Goal: Task Accomplishment & Management: Manage account settings

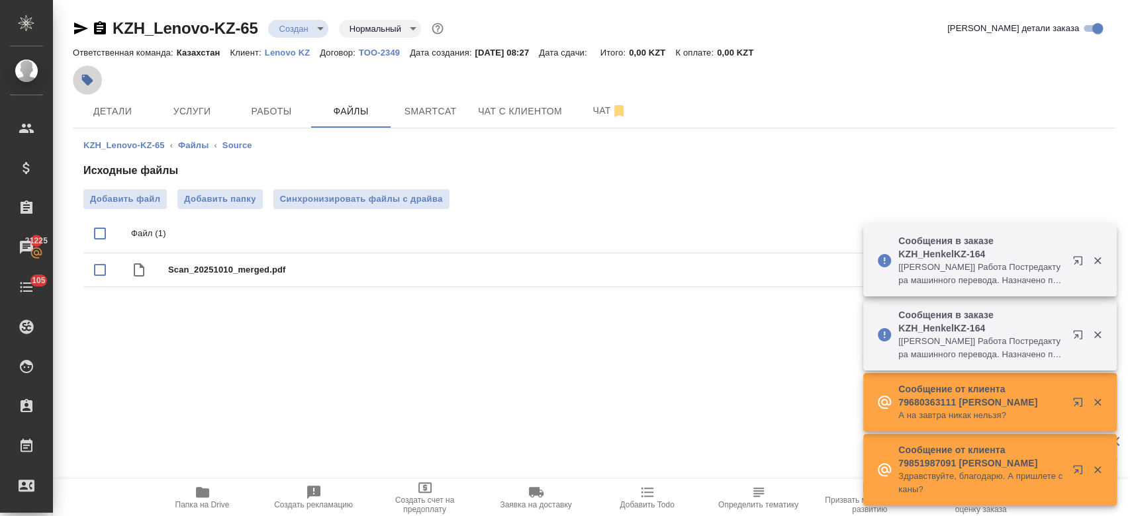
click at [90, 79] on icon "button" at bounding box center [87, 80] width 11 height 11
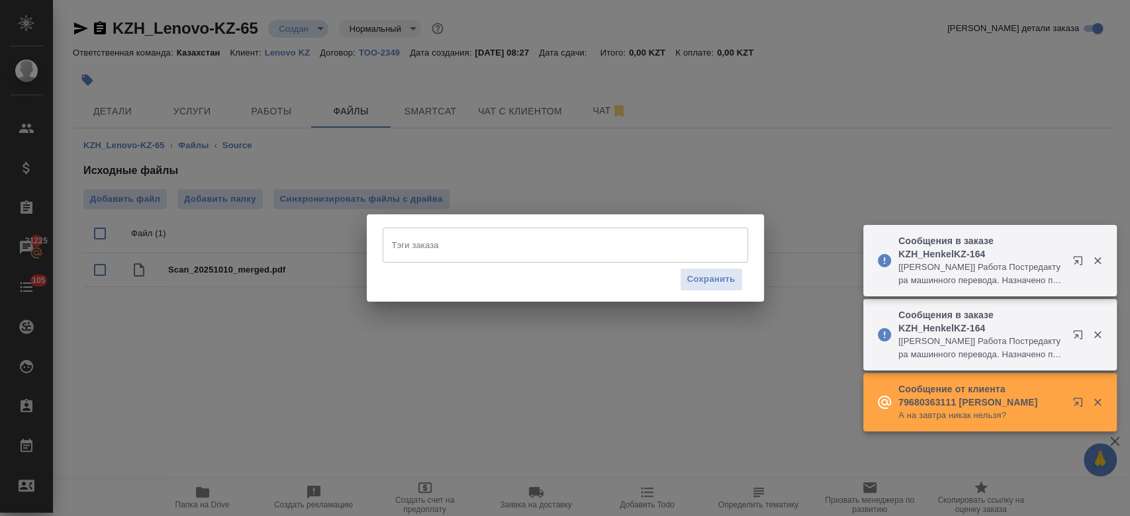
click at [430, 257] on div "Тэги заказа" at bounding box center [565, 245] width 365 height 34
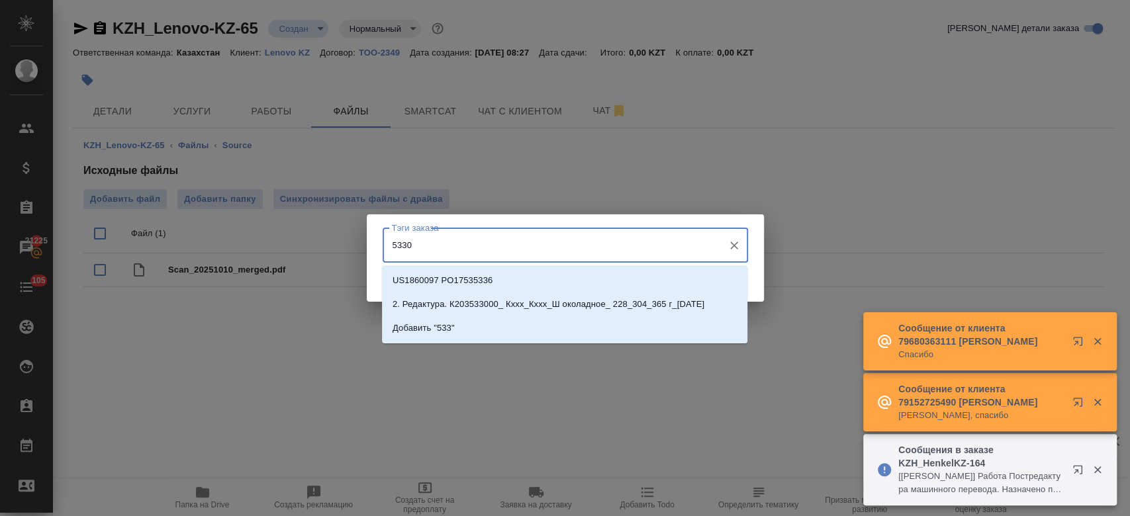
type input "53300"
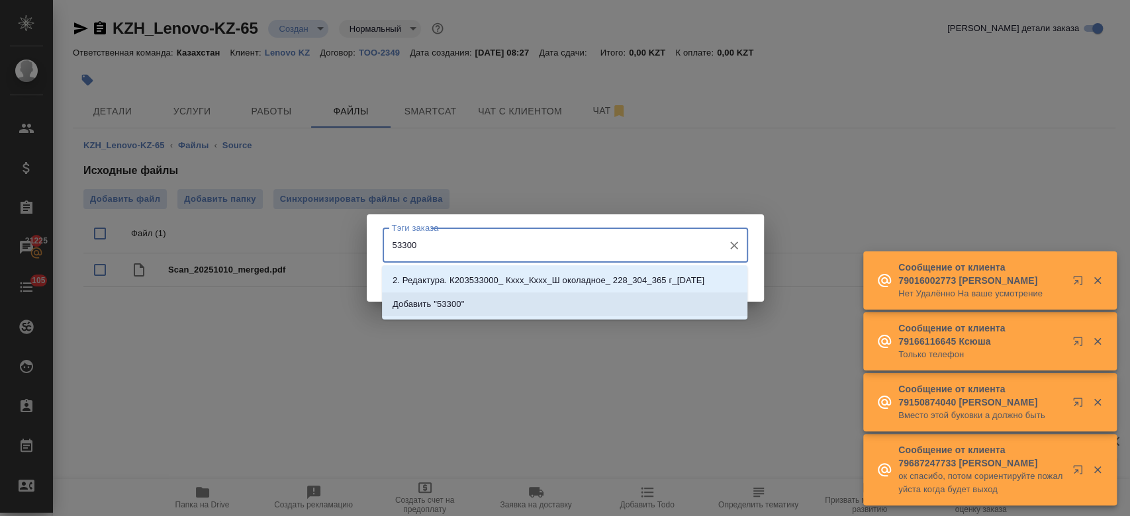
click at [477, 306] on li "Добавить "53300"" at bounding box center [564, 305] width 365 height 24
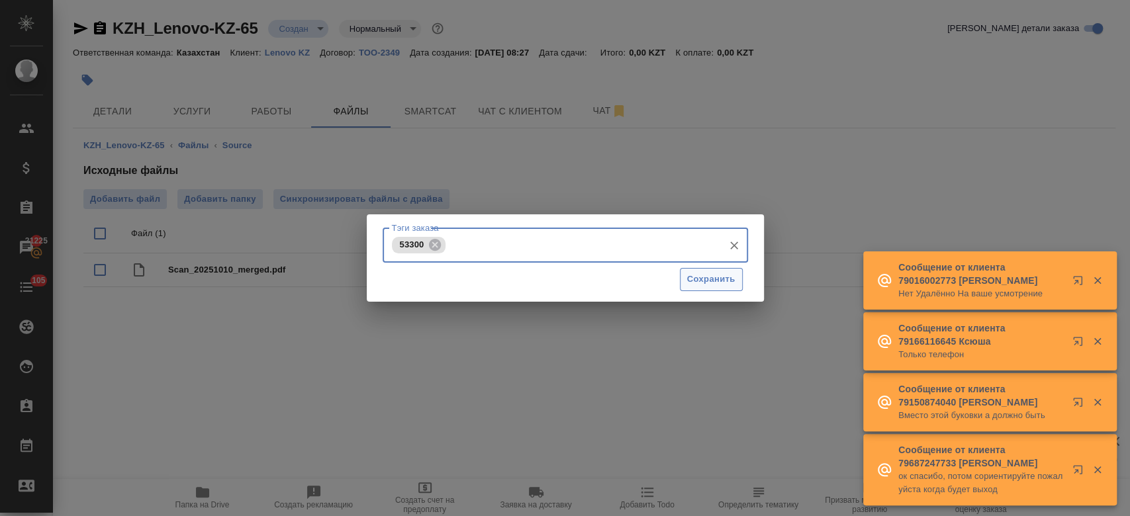
click at [715, 285] on span "Сохранить" at bounding box center [711, 279] width 48 height 15
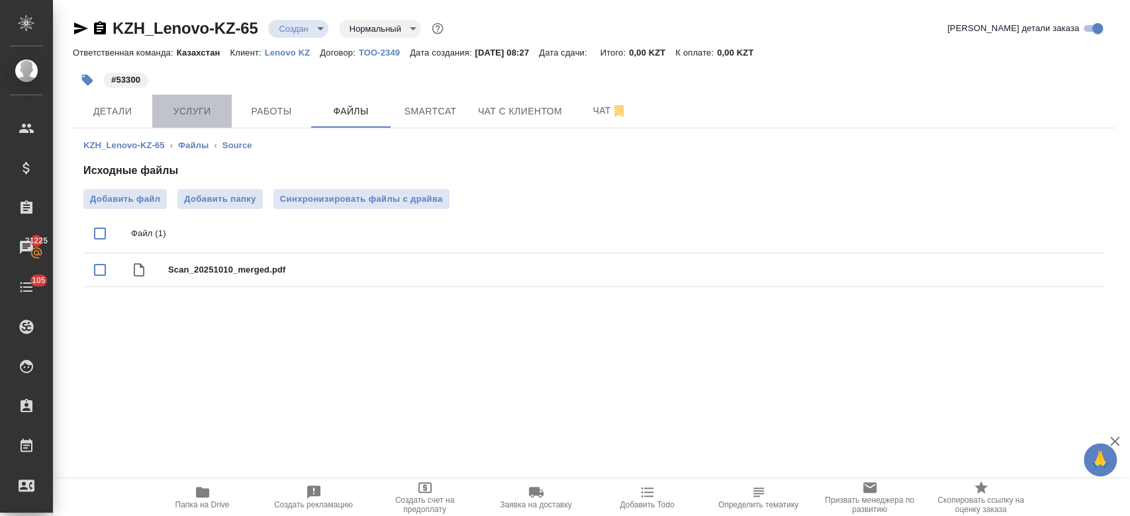
click at [202, 98] on button "Услуги" at bounding box center [191, 111] width 79 height 33
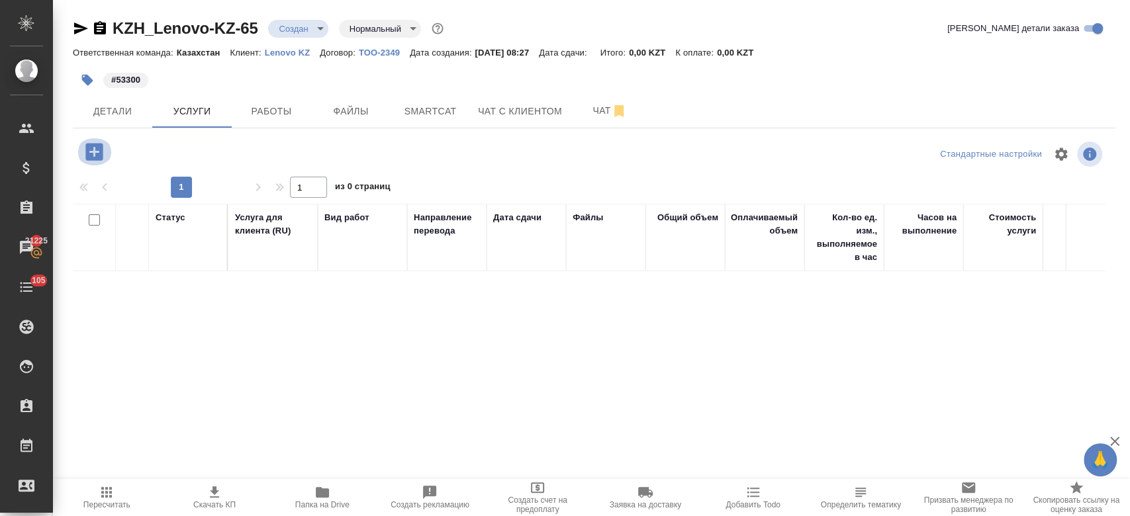
click at [89, 145] on icon "button" at bounding box center [93, 151] width 17 height 17
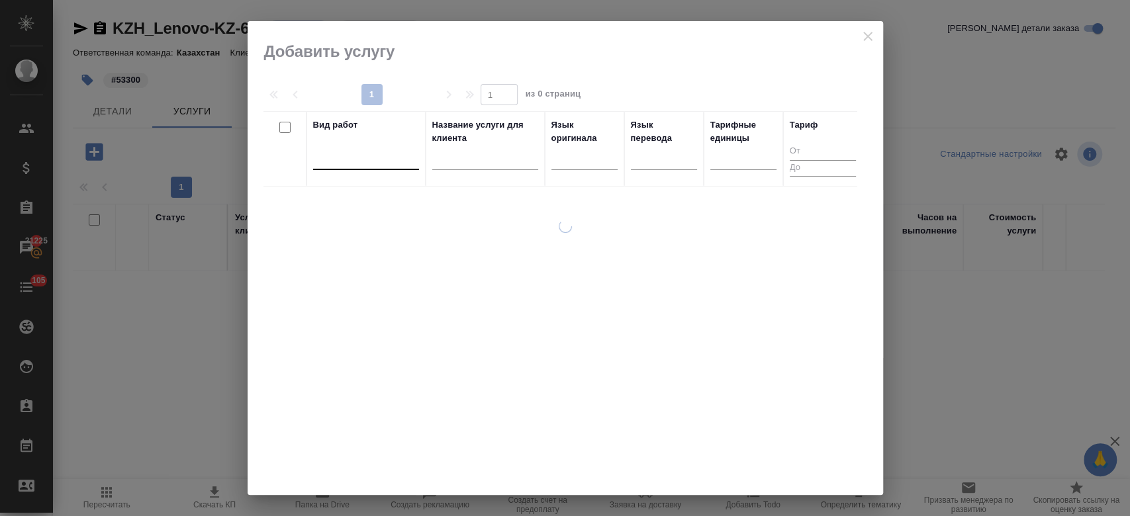
click at [378, 153] on div at bounding box center [366, 156] width 106 height 19
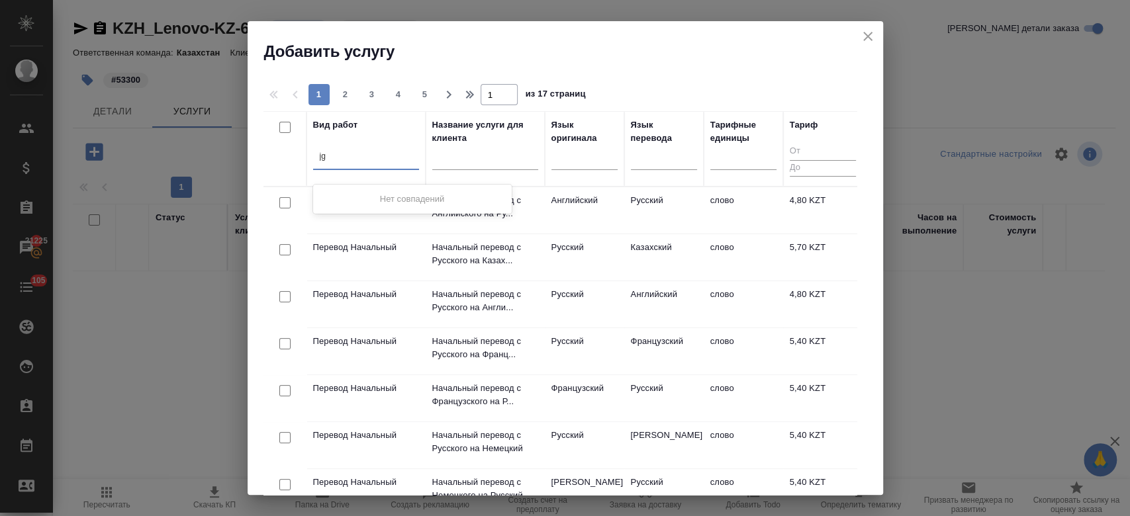
type input "j"
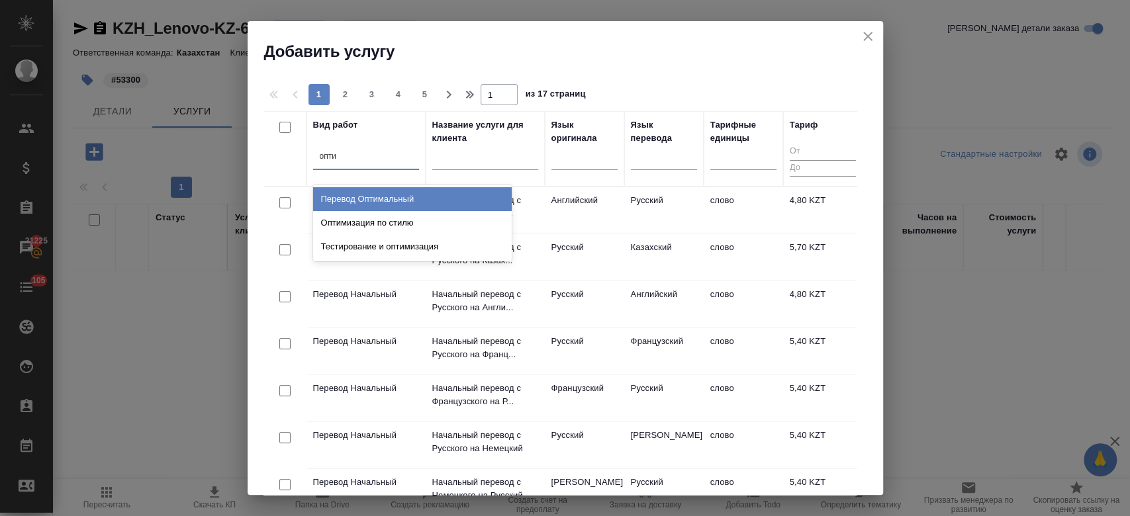
type input "оптим"
click at [417, 203] on div "Перевод Оптимальный" at bounding box center [412, 199] width 199 height 24
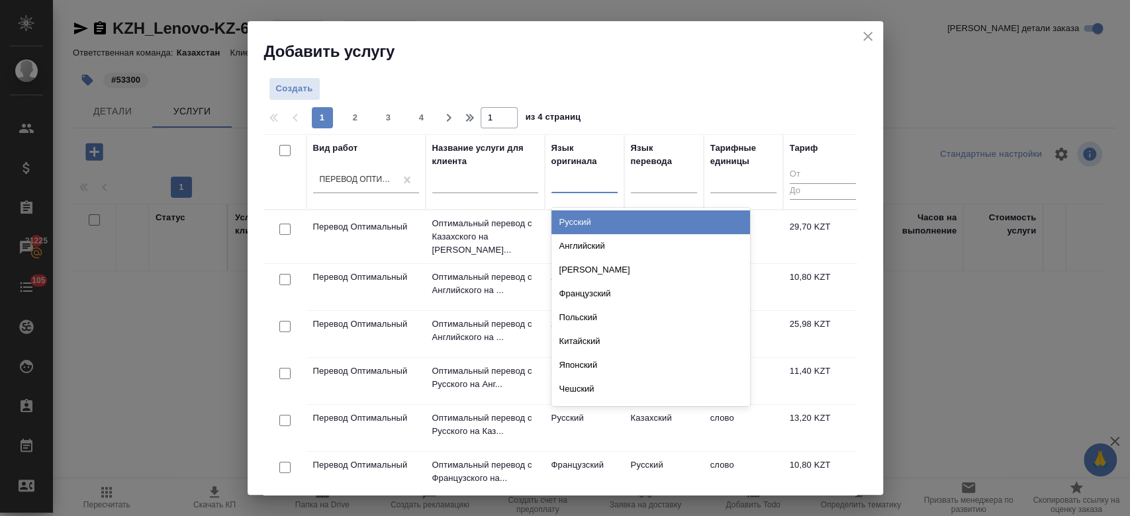
click at [572, 189] on div at bounding box center [584, 179] width 66 height 19
type input "анг"
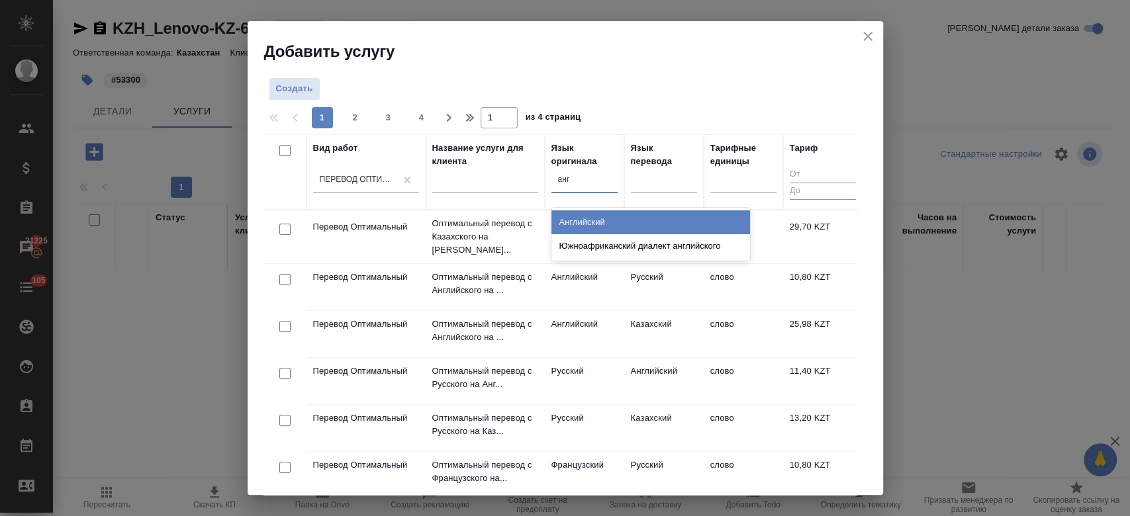
click at [585, 222] on div "Английский" at bounding box center [650, 222] width 199 height 24
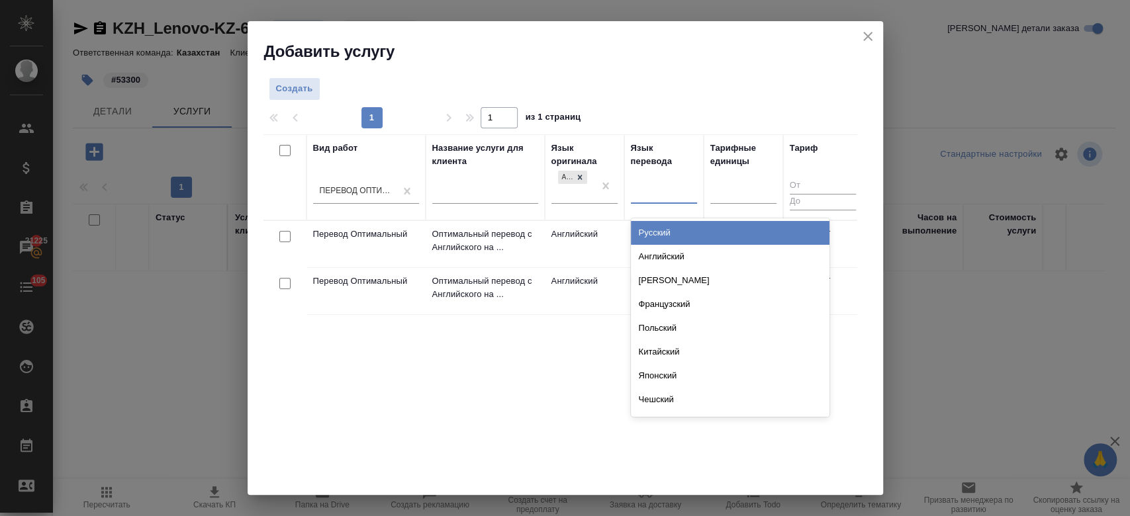
click at [649, 195] on div at bounding box center [664, 190] width 66 height 19
type input "рус"
click at [653, 238] on div "Русский" at bounding box center [730, 233] width 199 height 24
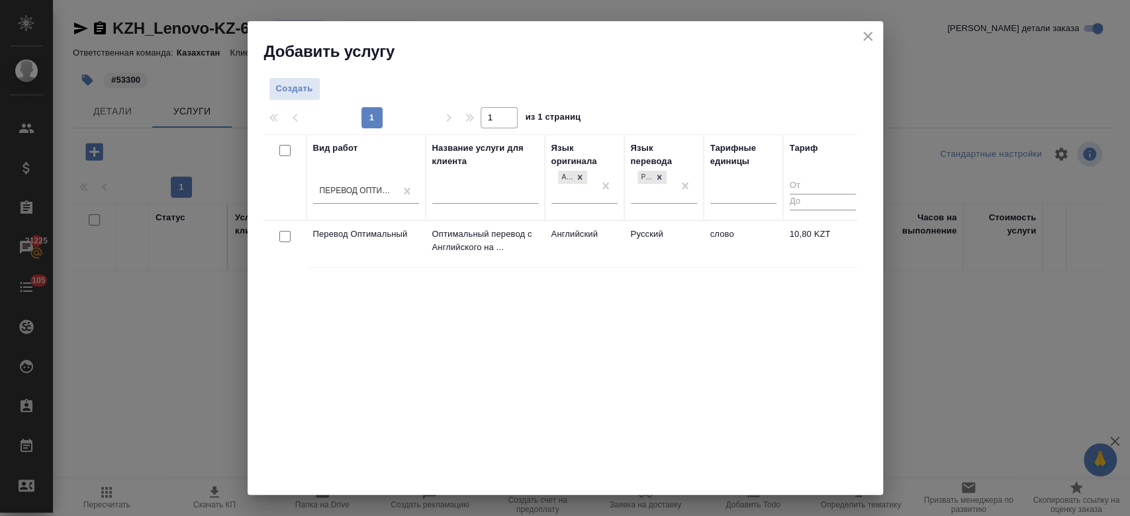
click at [561, 247] on td "Английский" at bounding box center [584, 244] width 79 height 46
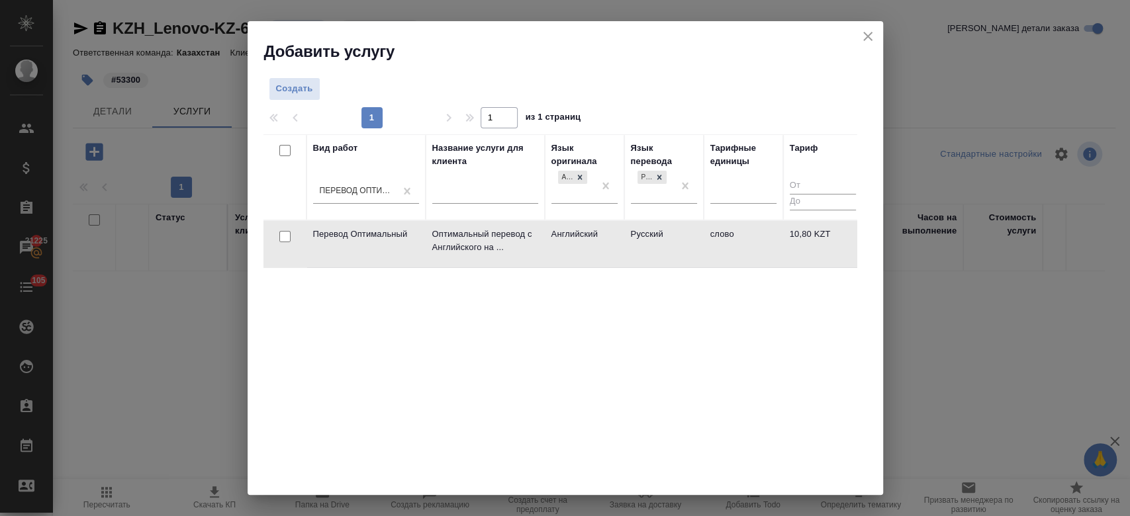
click at [561, 247] on td "Английский" at bounding box center [584, 244] width 79 height 46
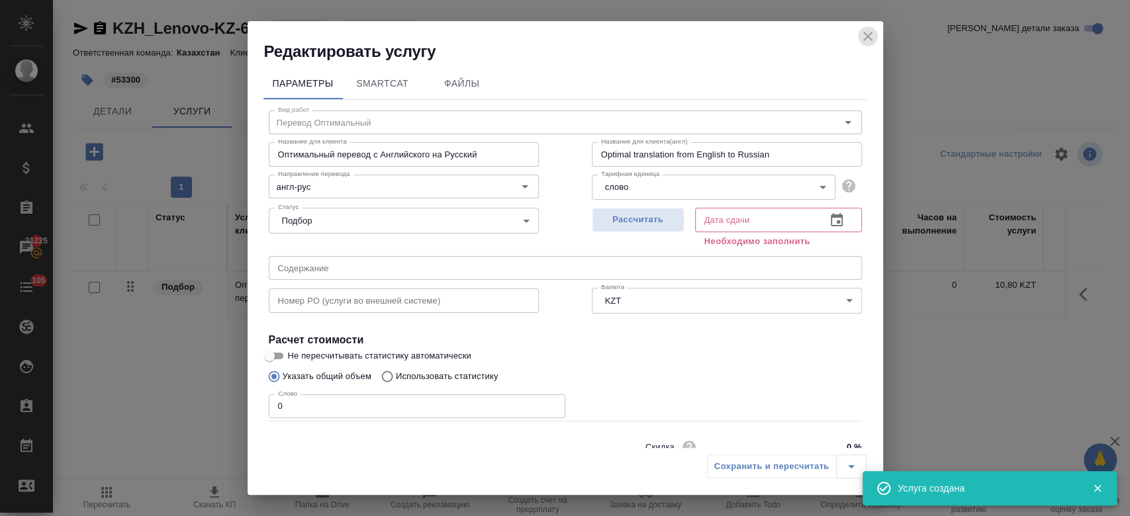
click at [861, 39] on icon "close" at bounding box center [868, 36] width 16 height 16
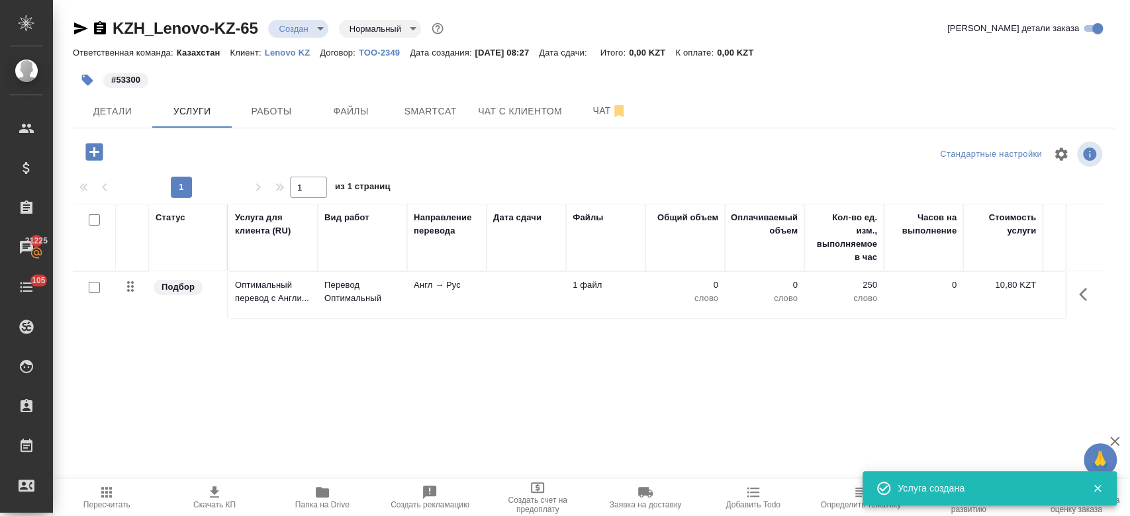
click at [286, 58] on div "Ответственная команда: Казахстан Клиент: Lenovo KZ Договор: ТОО-2349 Дата созда…" at bounding box center [594, 52] width 1042 height 16
click at [281, 56] on p "Lenovo KZ" at bounding box center [292, 53] width 55 height 10
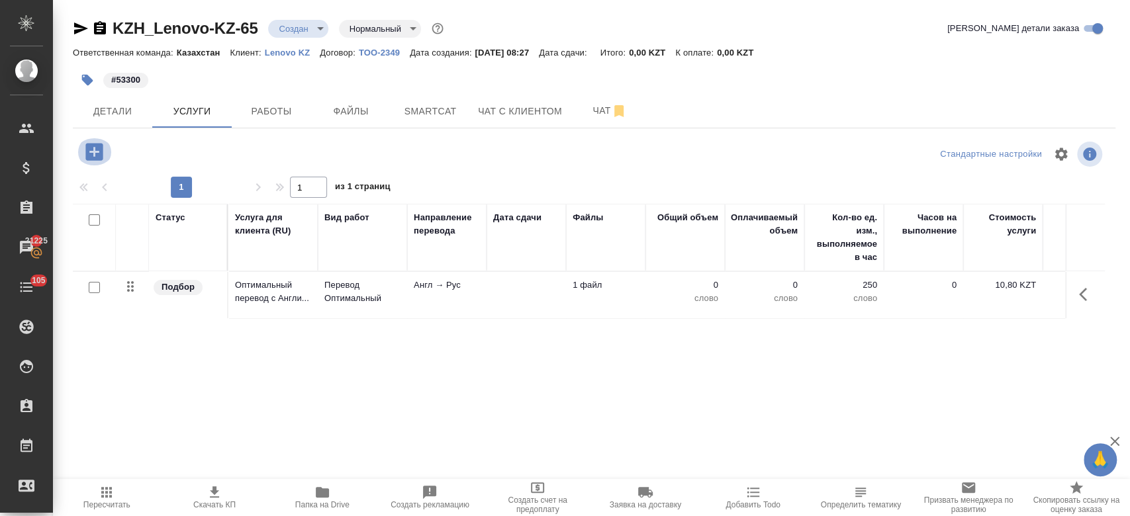
click at [90, 161] on icon "button" at bounding box center [94, 151] width 23 height 23
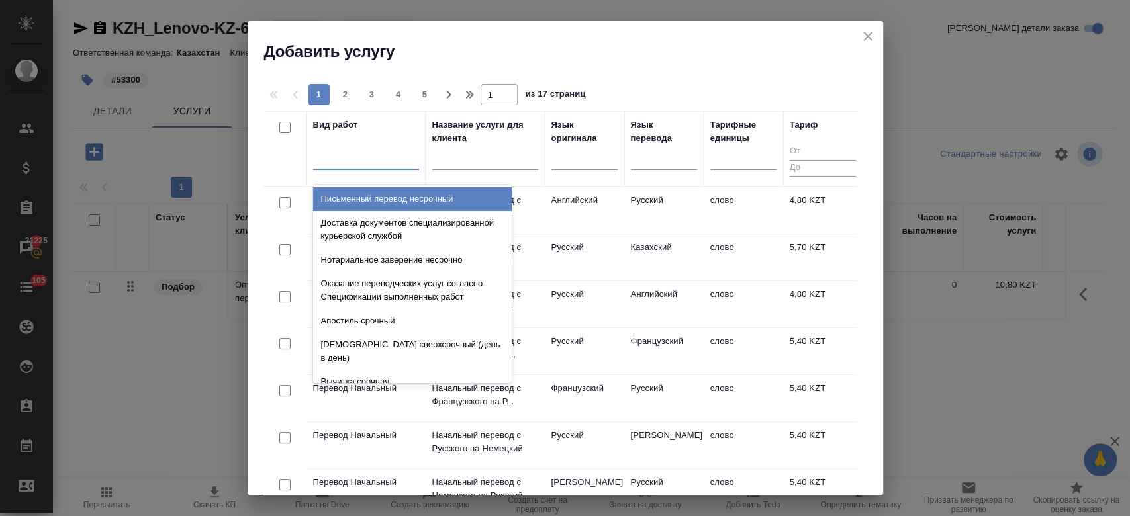
click at [380, 154] on div at bounding box center [366, 156] width 106 height 19
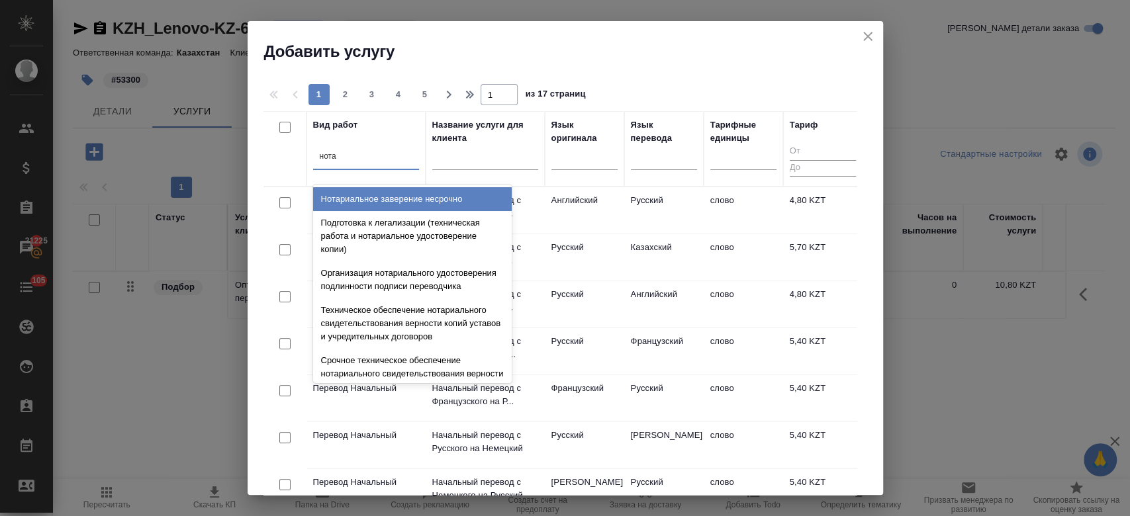
type input "нотар"
click at [388, 193] on div "Нотариальное заверение несрочно" at bounding box center [412, 199] width 199 height 24
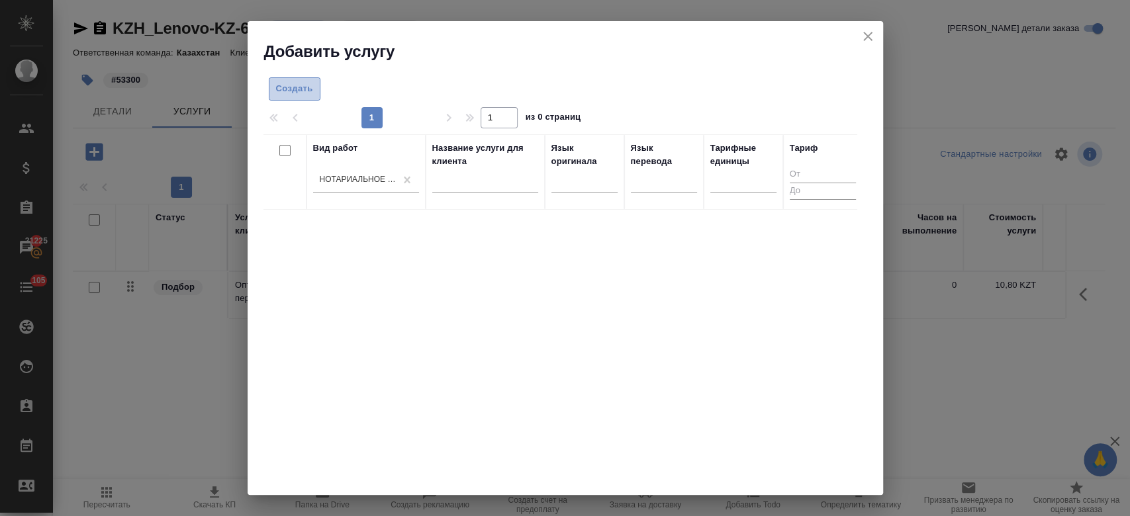
click at [301, 89] on span "Создать" at bounding box center [294, 88] width 37 height 15
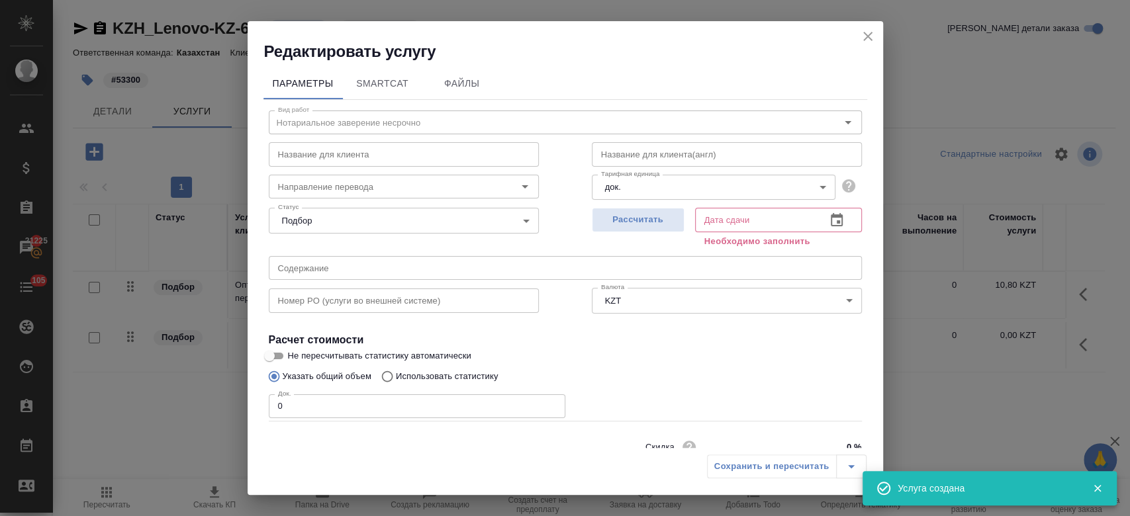
scroll to position [57, 0]
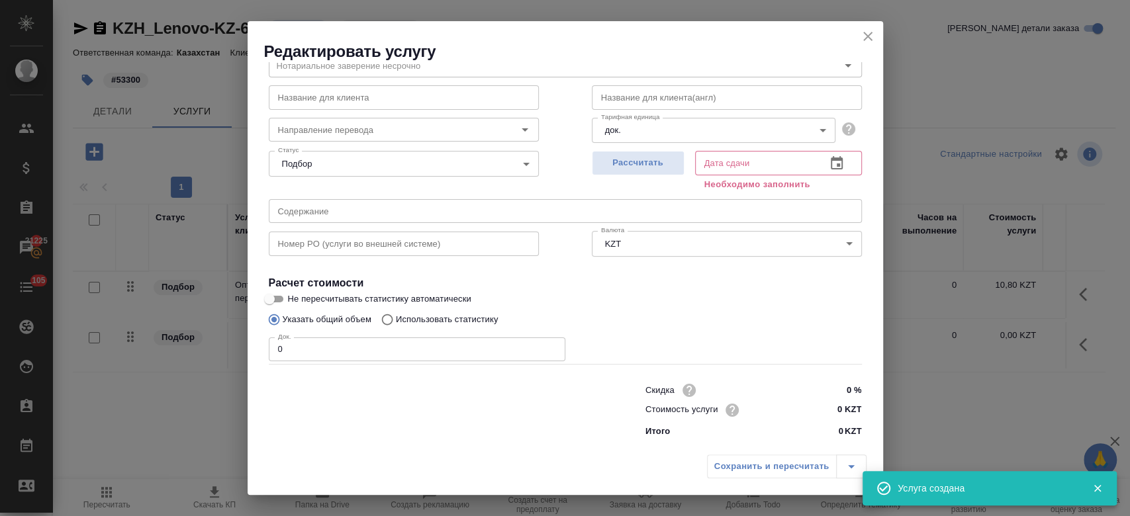
click at [353, 349] on input "0" at bounding box center [417, 350] width 297 height 24
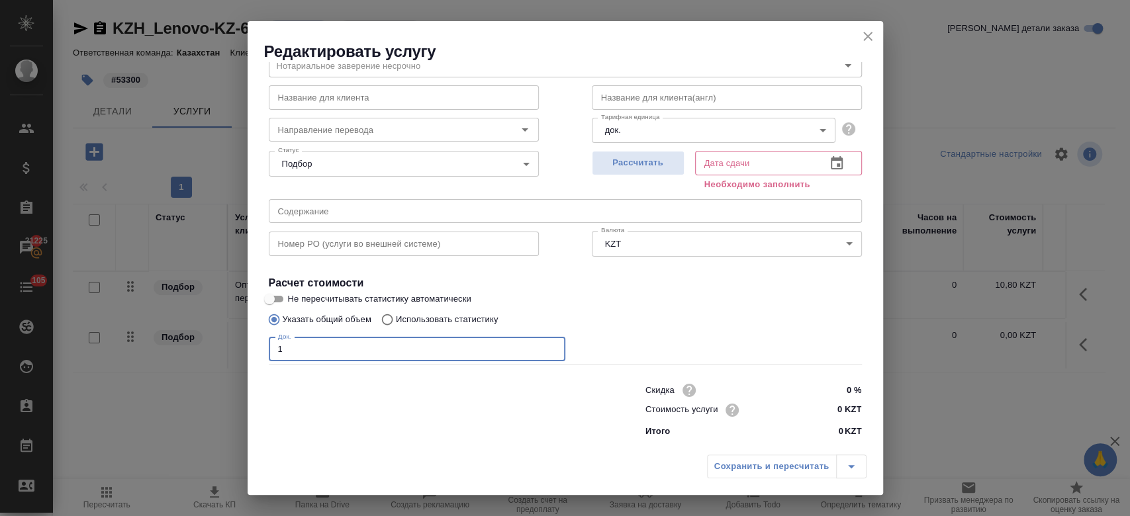
type input "1"
click at [829, 406] on input "0 KZT" at bounding box center [836, 410] width 48 height 19
type input "4000 KZT"
click at [635, 310] on div "Указать общий объем Использовать статистику" at bounding box center [565, 319] width 593 height 25
click at [623, 169] on span "Рассчитать" at bounding box center [638, 163] width 78 height 15
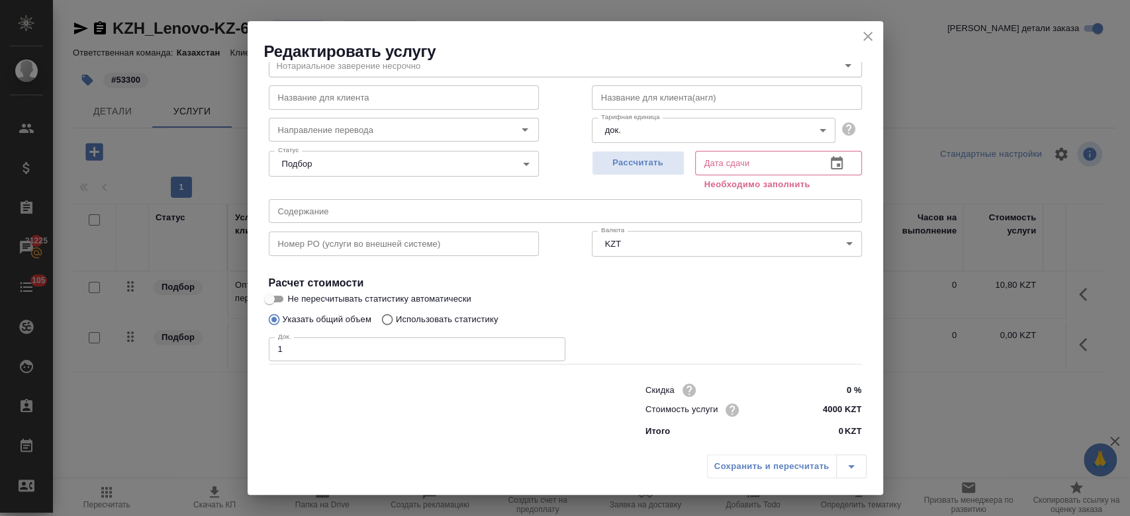
type input "13.10.2025 15:45"
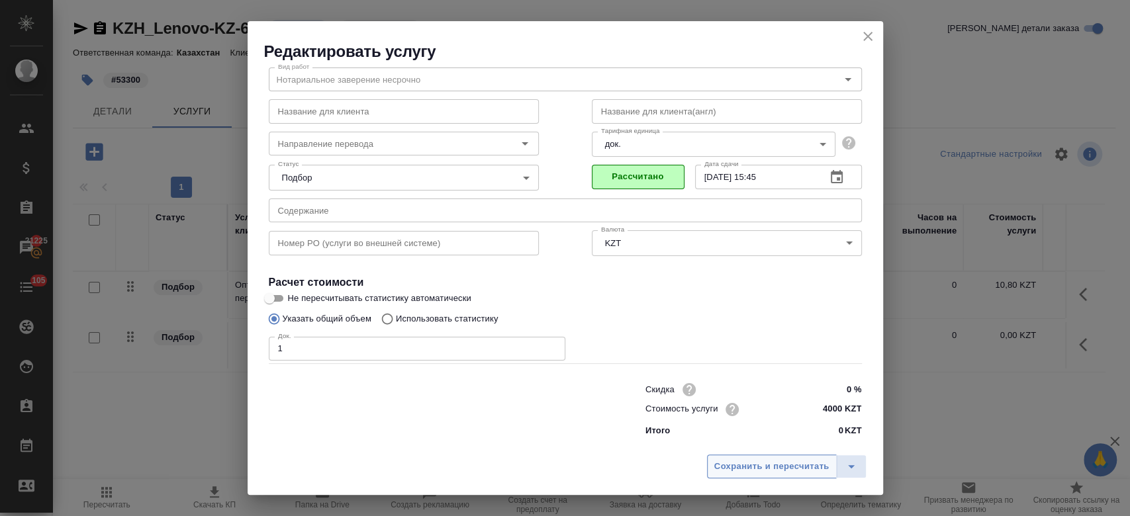
scroll to position [42, 0]
click at [756, 477] on button "Сохранить и пересчитать" at bounding box center [772, 467] width 130 height 24
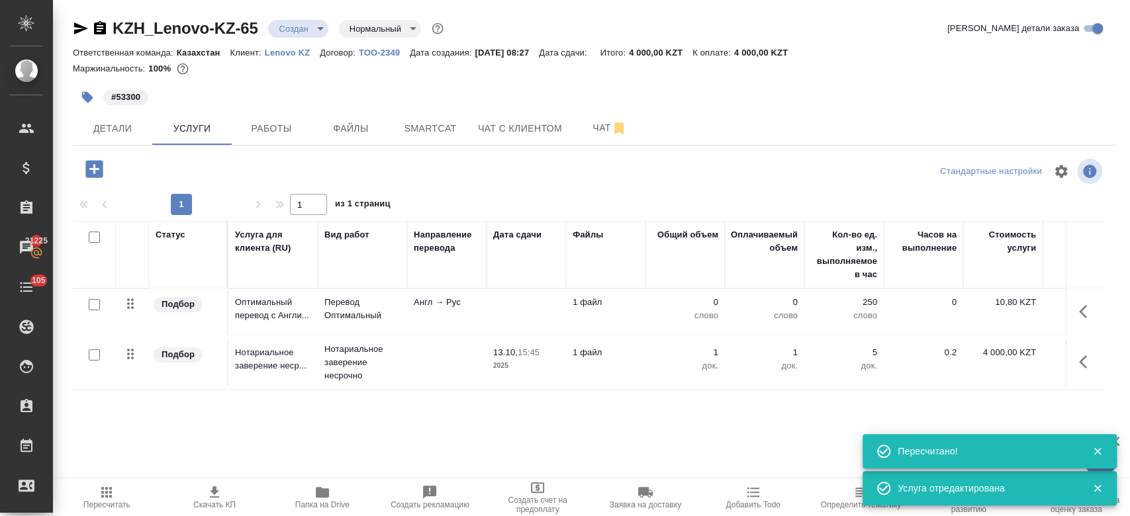
click at [95, 302] on input "checkbox" at bounding box center [94, 304] width 11 height 11
checkbox input "true"
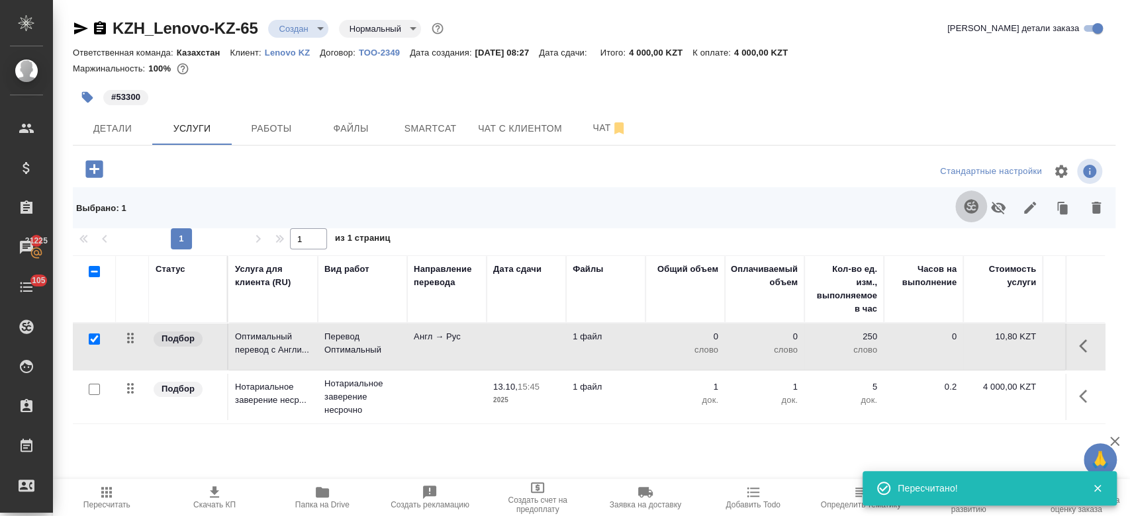
click at [967, 199] on icon "button" at bounding box center [971, 207] width 16 height 16
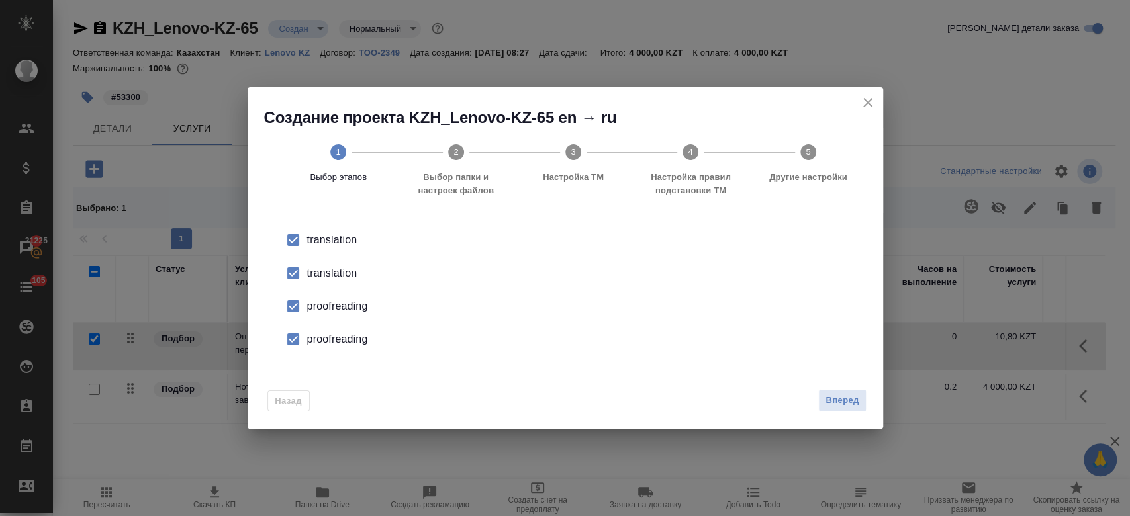
click at [344, 278] on div "translation" at bounding box center [579, 273] width 544 height 16
click at [345, 298] on div "proofreading" at bounding box center [579, 306] width 544 height 16
click at [345, 336] on div "proofreading" at bounding box center [579, 340] width 544 height 16
click at [844, 400] on span "Вперед" at bounding box center [841, 400] width 33 height 15
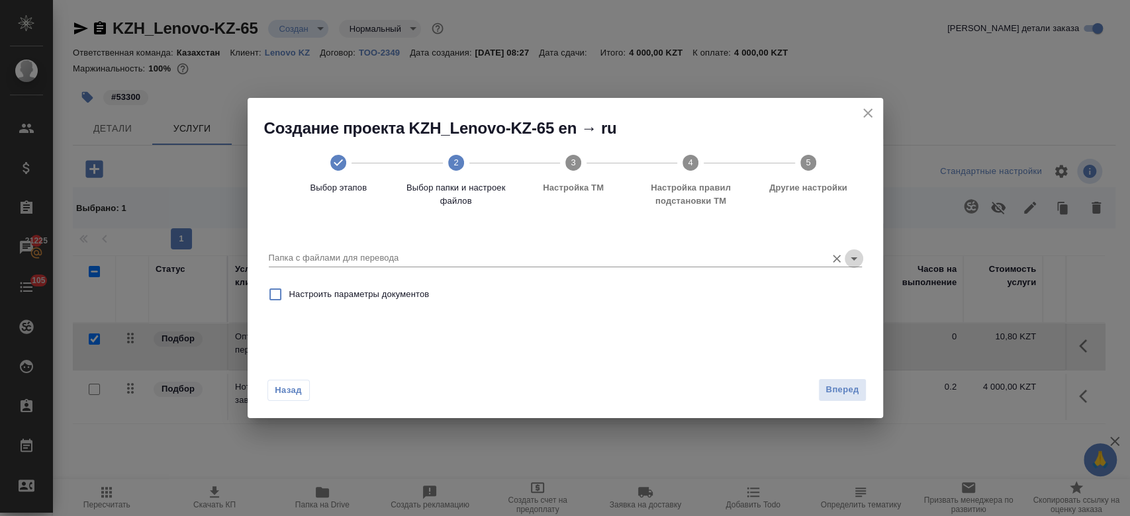
click at [850, 259] on icon "Open" at bounding box center [854, 259] width 16 height 16
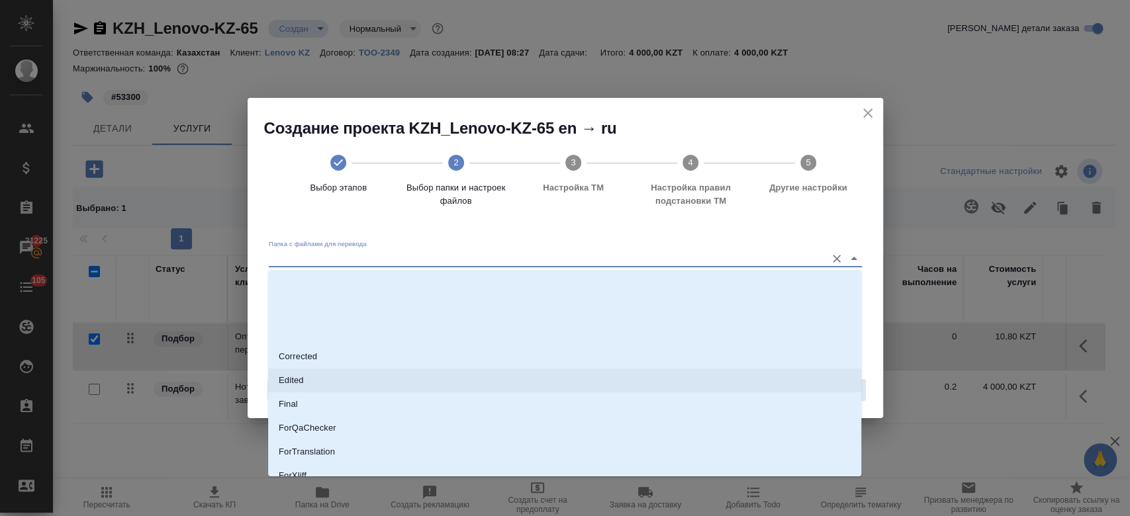
scroll to position [107, 0]
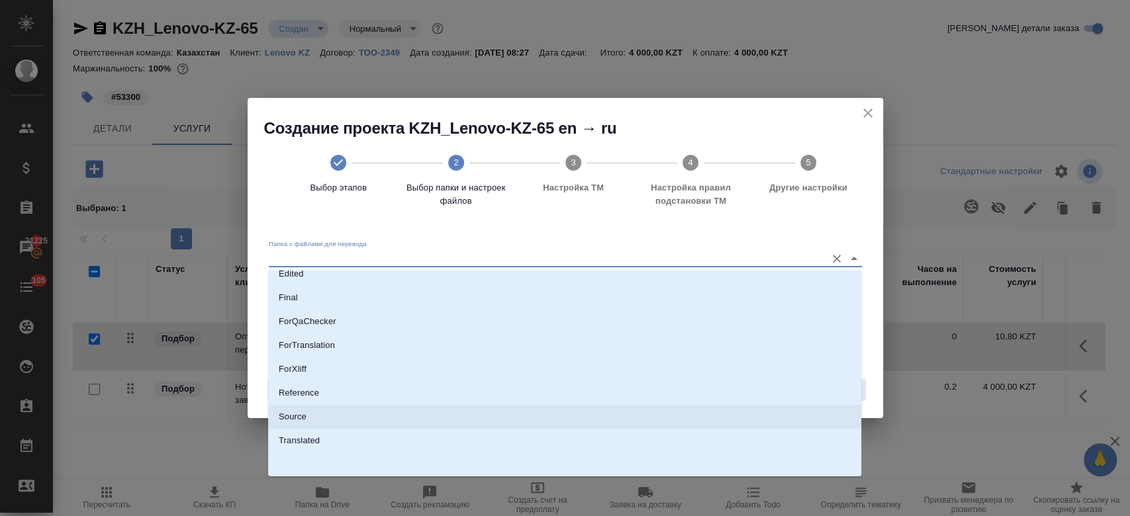
click at [461, 426] on li "Source" at bounding box center [564, 417] width 593 height 24
type input "Source"
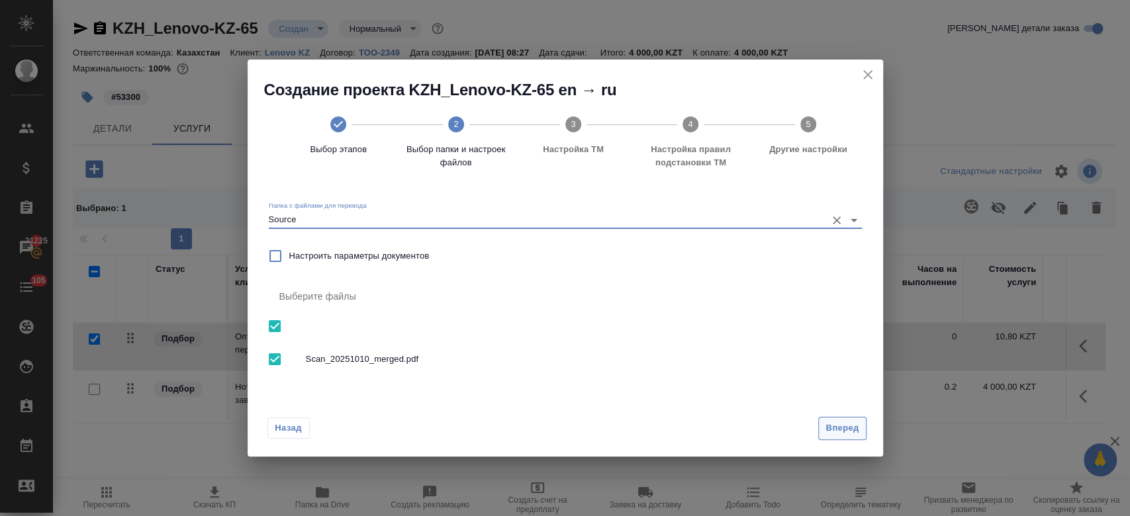
click at [847, 426] on span "Вперед" at bounding box center [841, 428] width 33 height 15
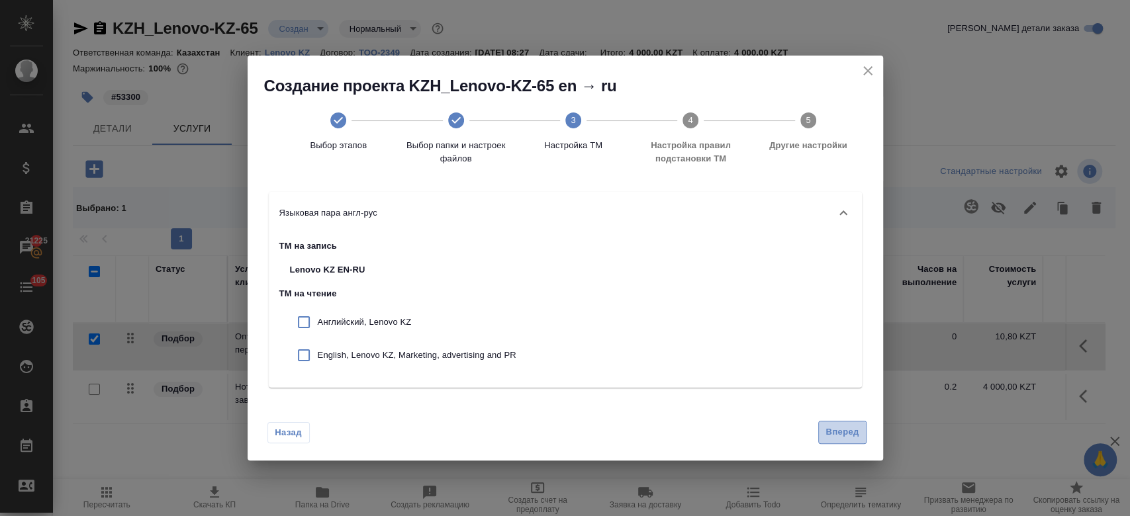
click at [845, 438] on span "Вперед" at bounding box center [841, 432] width 33 height 15
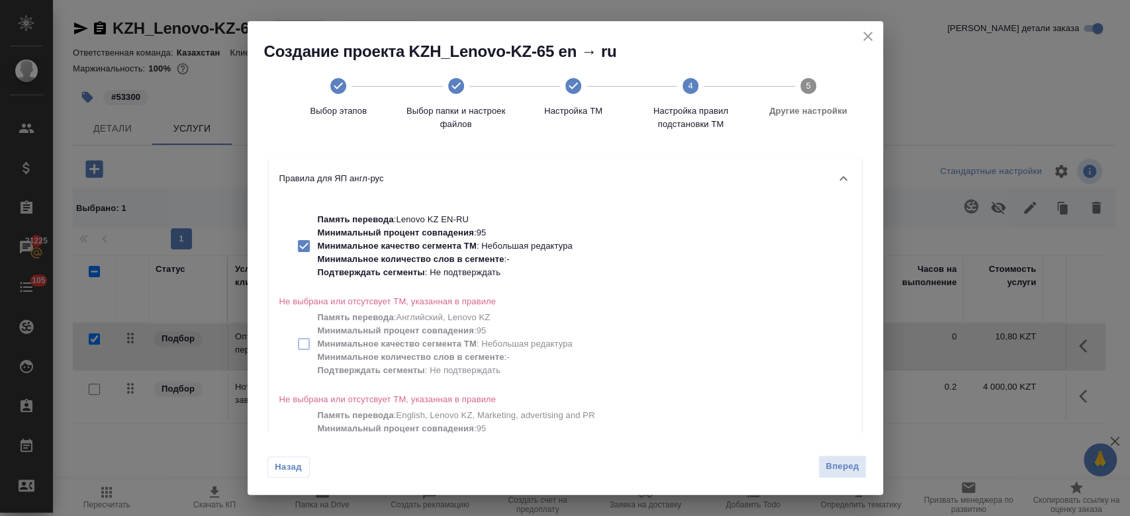
click at [474, 252] on p "Минимальное качество сегмента ТМ : Небольшая редактура" at bounding box center [456, 246] width 277 height 13
checkbox input "false"
click at [845, 474] on span "Вперед" at bounding box center [841, 466] width 33 height 15
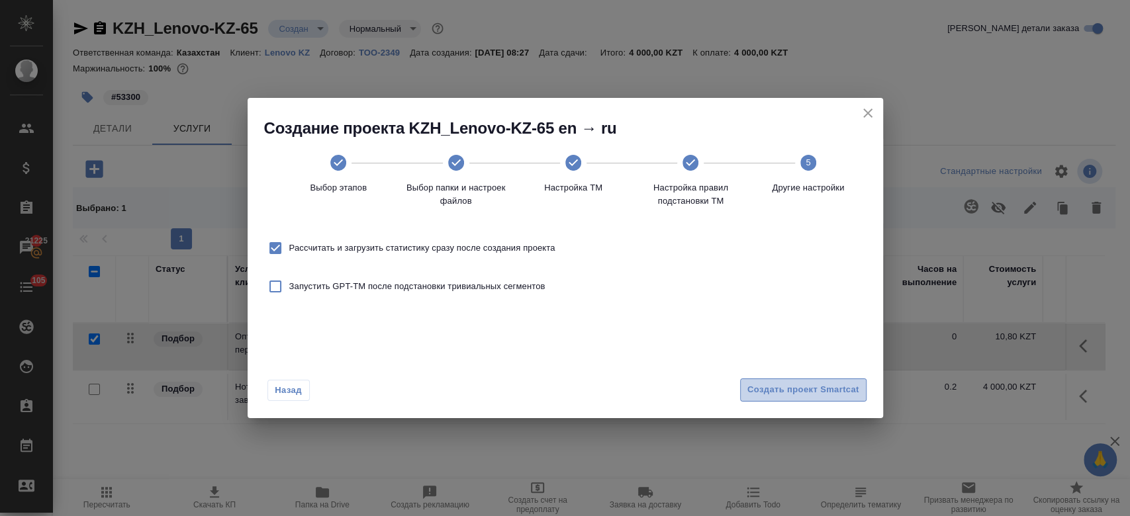
click at [805, 401] on button "Создать проект Smartcat" at bounding box center [803, 390] width 126 height 23
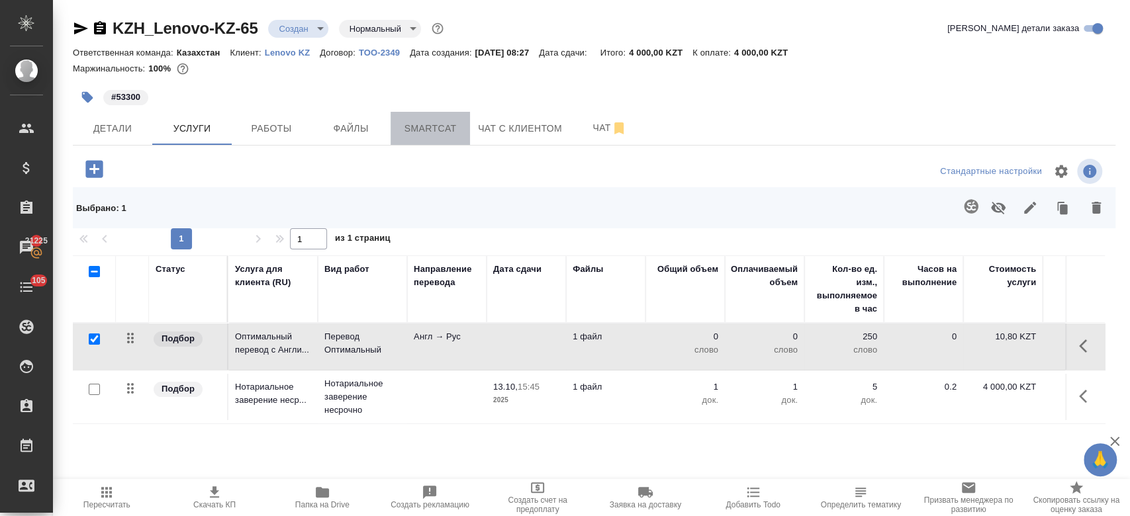
click at [420, 136] on button "Smartcat" at bounding box center [429, 128] width 79 height 33
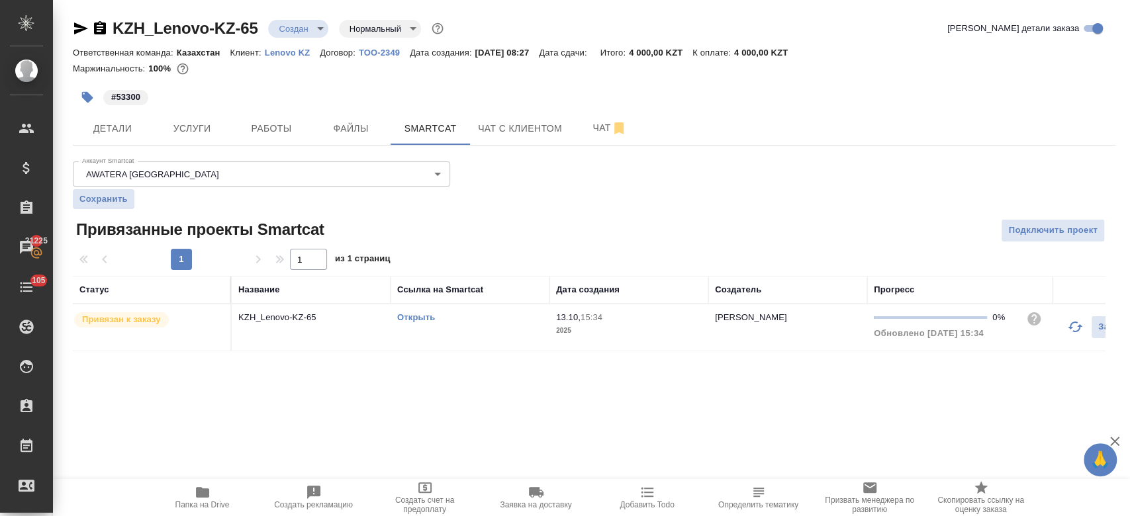
click at [418, 316] on link "Открыть" at bounding box center [416, 317] width 38 height 10
click at [176, 147] on div "KZH_Lenovo-KZ-65 Создан new Нормальный normal Кратко детали заказа Ответственна…" at bounding box center [594, 192] width 1057 height 385
drag, startPoint x: 176, startPoint y: 147, endPoint x: 184, endPoint y: 136, distance: 13.2
click at [184, 136] on div "KZH_Lenovo-KZ-65 Создан new Нормальный normal Кратко детали заказа Ответственна…" at bounding box center [594, 192] width 1057 height 385
click at [184, 136] on button "Услуги" at bounding box center [191, 128] width 79 height 33
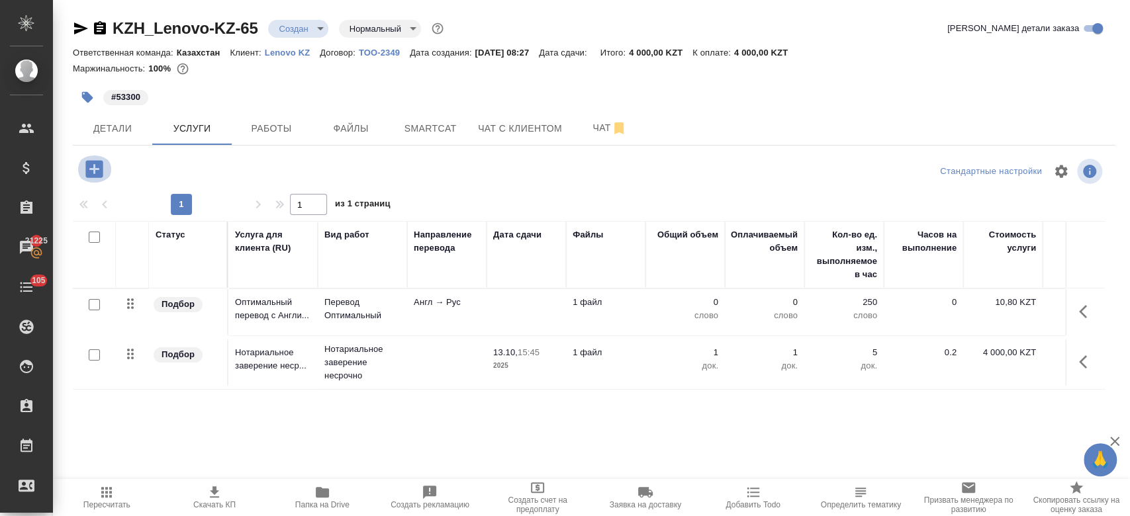
click at [101, 169] on icon "button" at bounding box center [93, 168] width 17 height 17
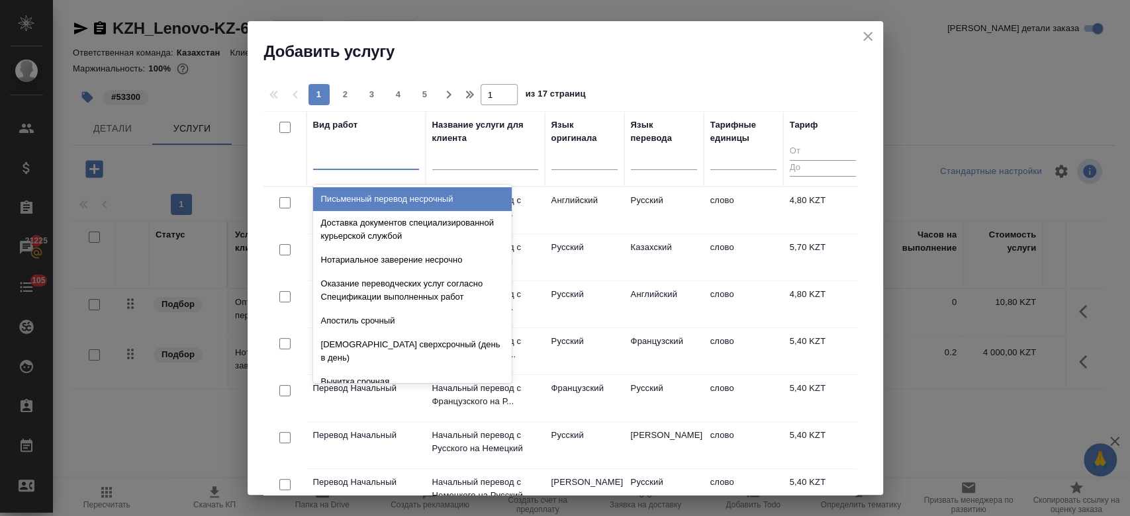
click at [352, 162] on div at bounding box center [366, 156] width 106 height 19
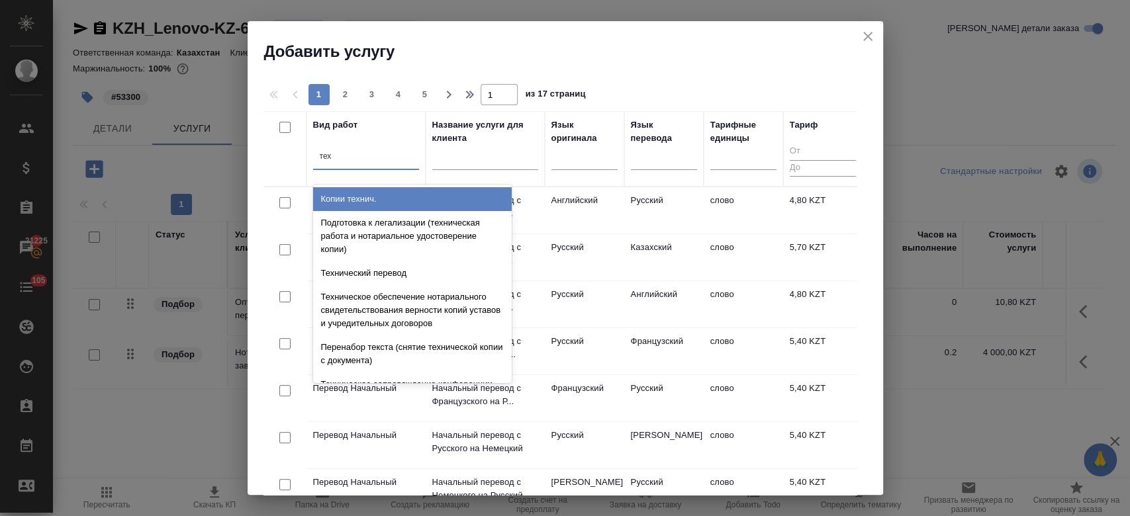
type input "техн"
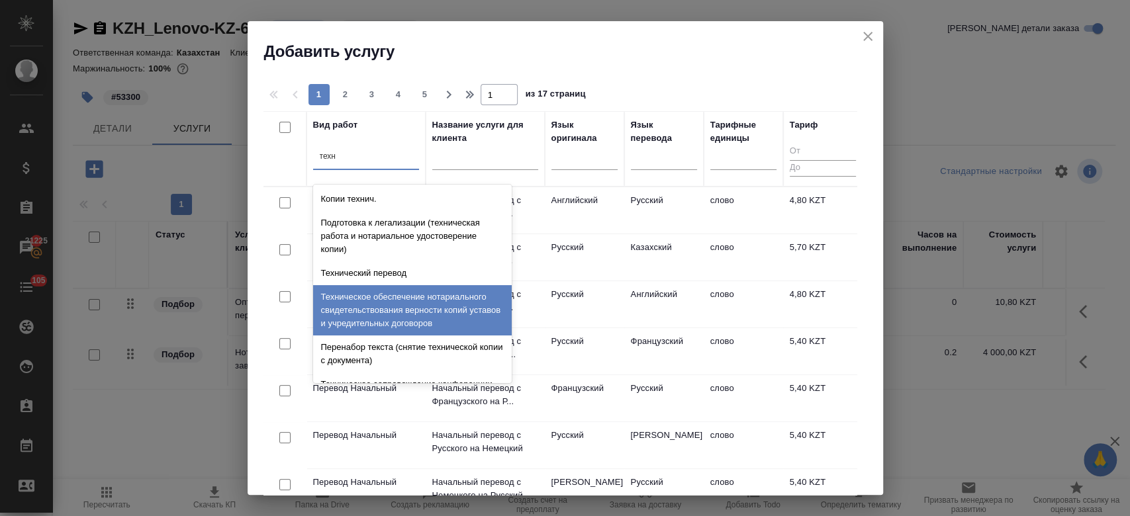
click at [422, 309] on div "Техническое обеспечение нотариального свидетельствования верности копий уставов…" at bounding box center [412, 310] width 199 height 50
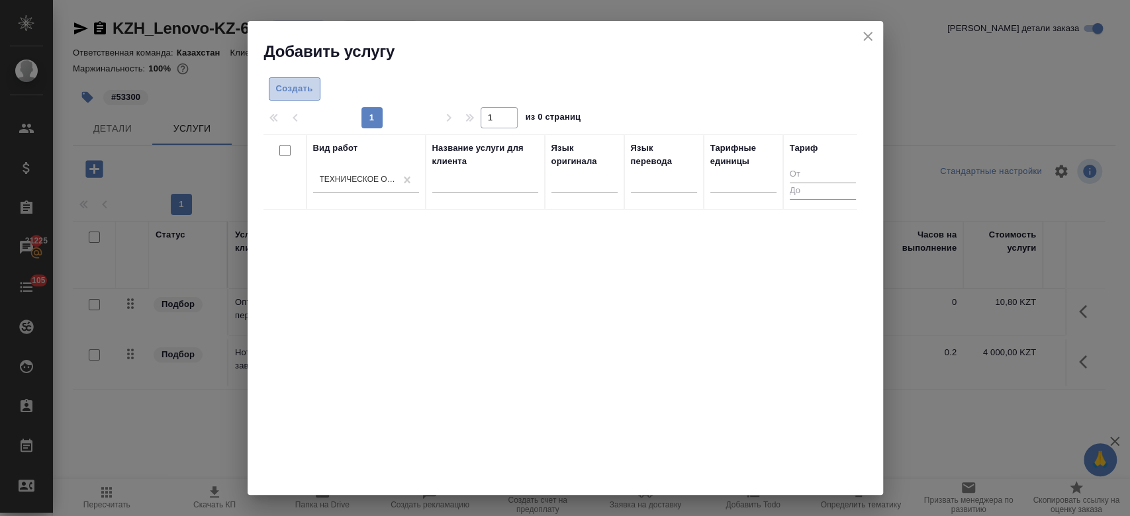
click at [293, 89] on span "Создать" at bounding box center [294, 88] width 37 height 15
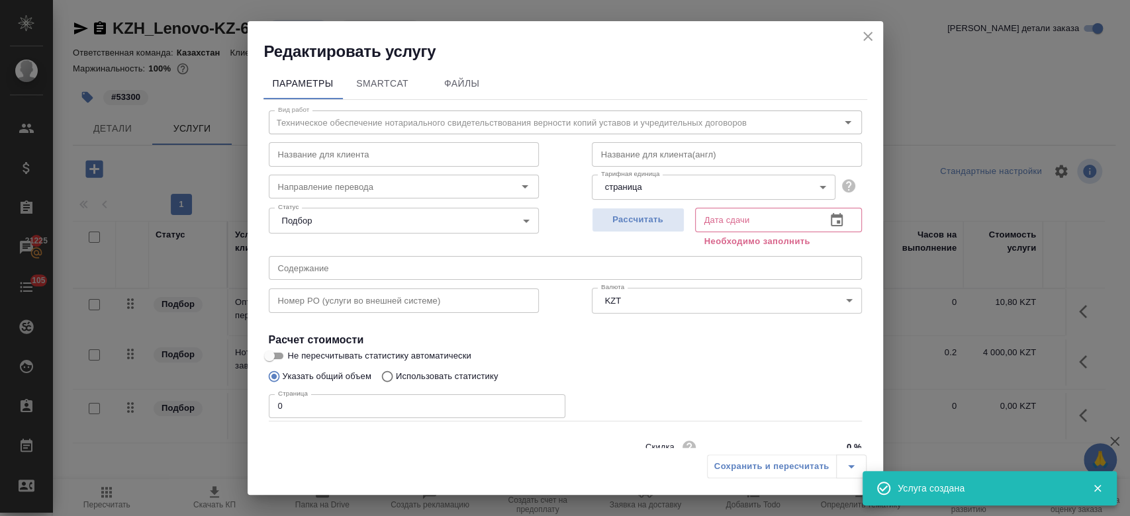
scroll to position [57, 0]
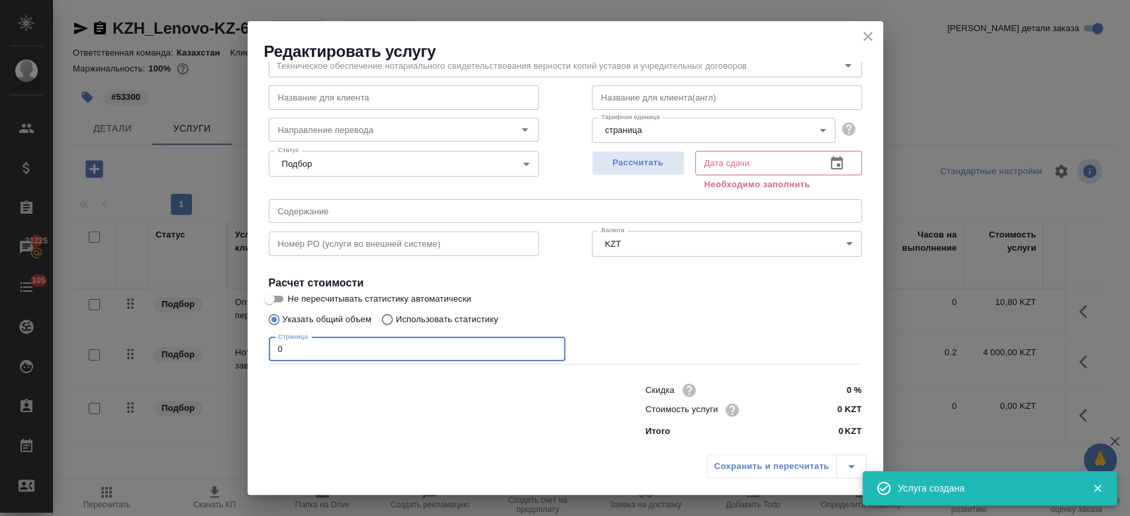
click at [355, 350] on input "0" at bounding box center [417, 350] width 297 height 24
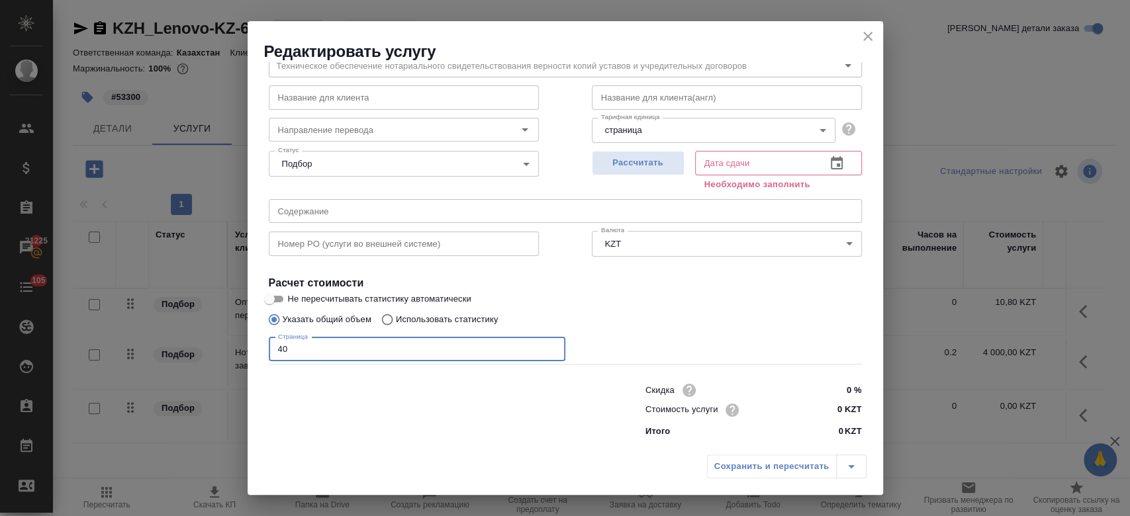
type input "40"
click at [833, 401] on input "0 KZT" at bounding box center [836, 410] width 48 height 19
type input "1000 KZT"
click at [678, 287] on h4 "Расчет стоимости" at bounding box center [565, 283] width 593 height 16
click at [618, 171] on button "Рассчитать" at bounding box center [638, 163] width 93 height 24
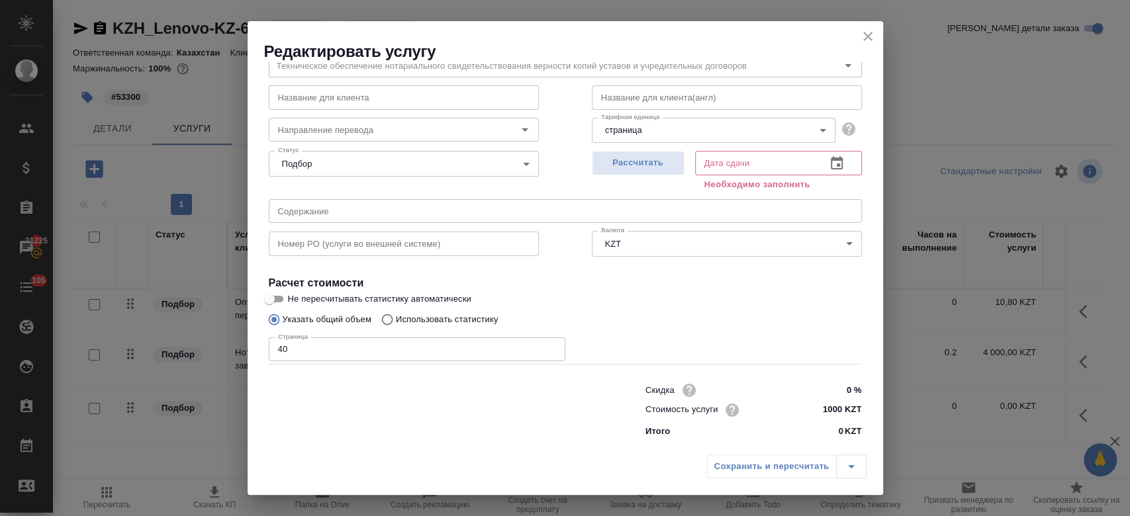
type input "13.10.2025 17:35"
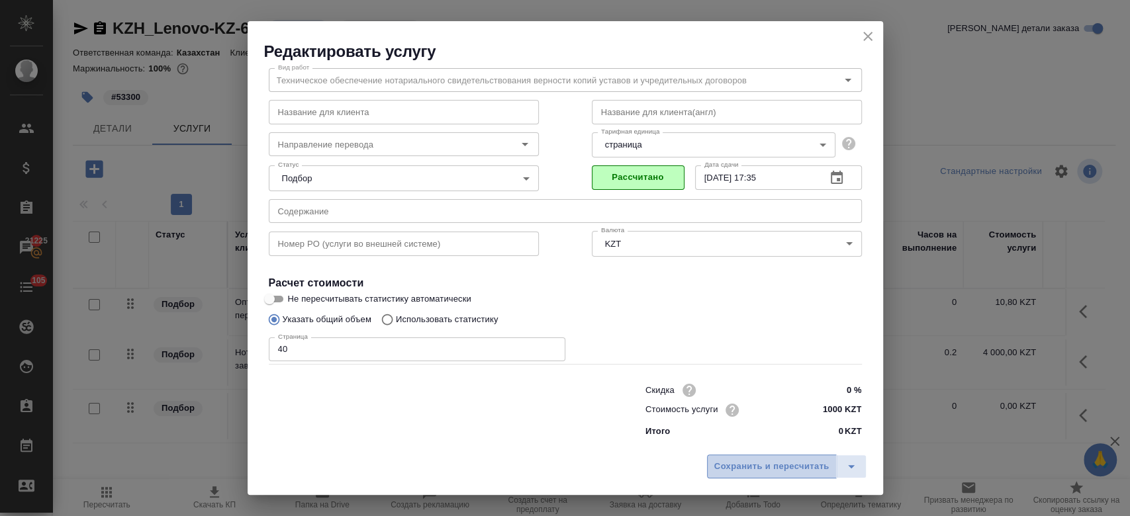
click at [755, 465] on span "Сохранить и пересчитать" at bounding box center [771, 466] width 115 height 15
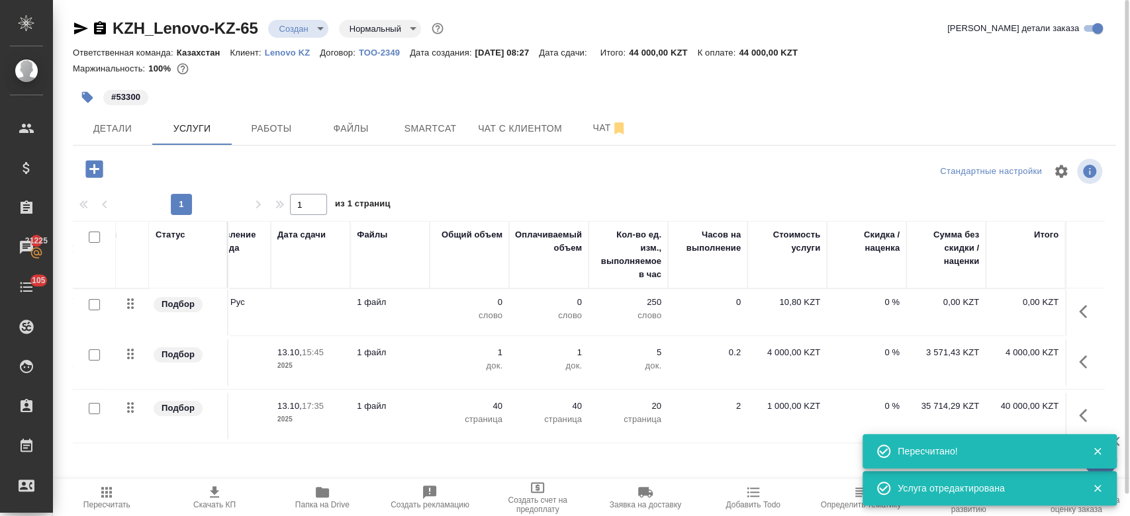
scroll to position [0, 0]
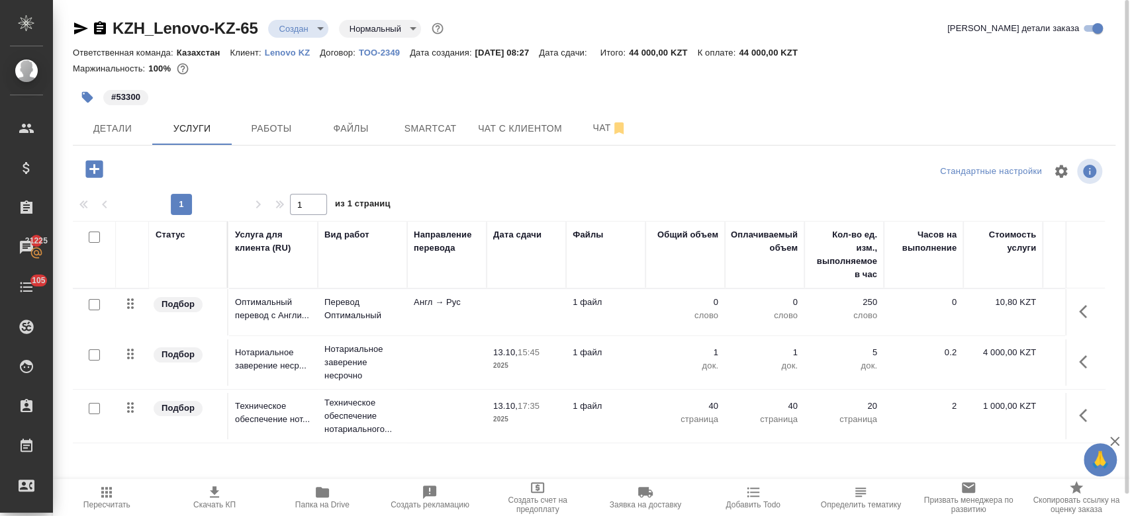
click at [438, 310] on td "Англ → Рус" at bounding box center [446, 312] width 79 height 46
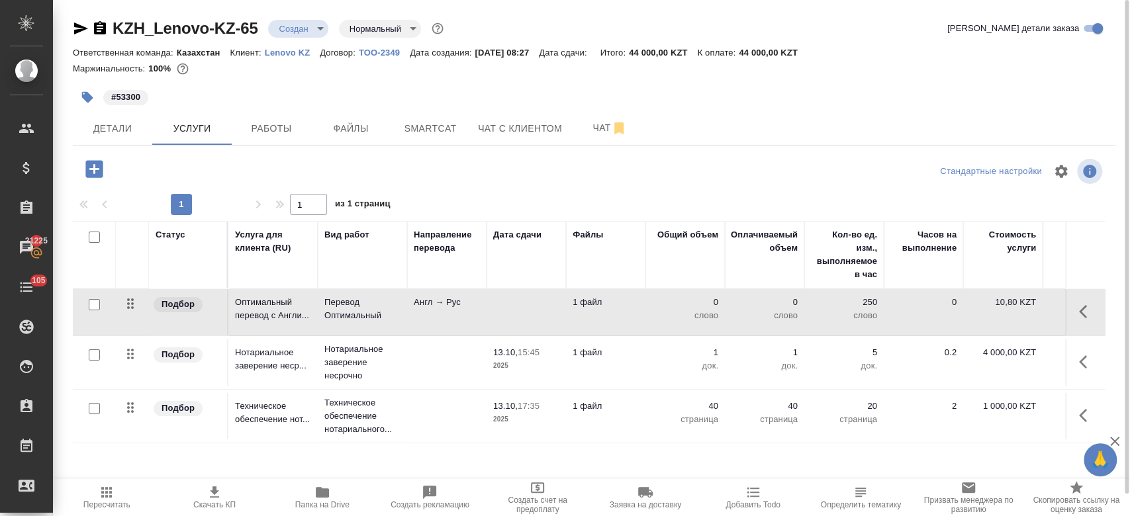
click at [438, 310] on td "Англ → Рус" at bounding box center [446, 312] width 79 height 46
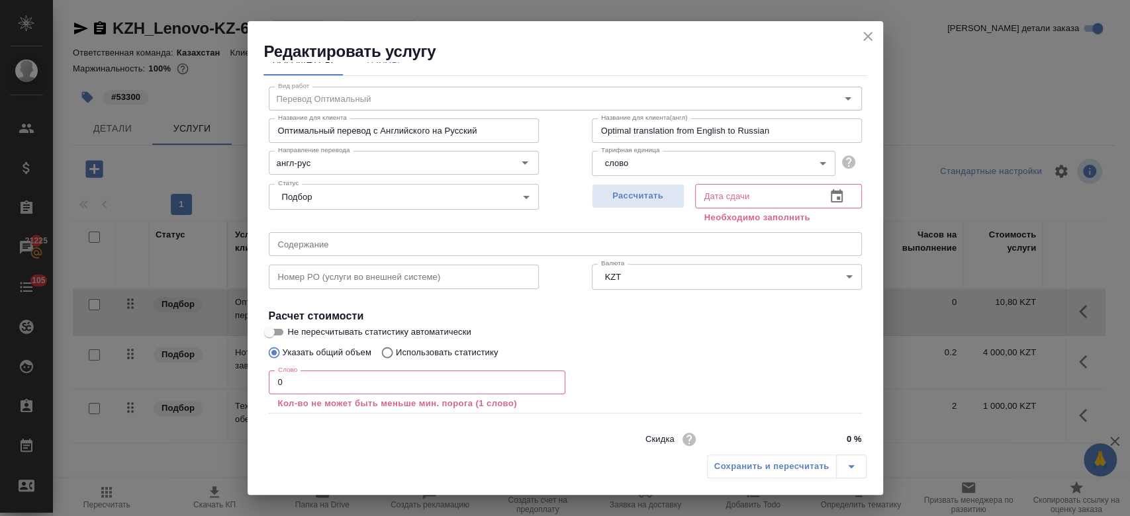
scroll to position [24, 0]
click at [384, 352] on input "Использовать статистику" at bounding box center [385, 352] width 21 height 25
radio input "true"
radio input "false"
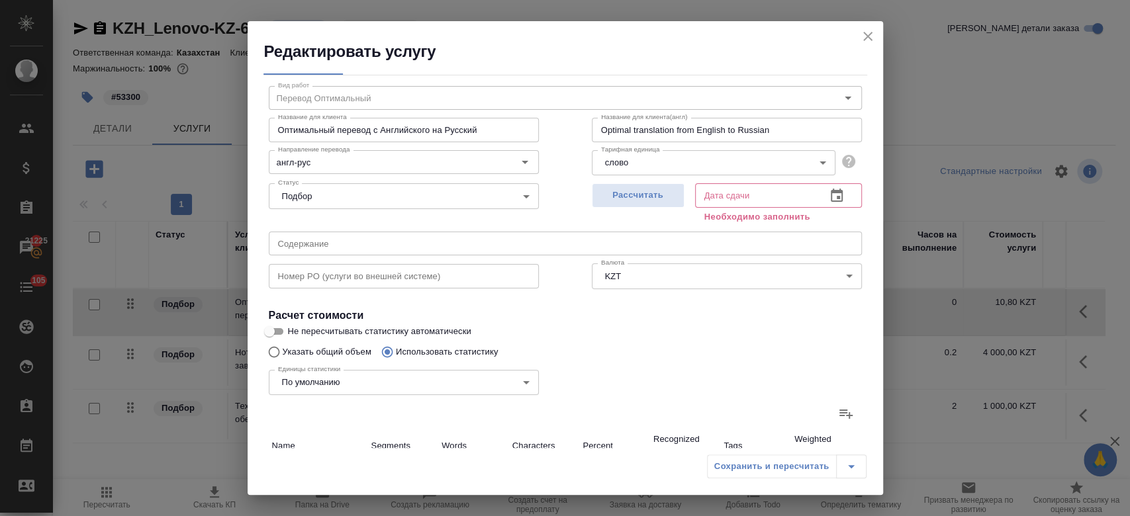
click at [838, 417] on icon at bounding box center [846, 414] width 16 height 16
click at [0, 0] on input "file" at bounding box center [0, 0] width 0 height 0
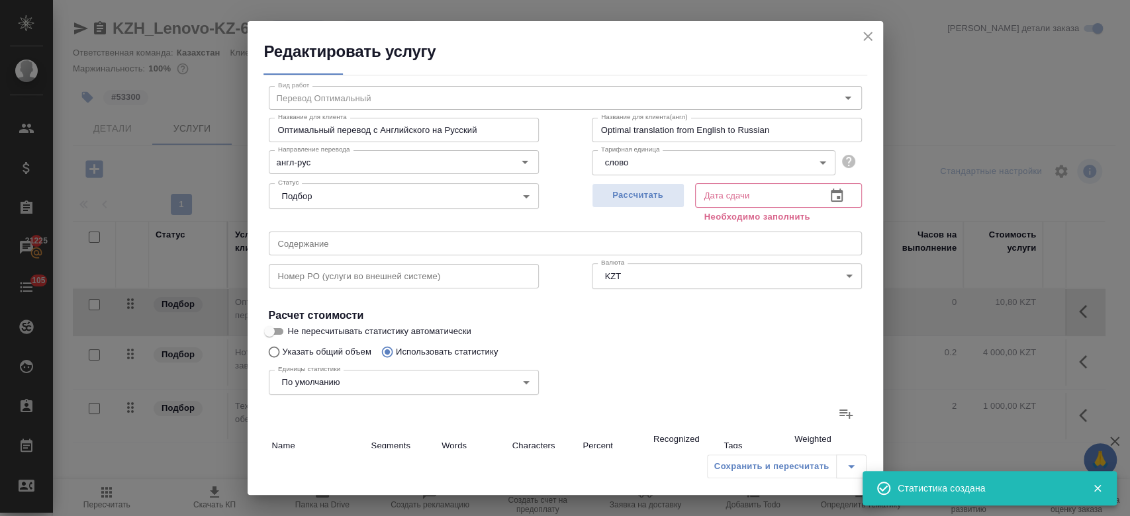
scroll to position [399, 0]
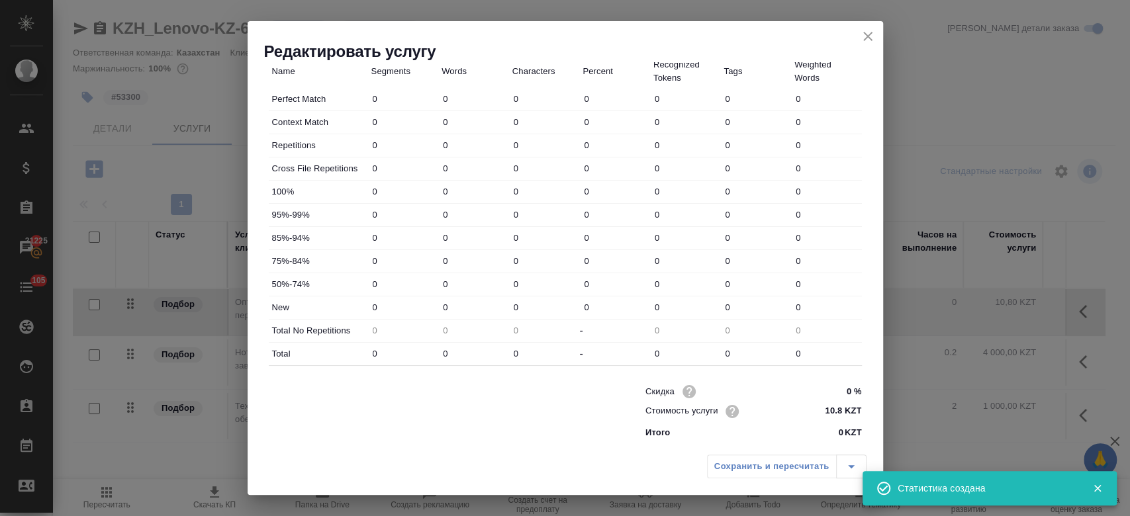
type input "19"
type input "47"
type input "12"
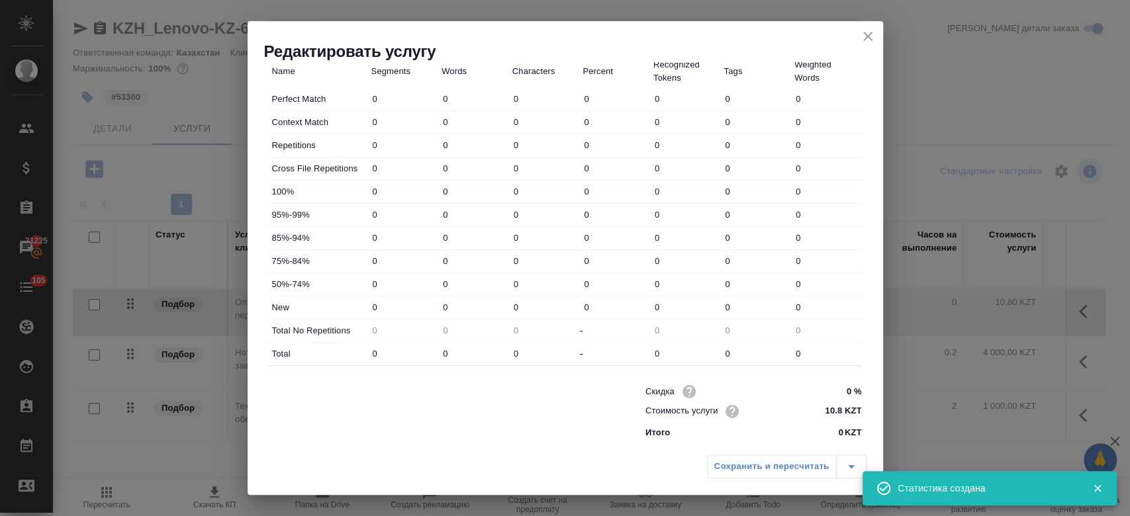
type input "31"
type input "8"
type input "12"
type input "68"
type input "1"
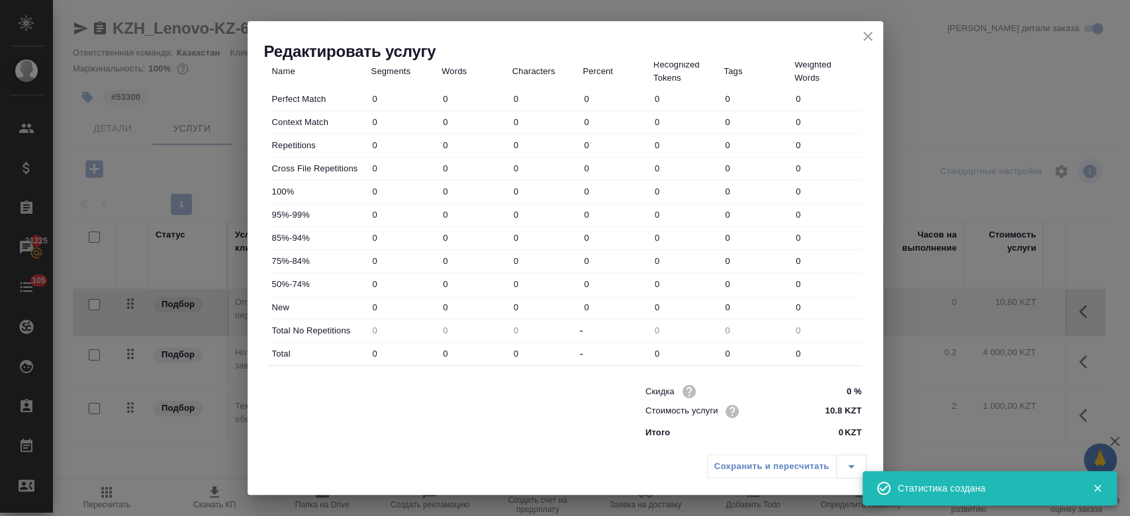
type input "5"
type input "21"
type input "3"
type input "21"
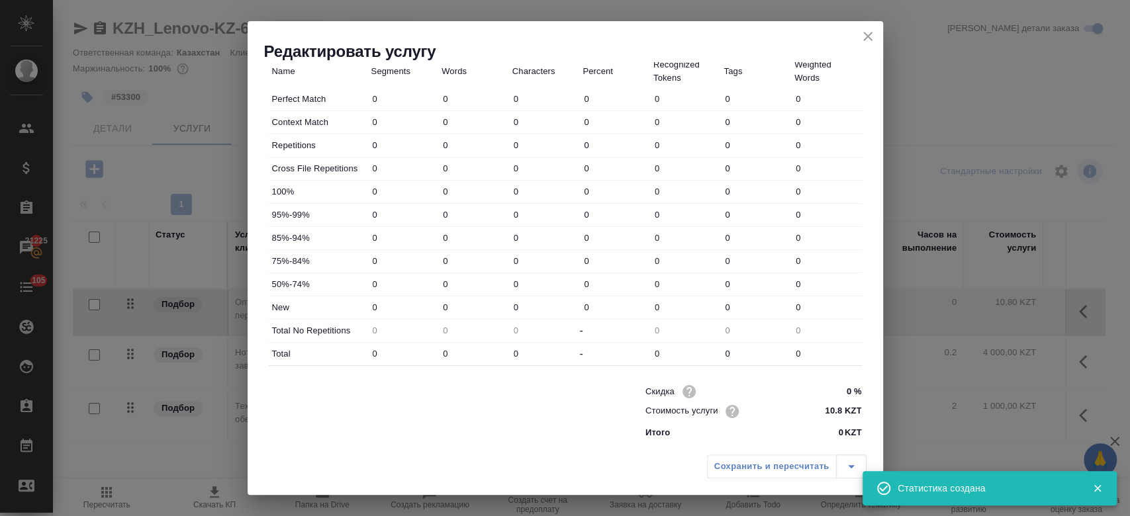
type input "322"
type input "2203"
type input "15851"
type input "346"
type input "2235"
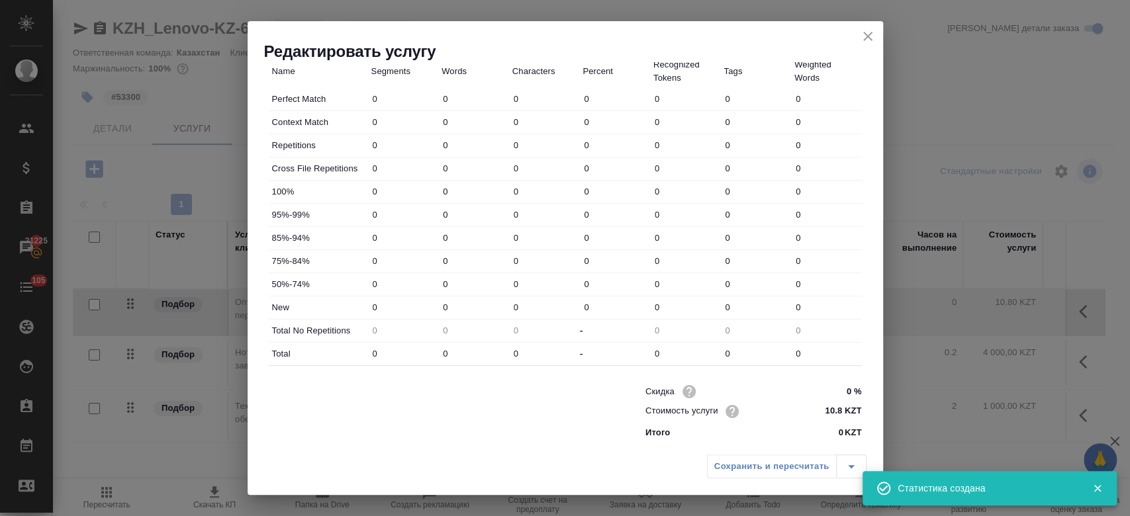
type input "15992"
type input "365"
type input "2254"
type input "16039"
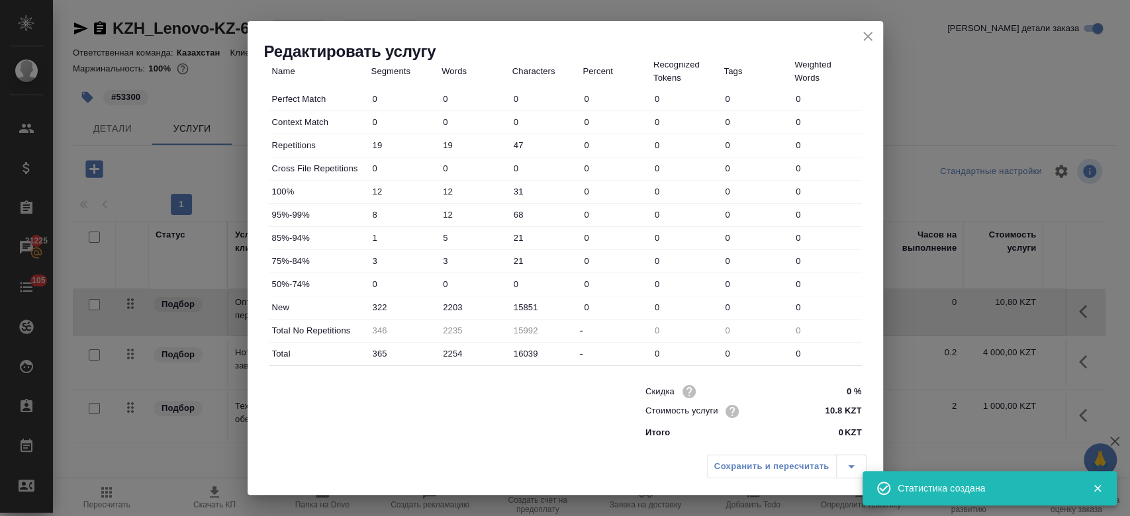
scroll to position [0, 0]
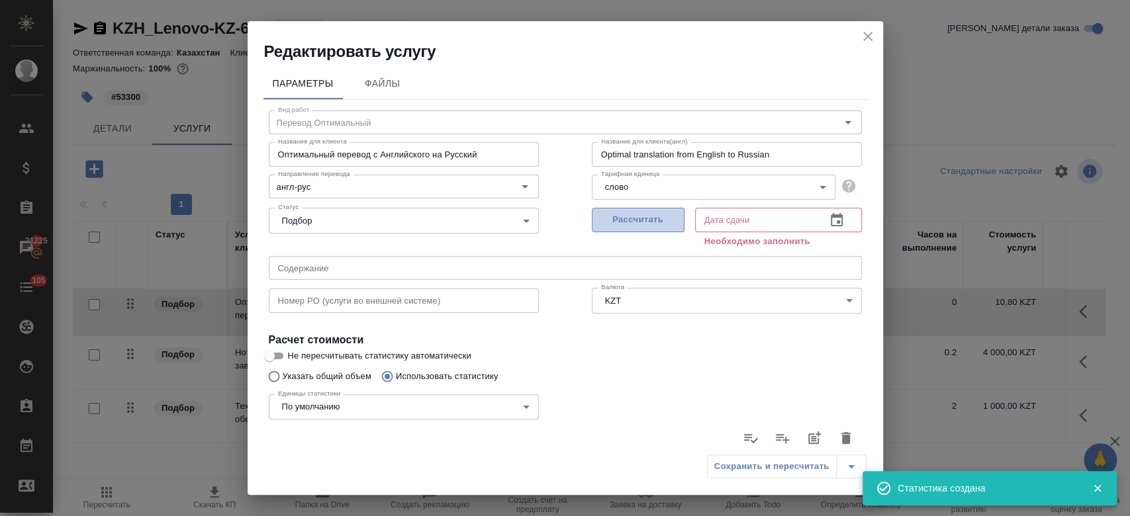
click at [627, 226] on span "Рассчитать" at bounding box center [638, 219] width 78 height 15
type input "13.10.2025 15:35"
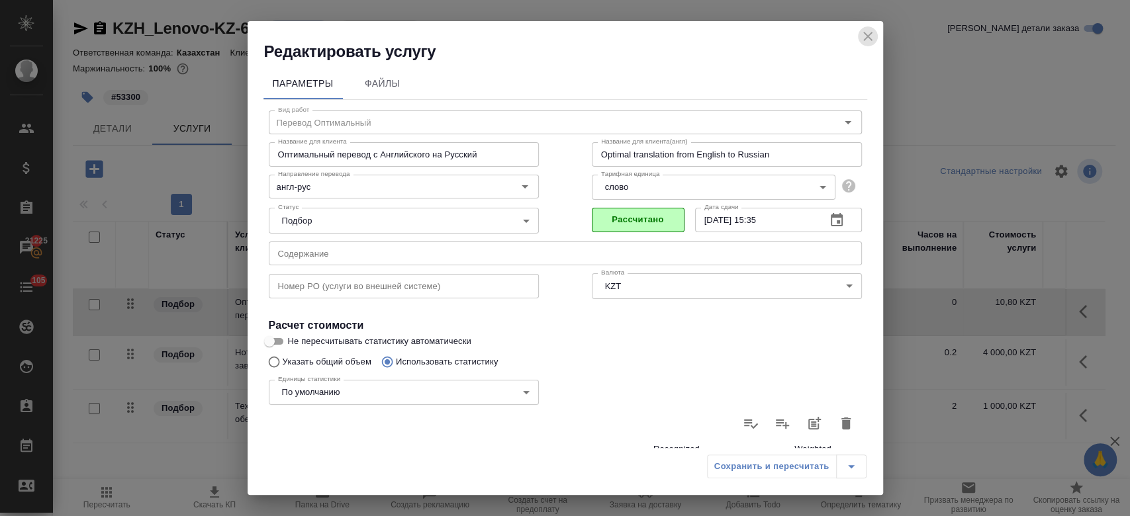
click at [864, 37] on icon "close" at bounding box center [868, 36] width 16 height 16
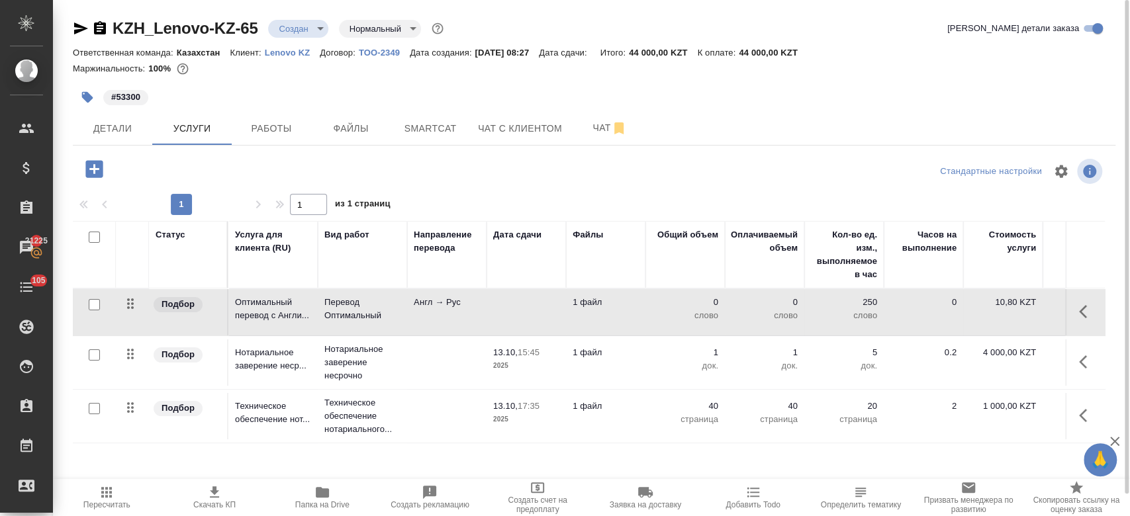
click at [569, 363] on td "1 файл" at bounding box center [605, 363] width 79 height 46
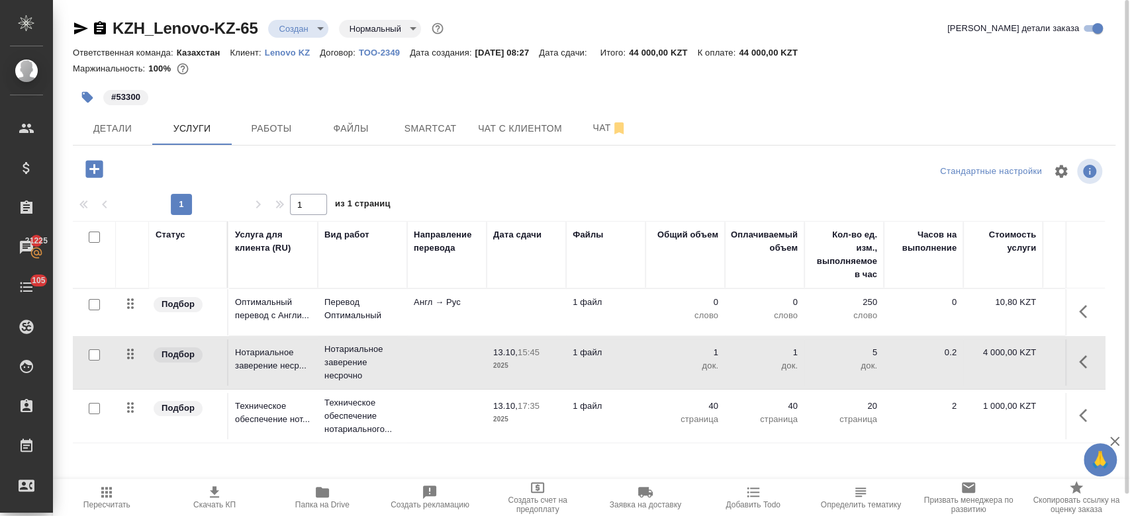
click at [569, 363] on td "1 файл" at bounding box center [605, 363] width 79 height 46
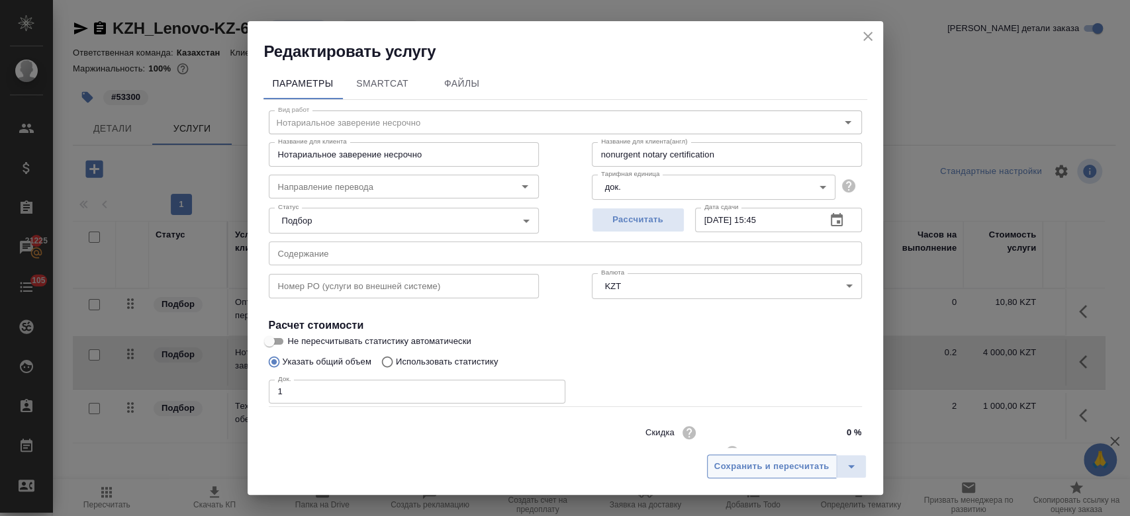
click at [747, 475] on button "Сохранить и пересчитать" at bounding box center [772, 467] width 130 height 24
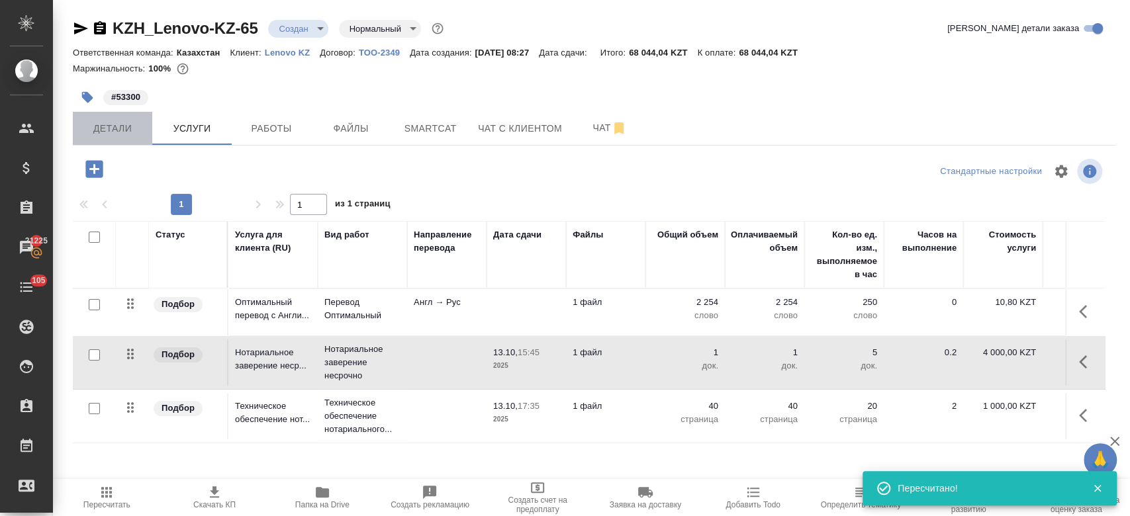
click at [133, 126] on span "Детали" at bounding box center [113, 128] width 64 height 17
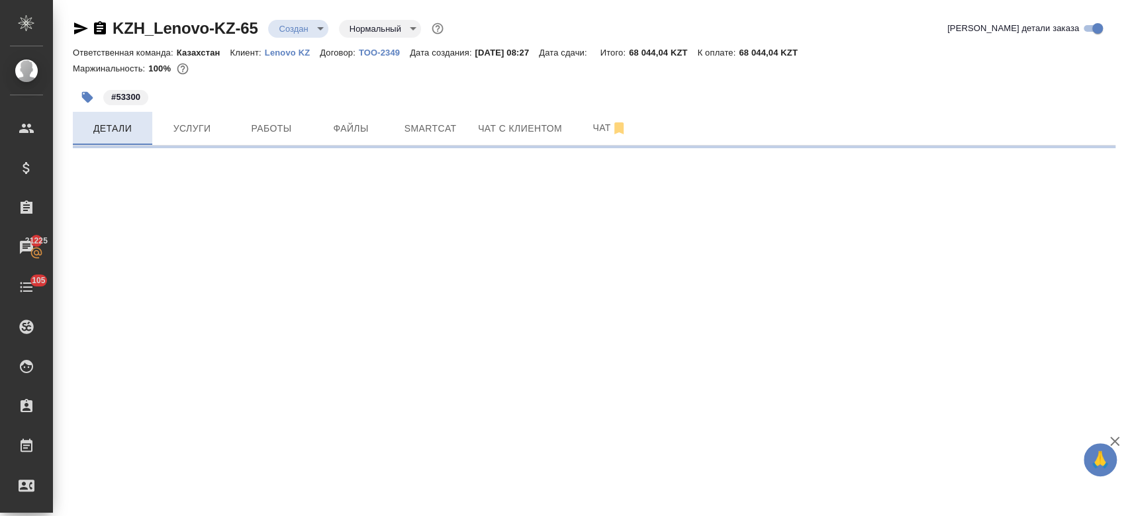
select select "RU"
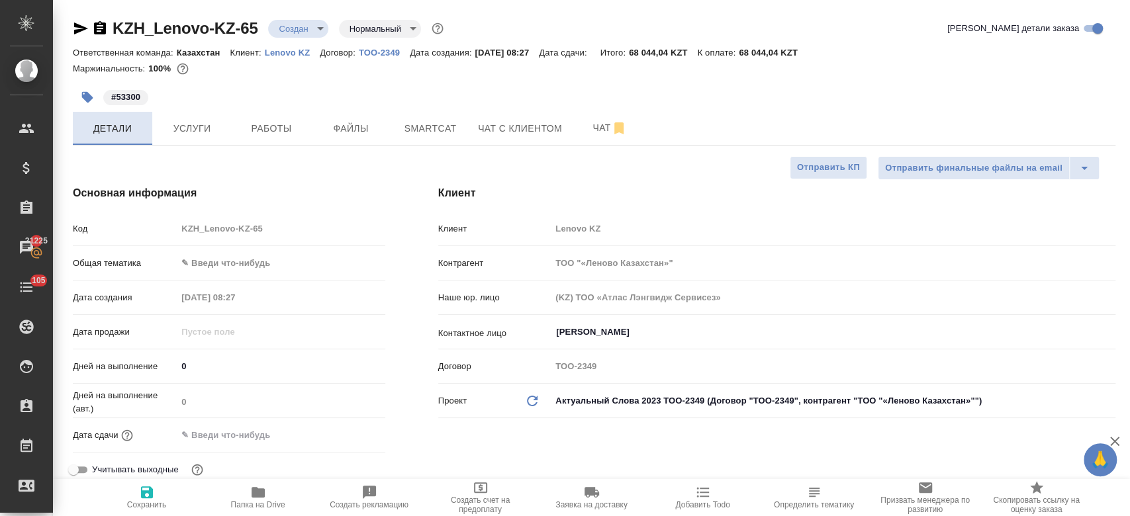
type textarea "x"
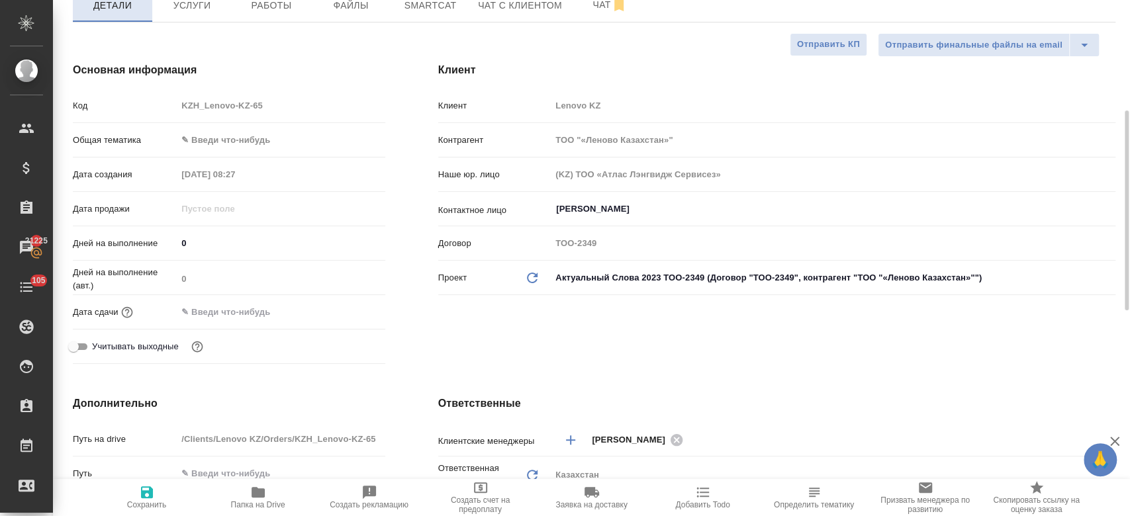
scroll to position [171, 0]
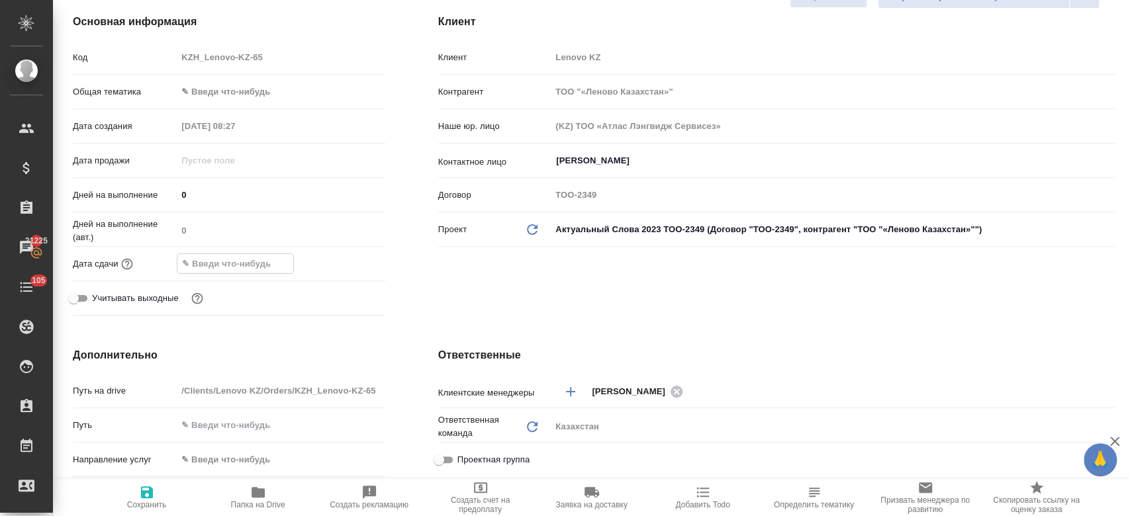
click at [253, 257] on input "text" at bounding box center [235, 263] width 116 height 19
click at [344, 267] on icon "button" at bounding box center [347, 263] width 16 height 16
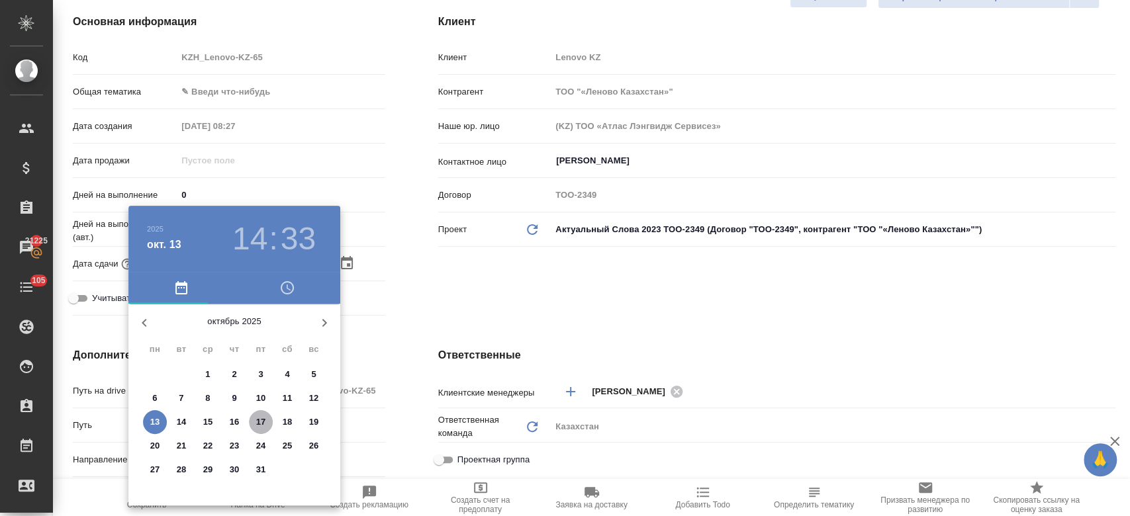
click at [262, 416] on p "17" at bounding box center [261, 422] width 10 height 13
type input "17.10.2025 14:33"
type textarea "x"
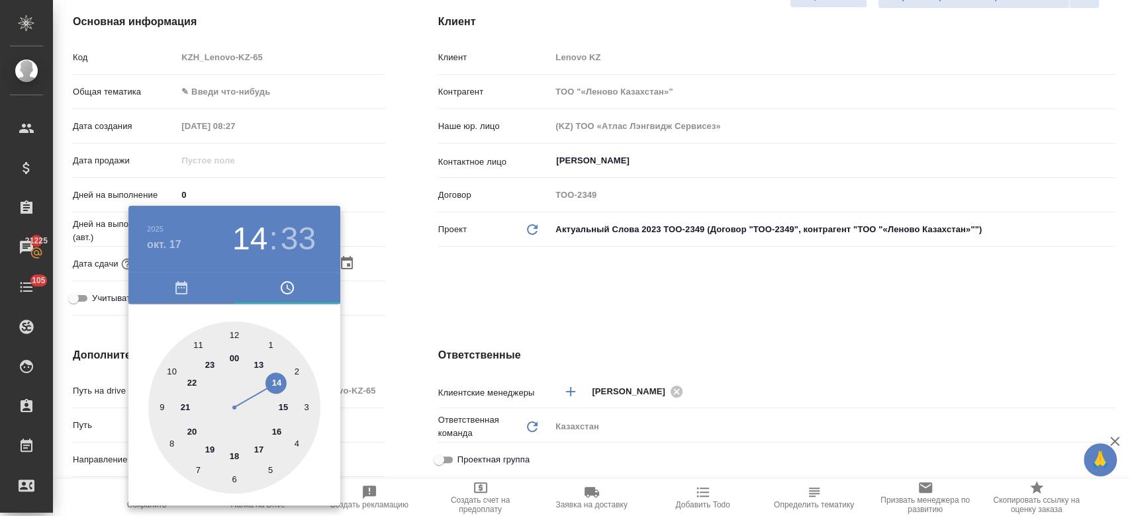
click at [439, 302] on div at bounding box center [565, 258] width 1130 height 516
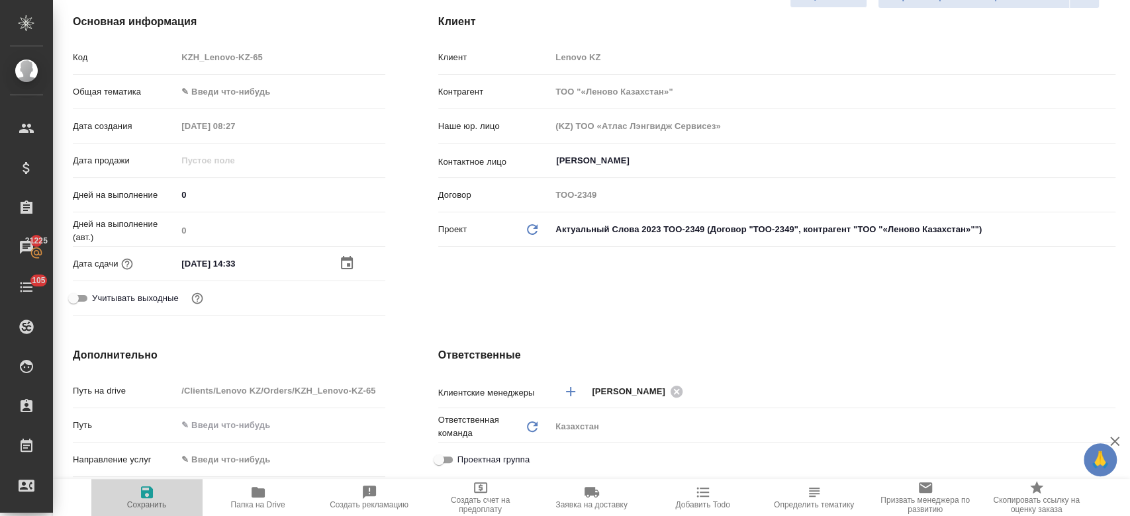
click at [151, 488] on icon "button" at bounding box center [147, 492] width 16 height 16
type textarea "x"
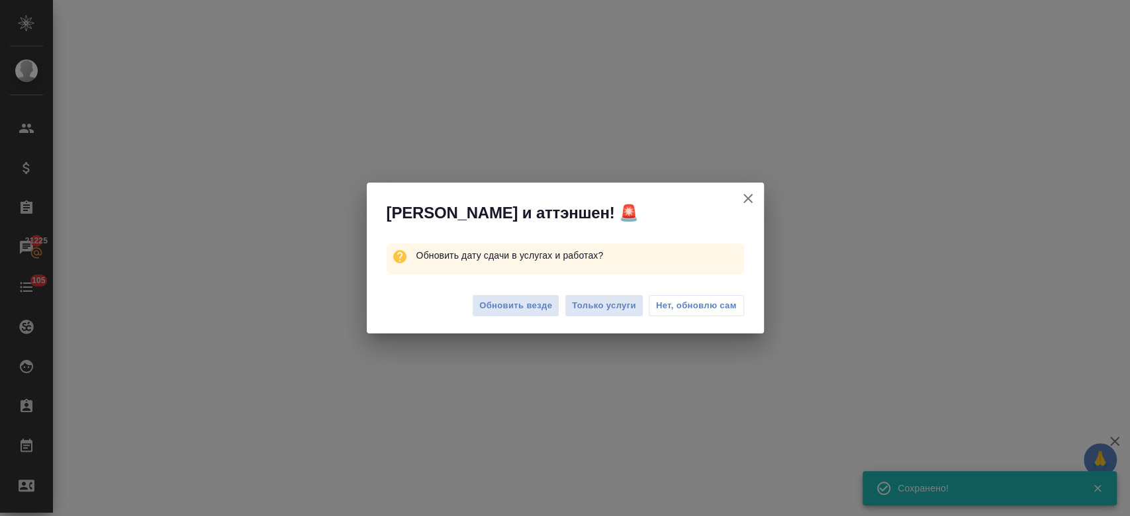
select select "RU"
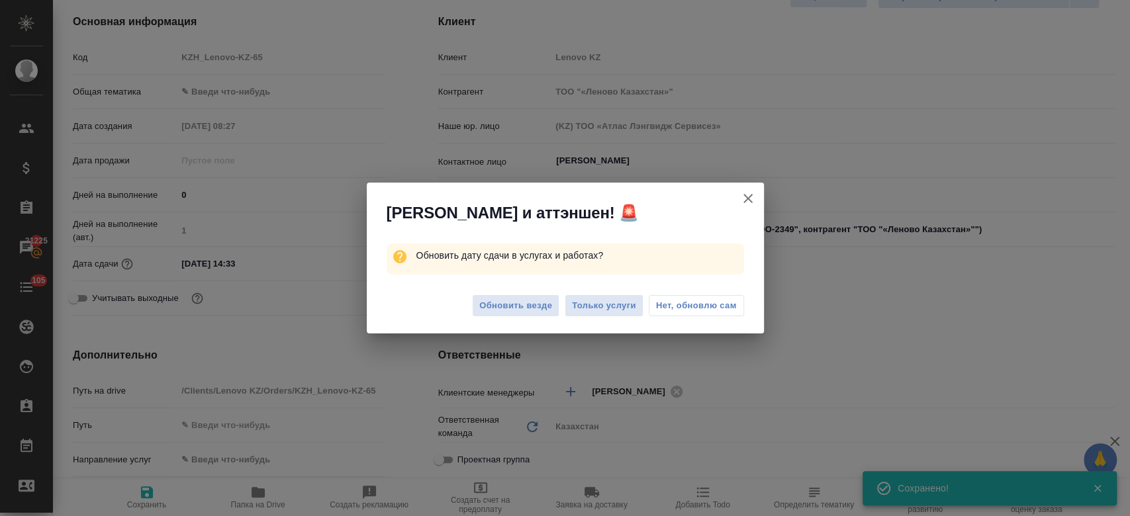
type textarea "x"
click at [588, 305] on span "Только услуги" at bounding box center [604, 305] width 64 height 15
type textarea "x"
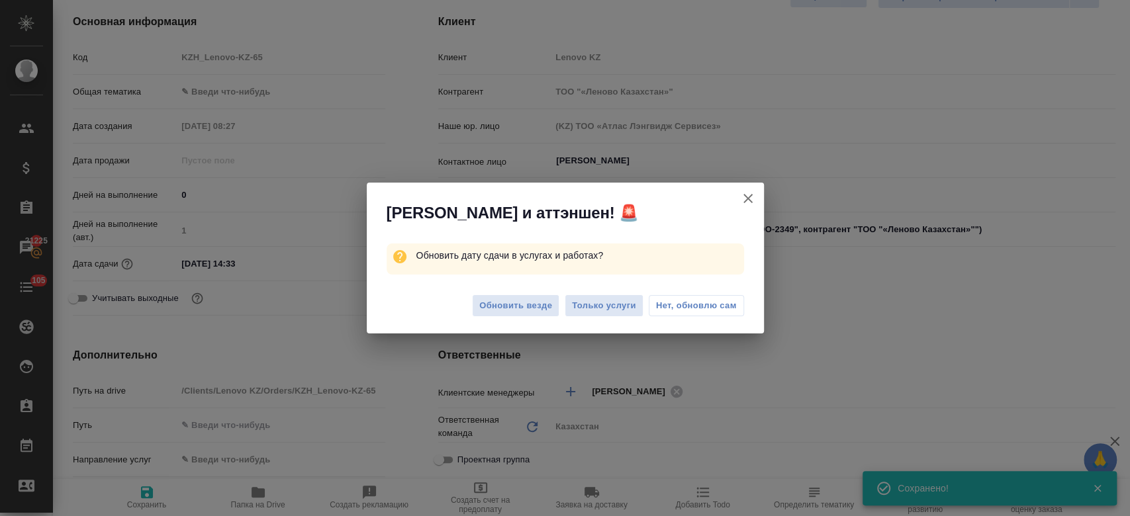
type textarea "x"
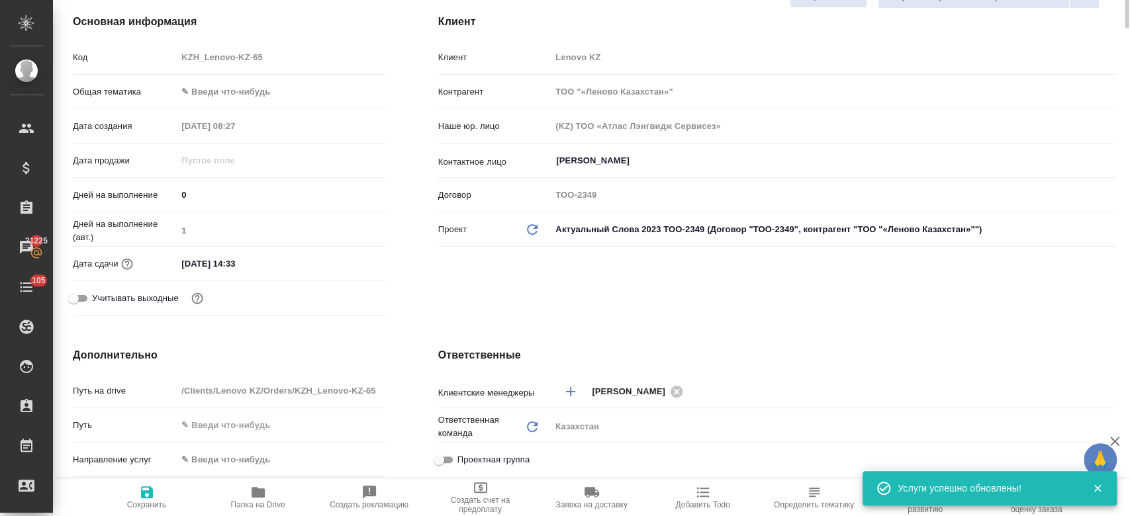
scroll to position [0, 0]
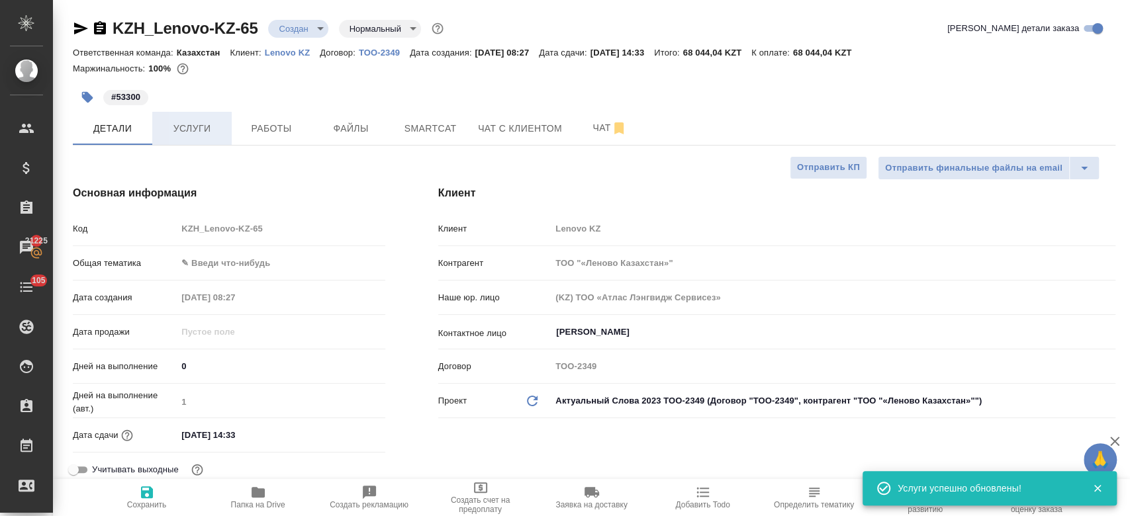
click at [193, 126] on span "Услуги" at bounding box center [192, 128] width 64 height 17
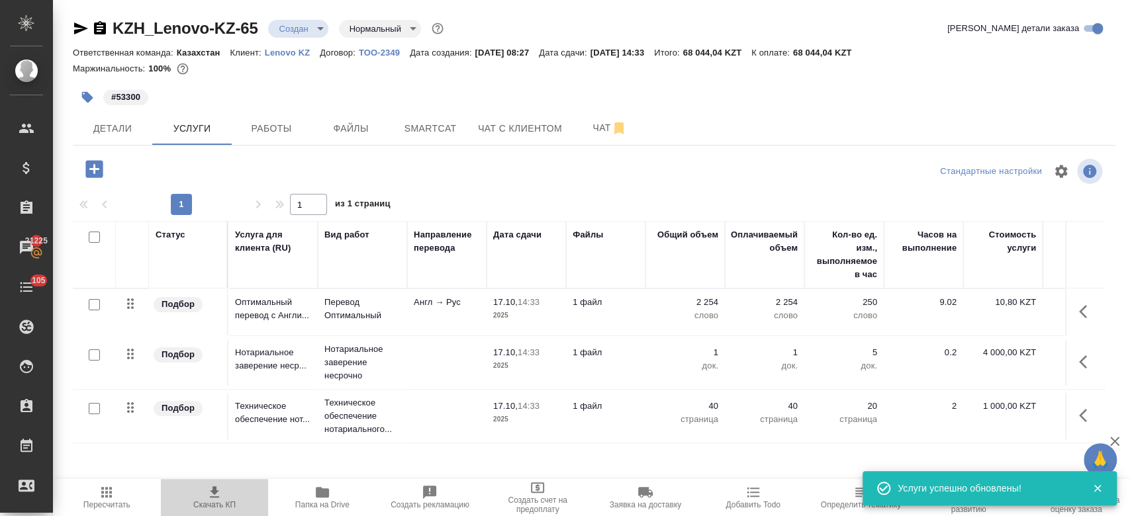
click at [222, 494] on span "Скачать КП" at bounding box center [215, 496] width 92 height 25
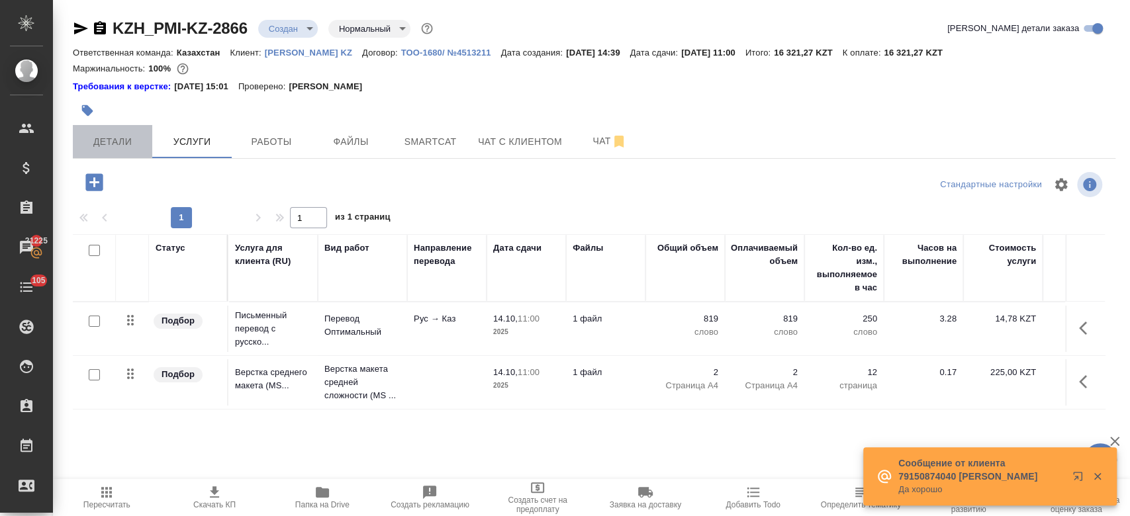
click at [100, 135] on span "Детали" at bounding box center [113, 142] width 64 height 17
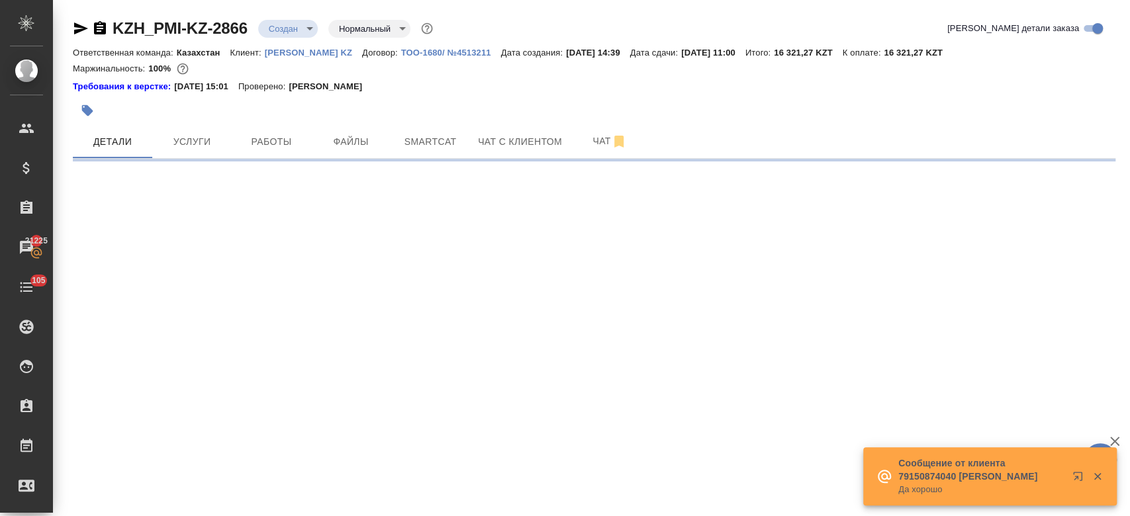
select select "RU"
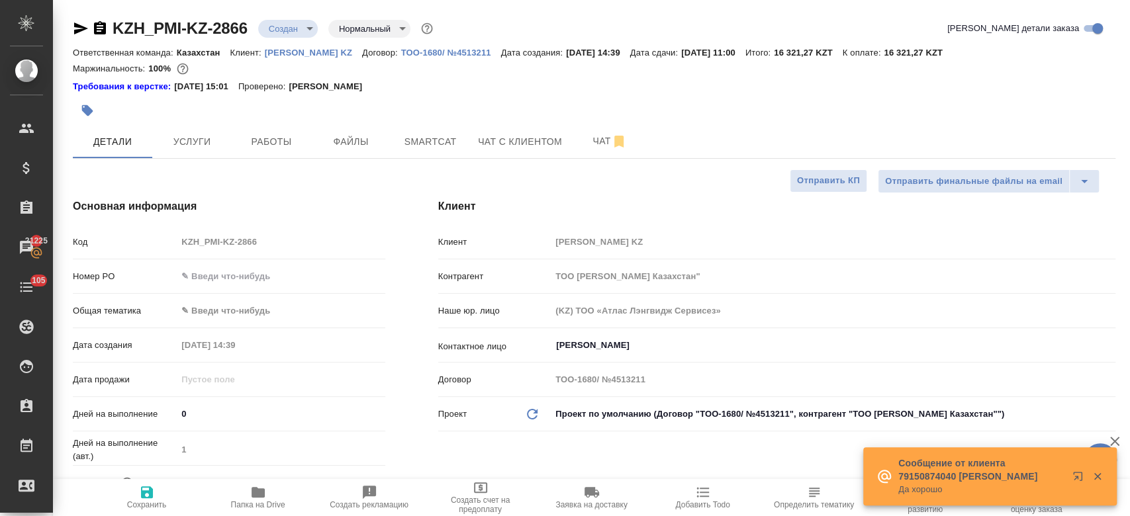
type textarea "x"
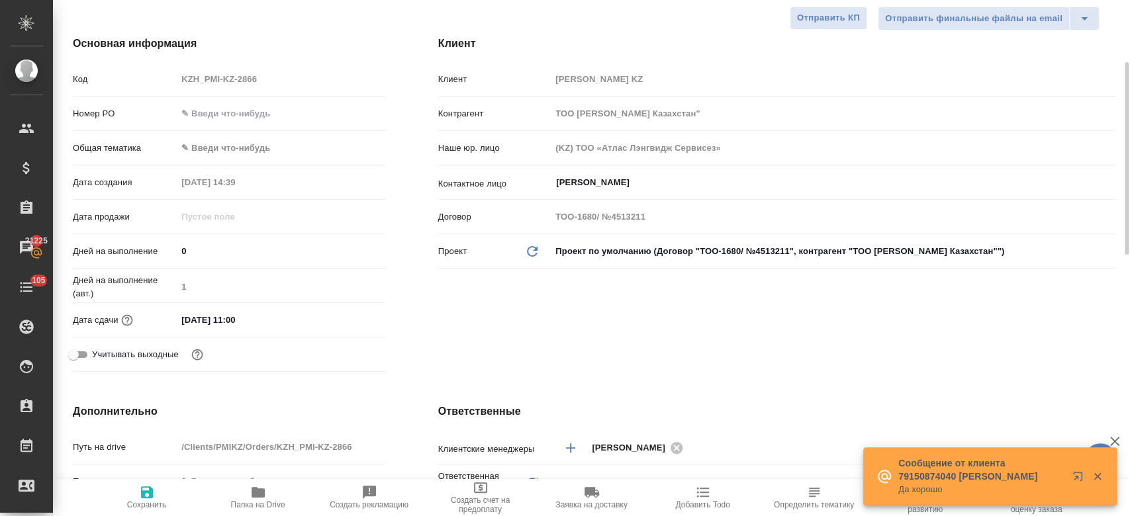
scroll to position [164, 0]
click at [154, 494] on icon "button" at bounding box center [147, 492] width 16 height 16
type textarea "x"
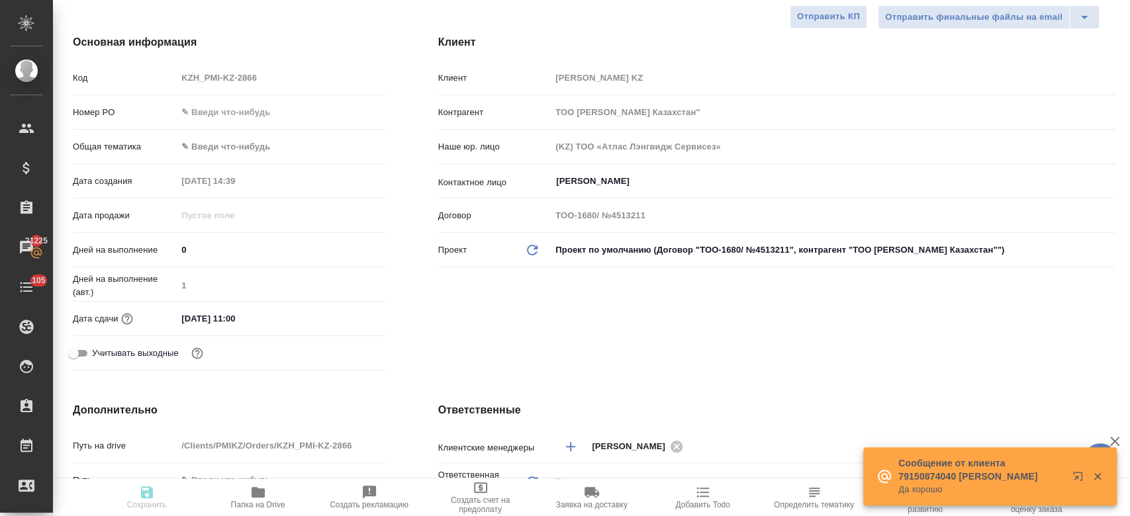
type textarea "x"
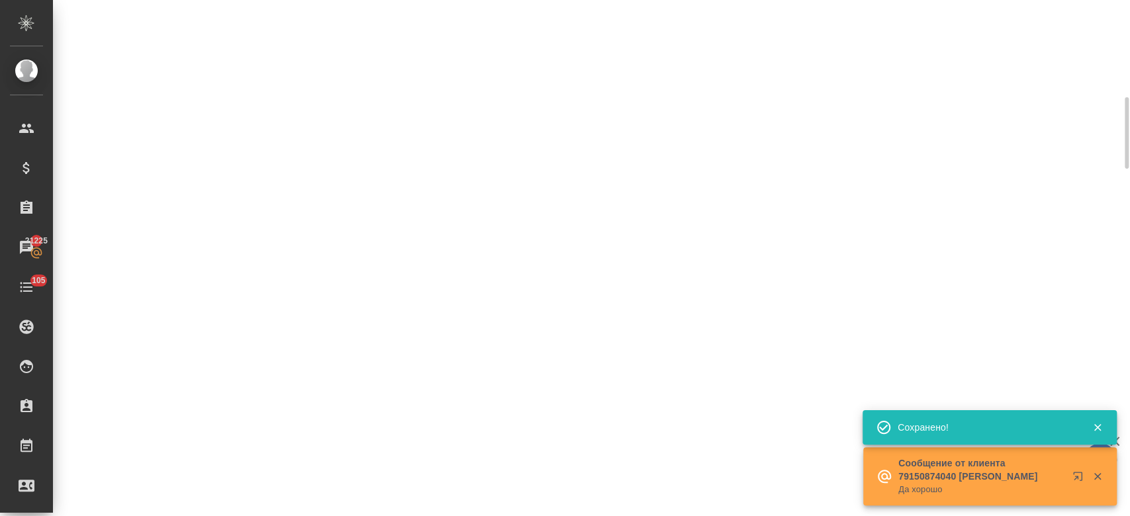
select select "RU"
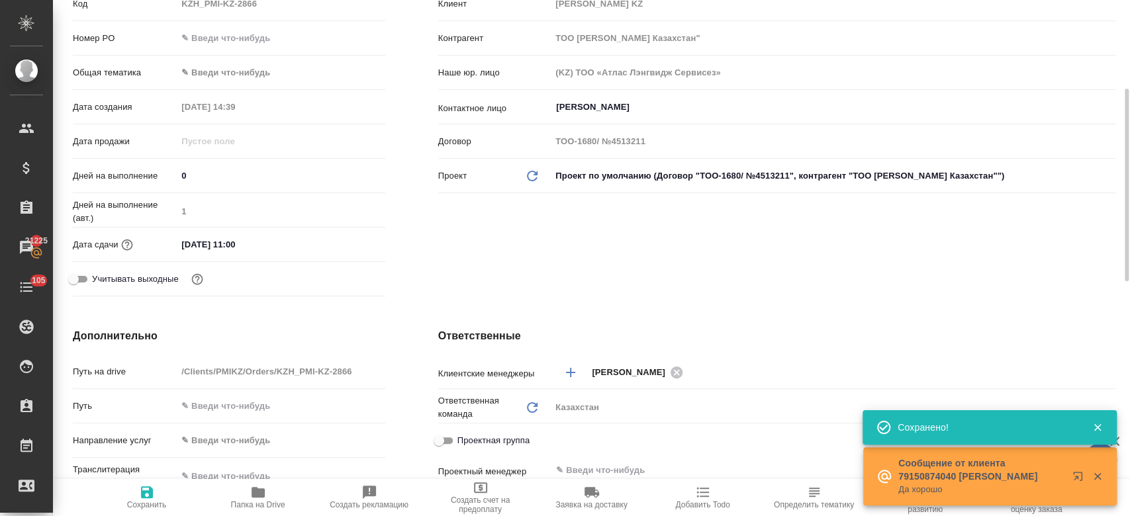
type textarea "x"
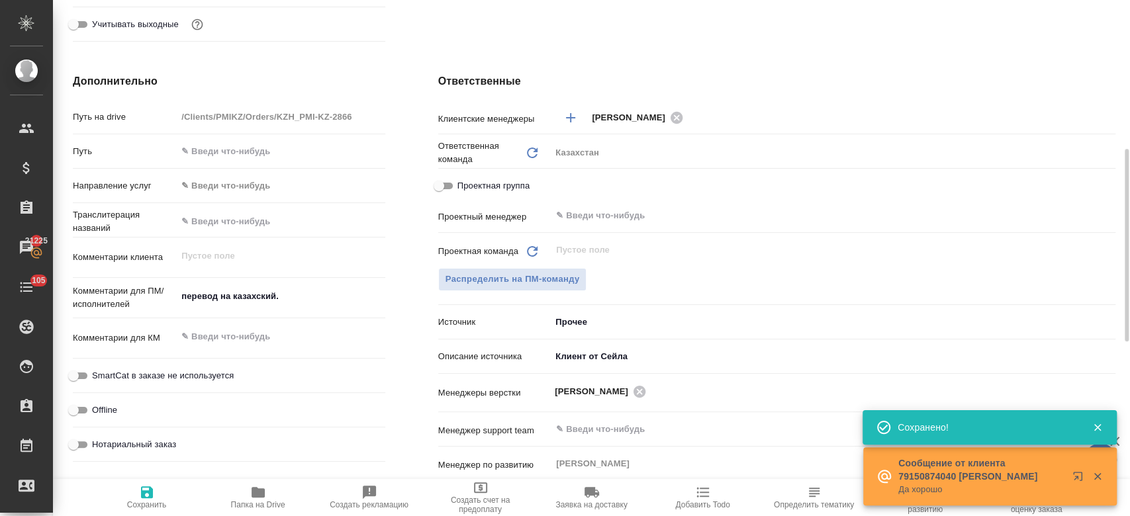
scroll to position [510, 0]
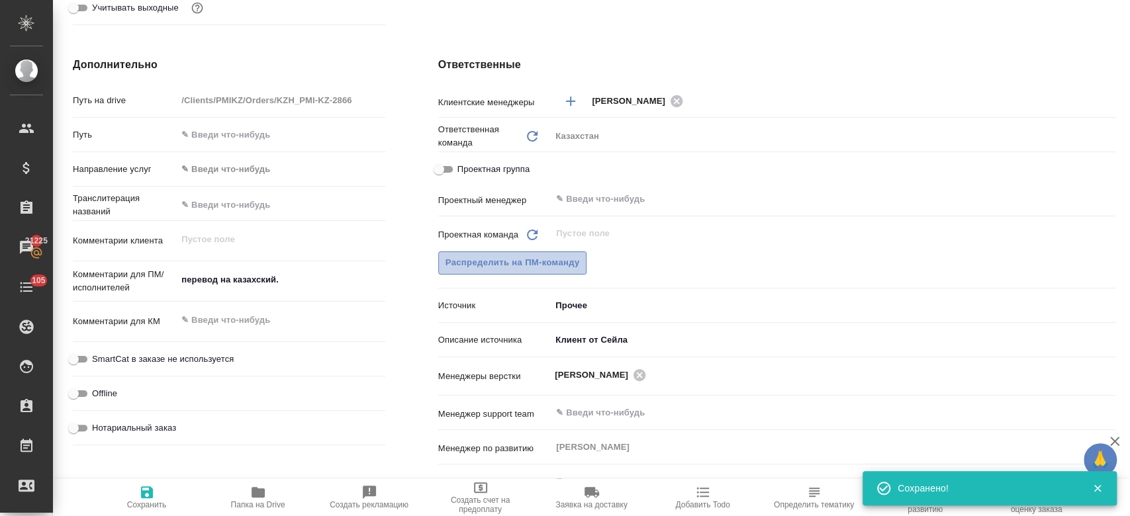
click at [561, 264] on span "Распределить на ПМ-команду" at bounding box center [512, 262] width 134 height 15
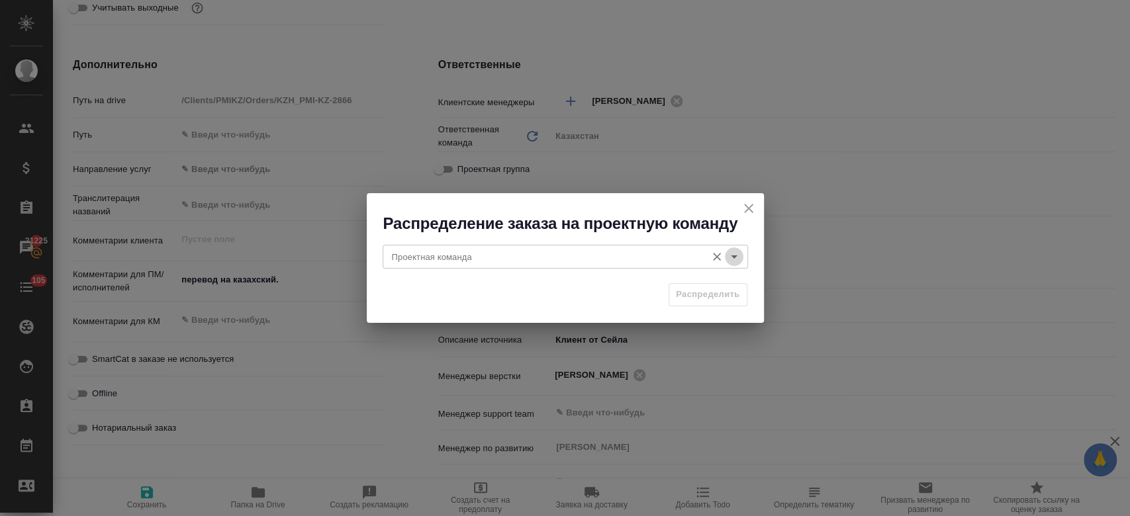
click at [731, 254] on icon "Open" at bounding box center [734, 257] width 16 height 16
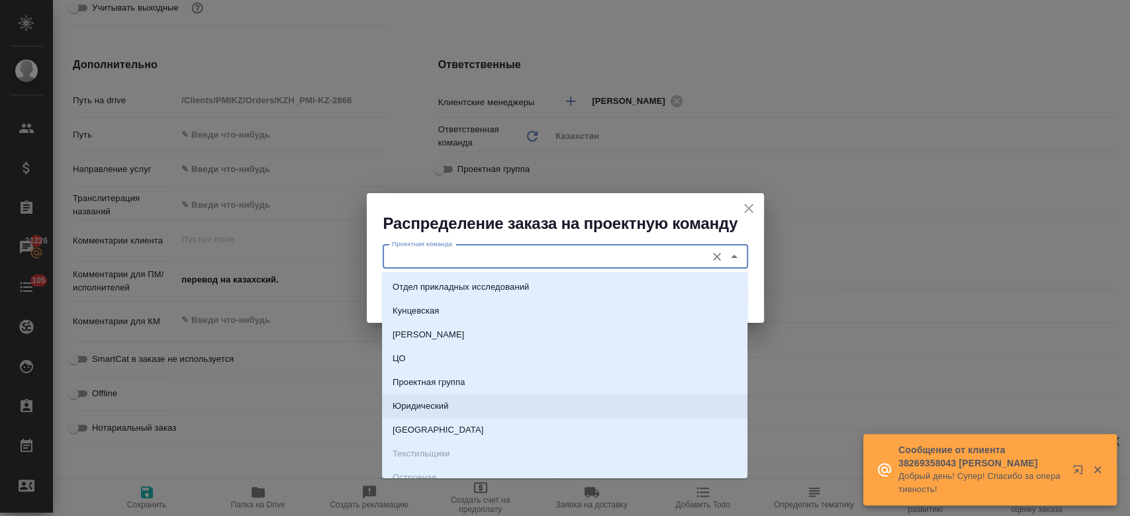
drag, startPoint x: 489, startPoint y: 410, endPoint x: 609, endPoint y: 411, distance: 119.8
click at [609, 411] on li "Юридический" at bounding box center [564, 406] width 365 height 24
type input "Юридический"
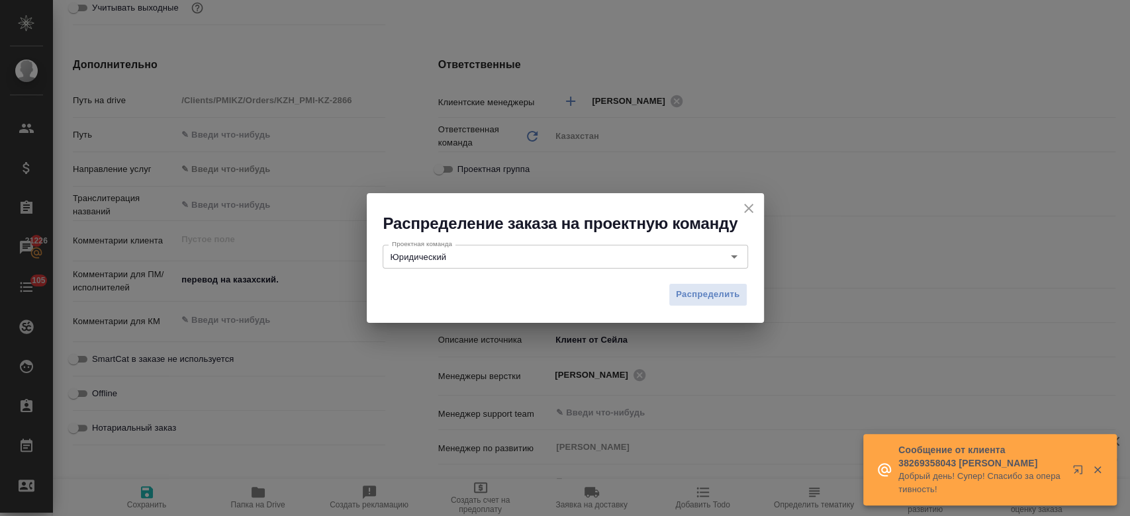
click at [609, 411] on div "Распределение заказа на проектную команду Проектная команда Юридический Проектн…" at bounding box center [565, 258] width 1130 height 516
click at [692, 289] on span "Распределить" at bounding box center [708, 294] width 64 height 15
type textarea "x"
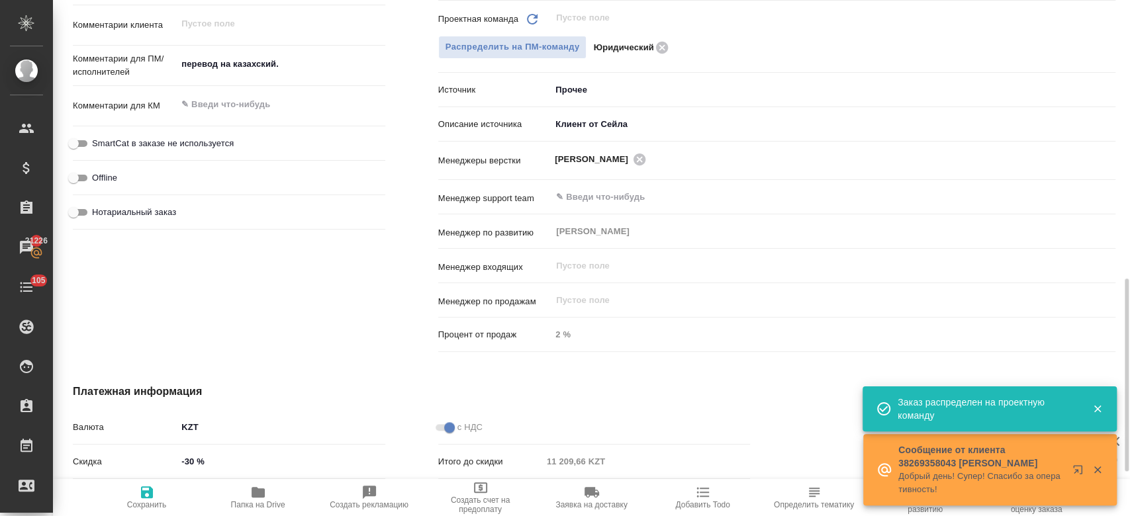
scroll to position [731, 0]
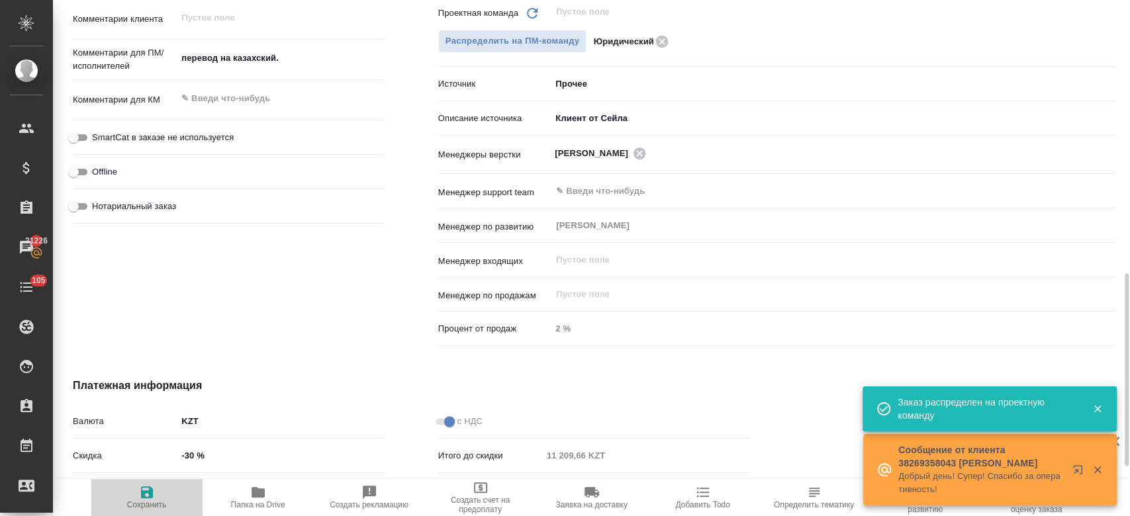
click at [154, 498] on icon "button" at bounding box center [147, 492] width 16 height 16
type textarea "x"
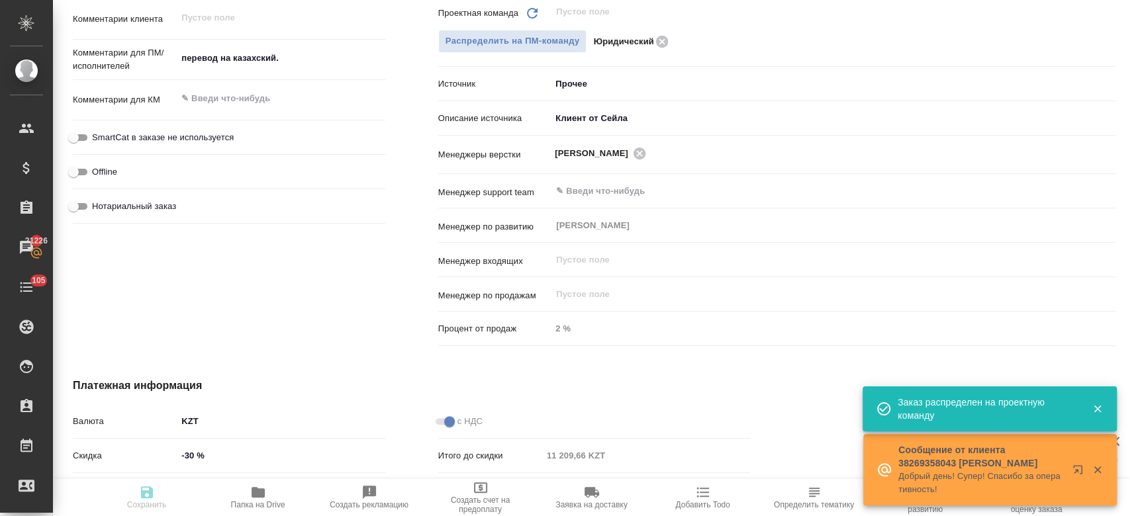
type textarea "x"
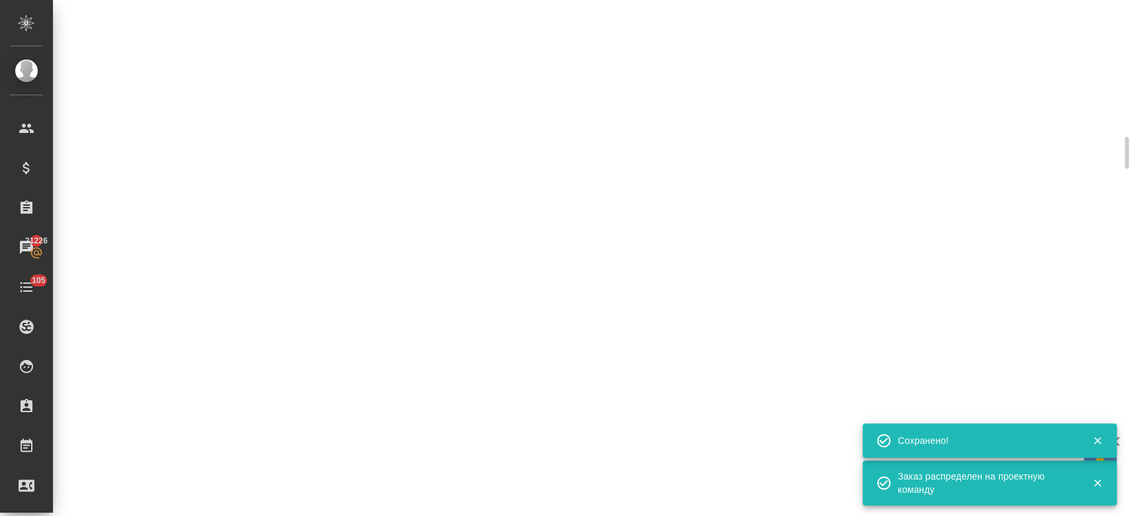
select select "RU"
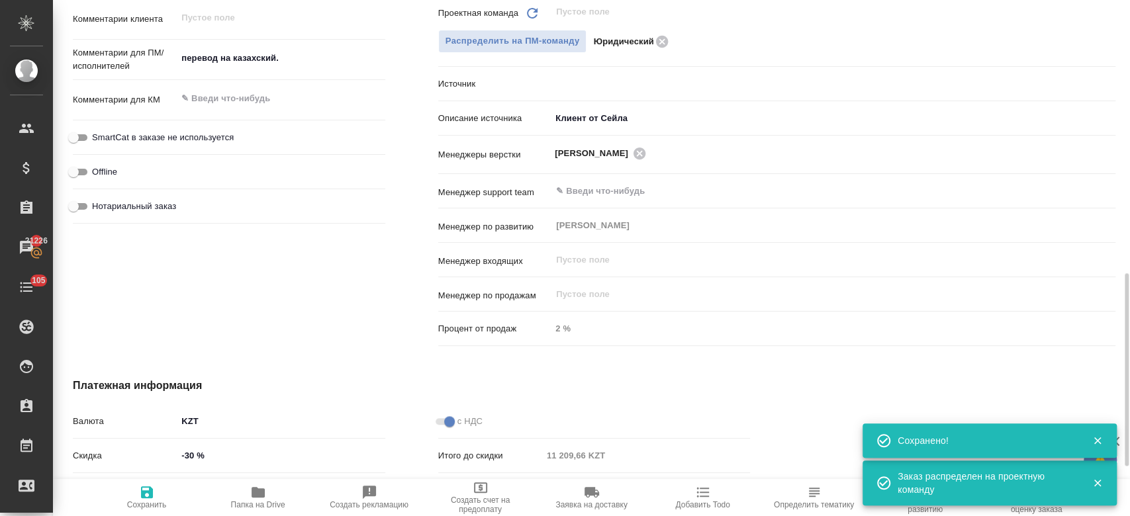
type textarea "x"
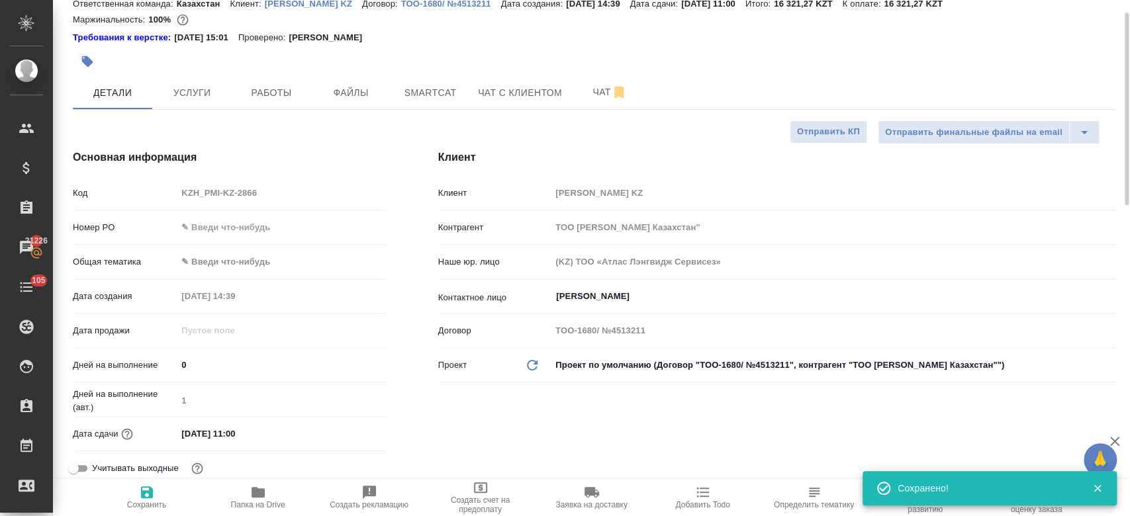
scroll to position [0, 0]
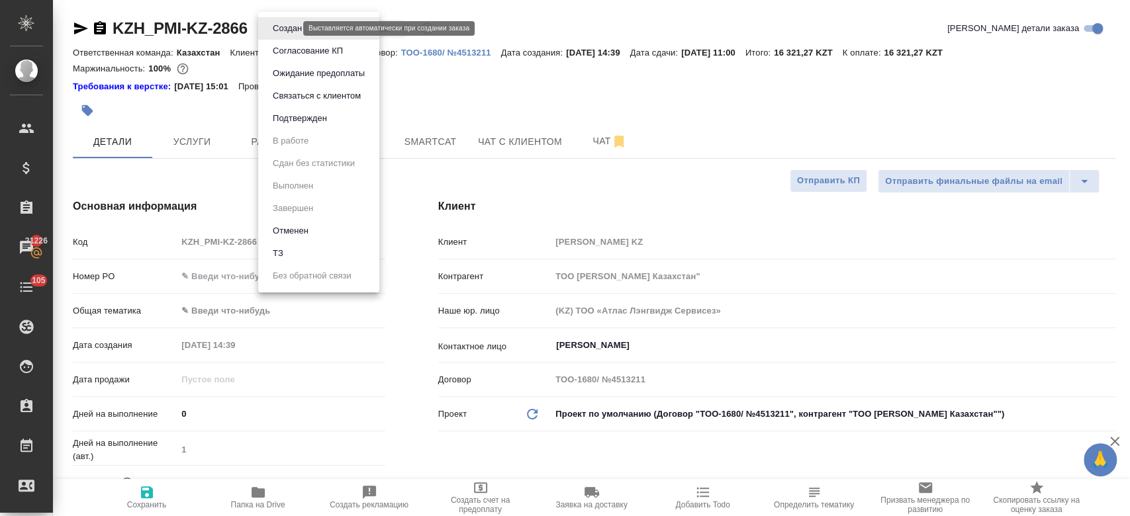
click at [289, 28] on body "🙏 .cls-1 fill:#fff; AWATERA Kosherbayeva Nazerke Клиенты Спецификации Заказы 21…" at bounding box center [565, 258] width 1130 height 516
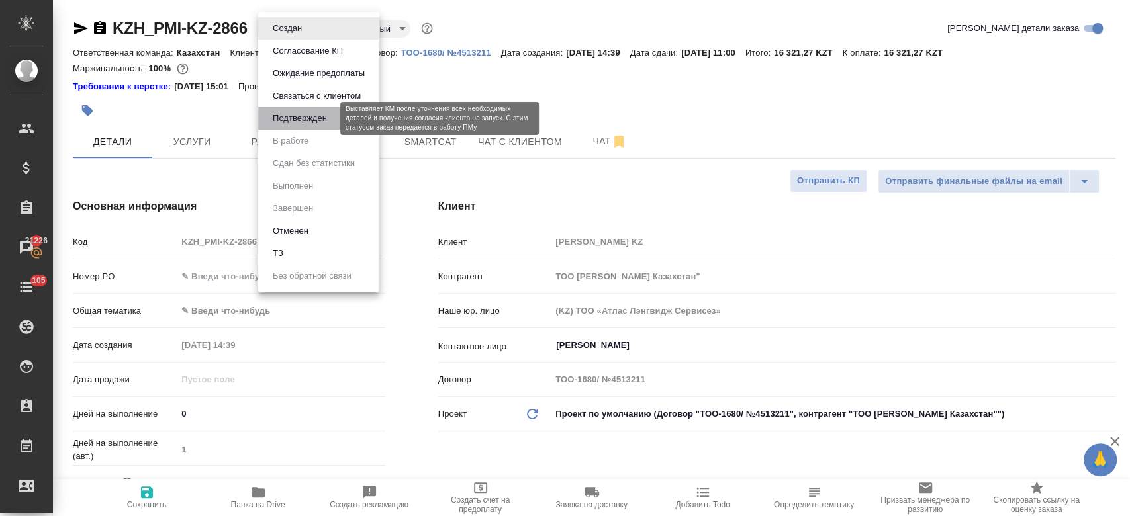
click at [308, 113] on button "Подтвержден" at bounding box center [300, 118] width 62 height 15
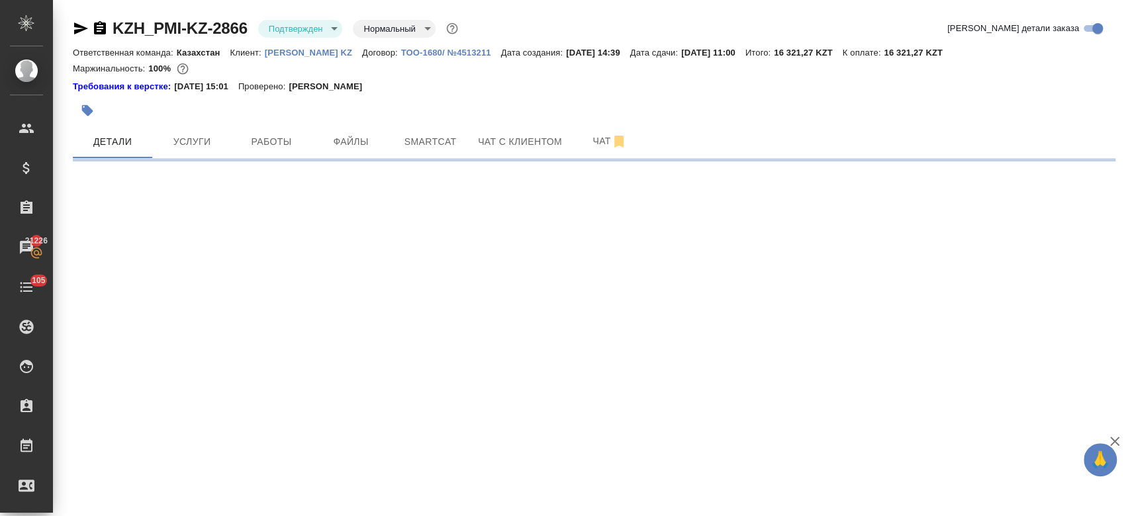
select select "RU"
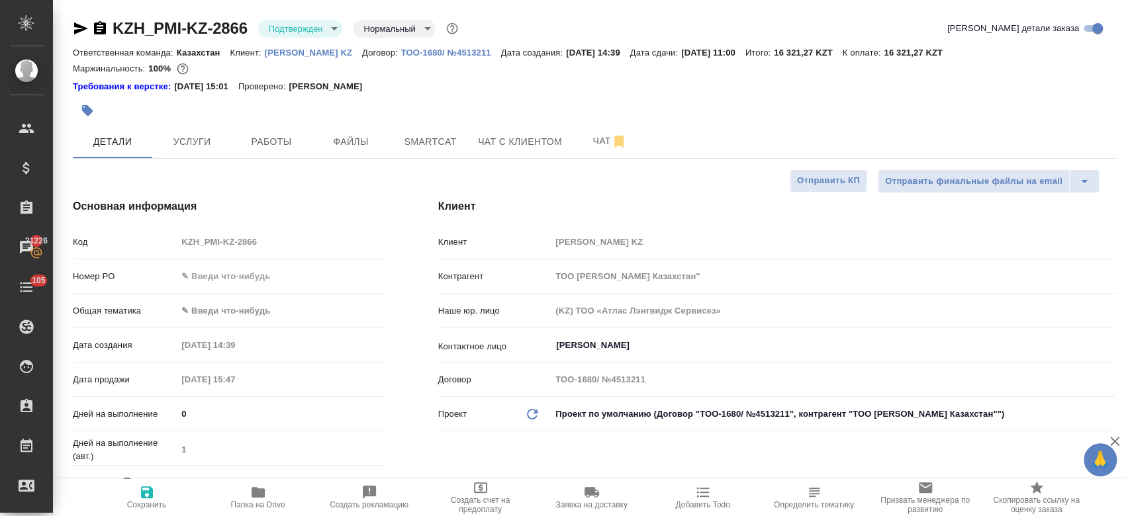
type textarea "x"
click at [79, 28] on icon "button" at bounding box center [81, 29] width 16 height 16
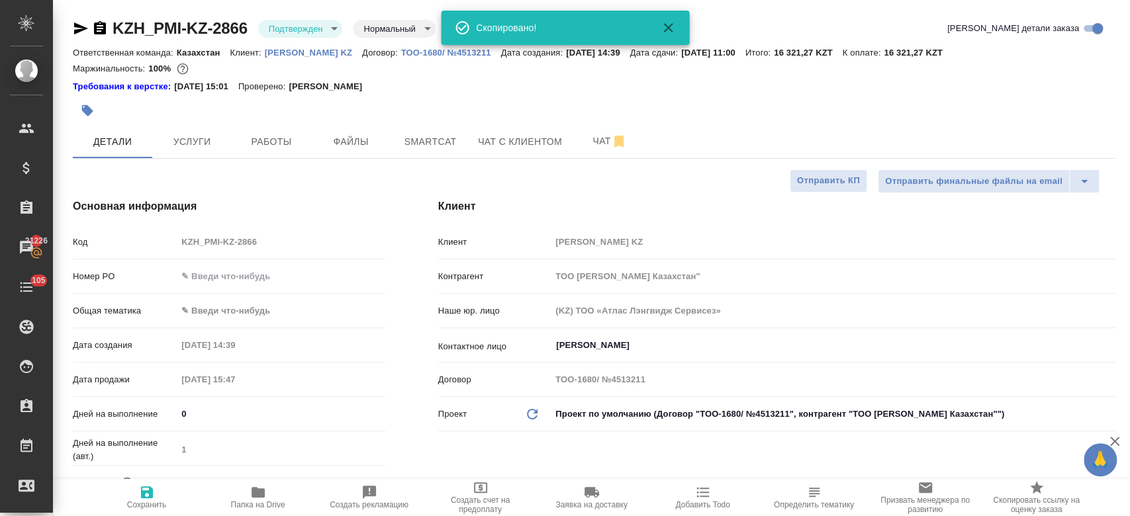
type textarea "x"
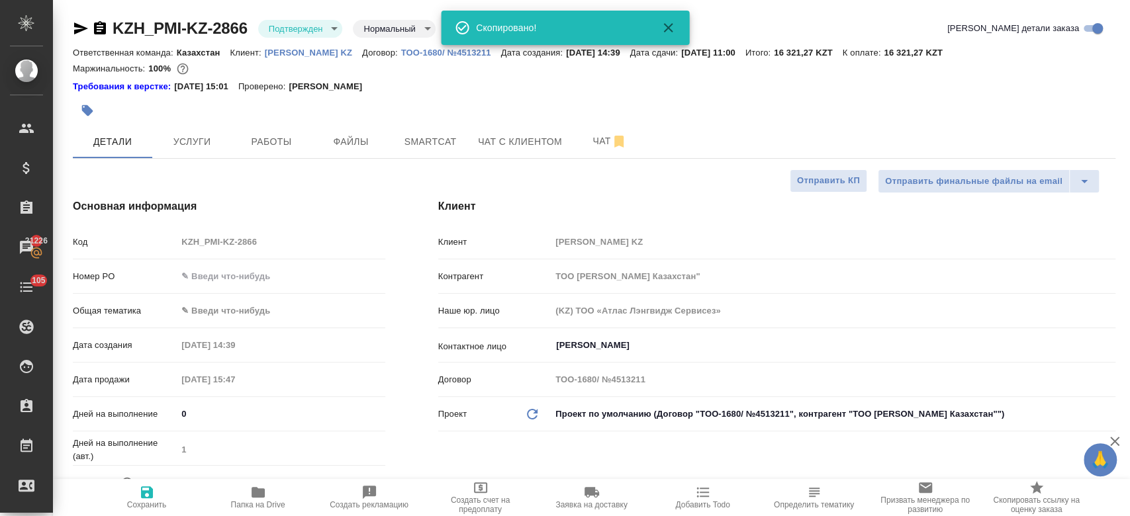
type textarea "x"
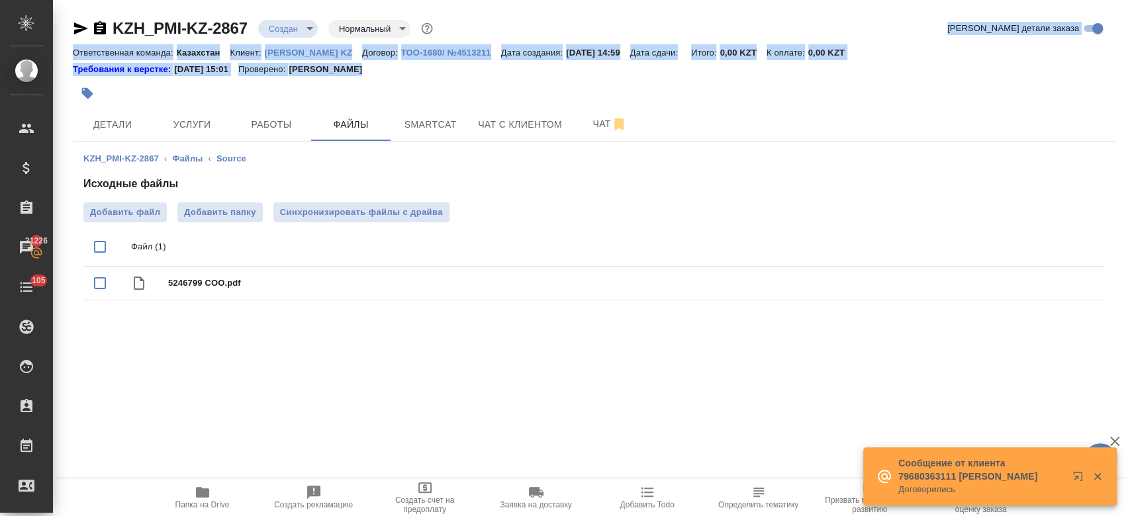
drag, startPoint x: 261, startPoint y: 94, endPoint x: 384, endPoint y: -77, distance: 210.1
click at [384, 0] on html "🙏 .cls-1 fill:#fff; AWATERA Kosherbayeva Nazerke Клиенты Спецификации Заказы 21…" at bounding box center [565, 258] width 1130 height 516
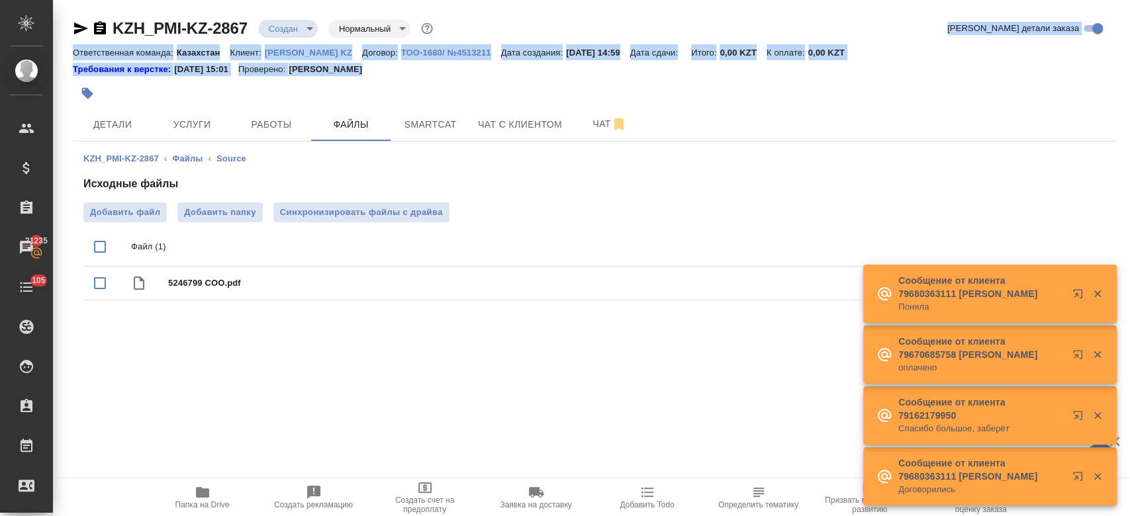
click at [439, 86] on div at bounding box center [420, 93] width 695 height 29
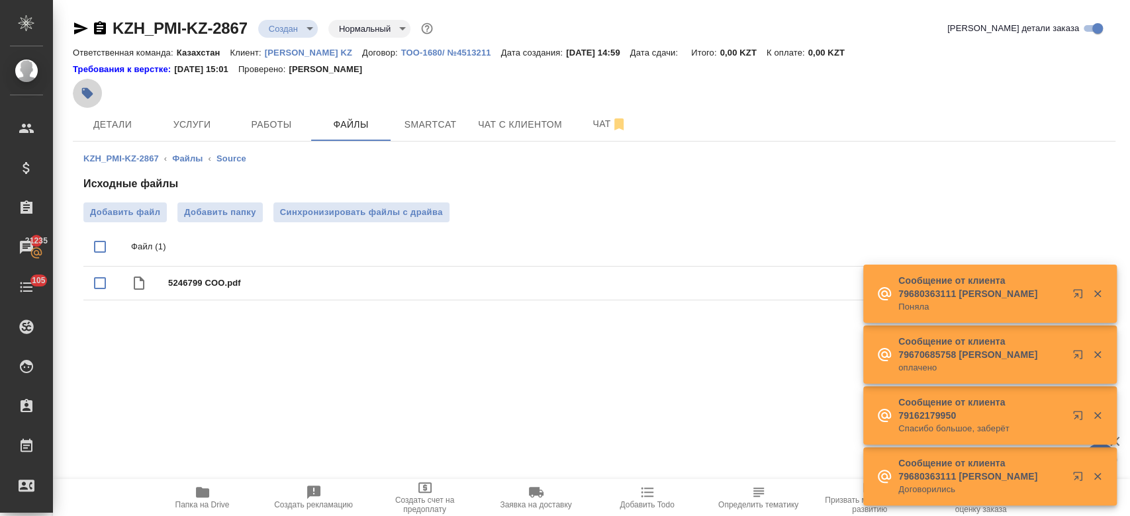
click at [94, 97] on button "button" at bounding box center [87, 93] width 29 height 29
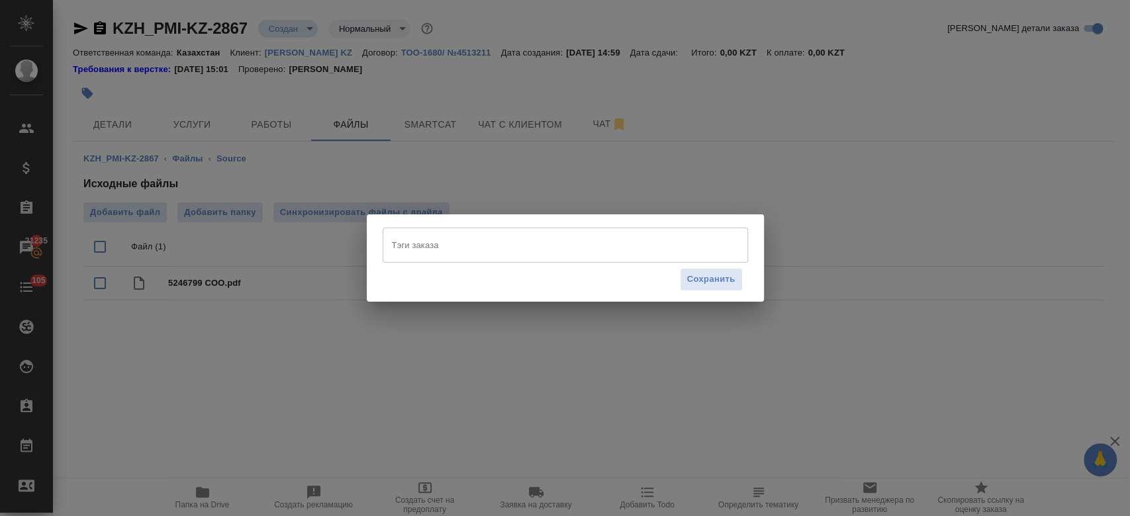
click at [478, 253] on input "Тэги заказа" at bounding box center [553, 245] width 328 height 23
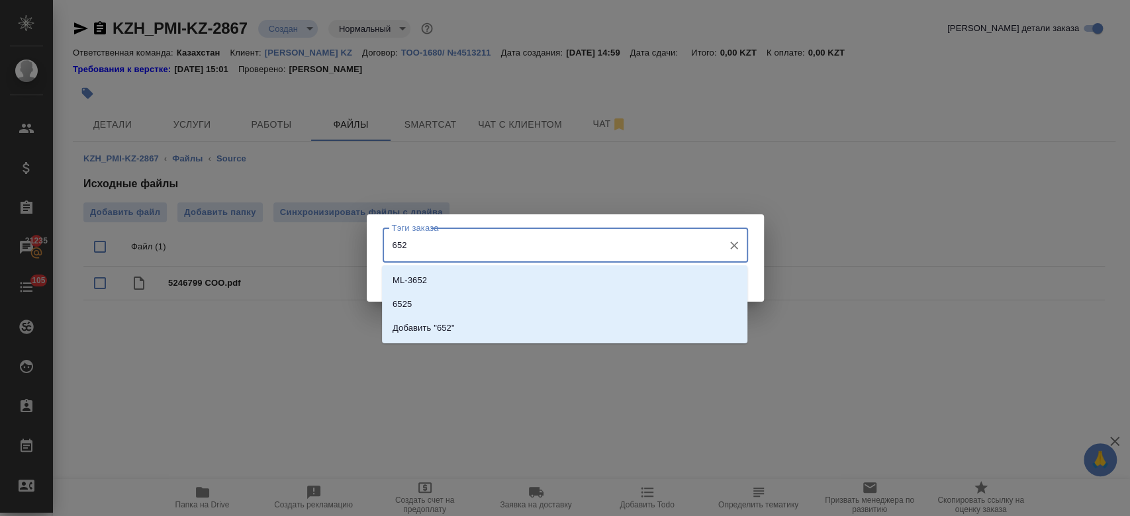
type input "6525"
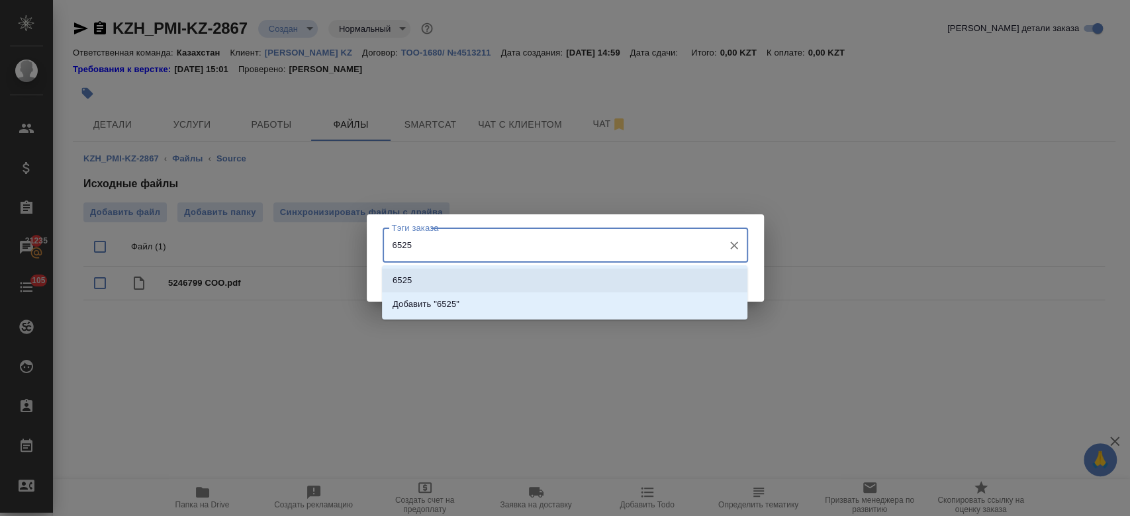
click at [456, 270] on li "6525" at bounding box center [564, 281] width 365 height 24
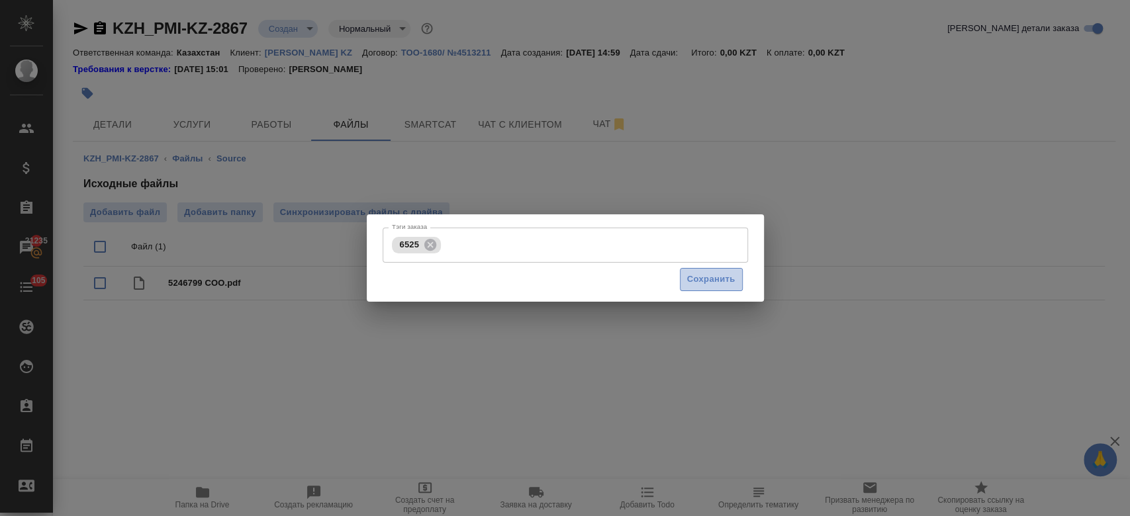
click at [686, 289] on button "Сохранить" at bounding box center [711, 279] width 63 height 23
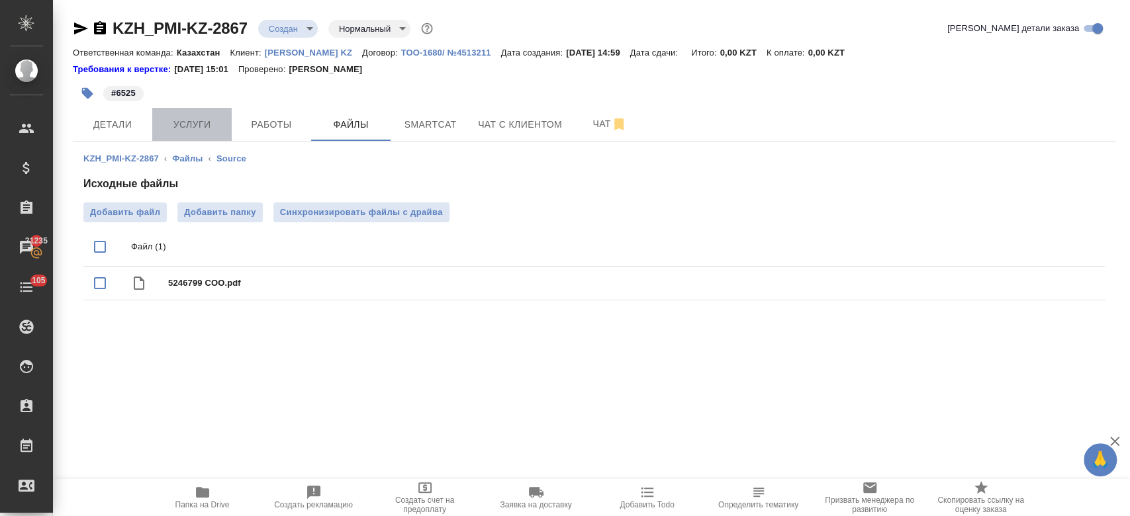
click at [157, 122] on button "Услуги" at bounding box center [191, 124] width 79 height 33
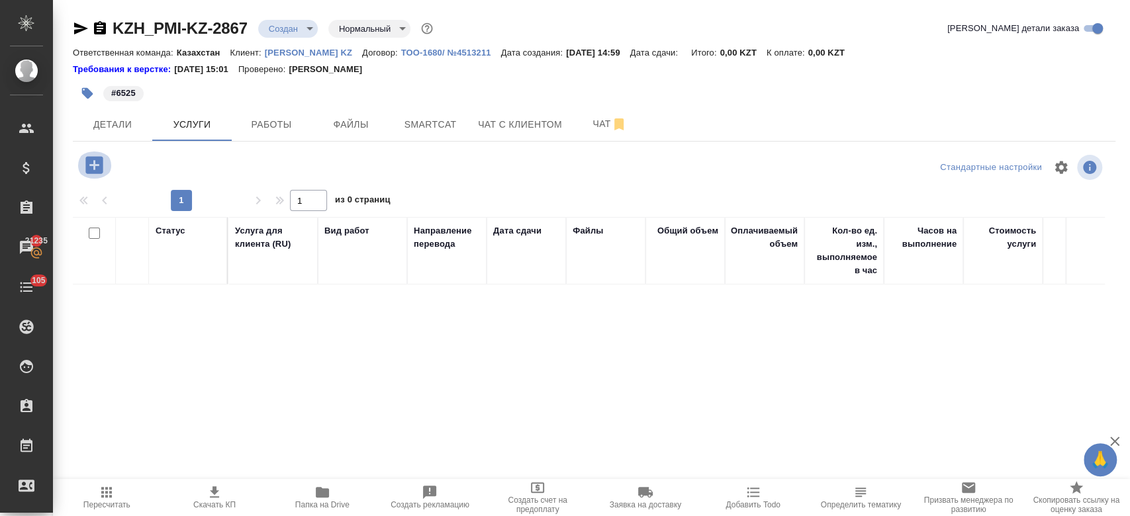
click at [95, 162] on icon "button" at bounding box center [93, 164] width 17 height 17
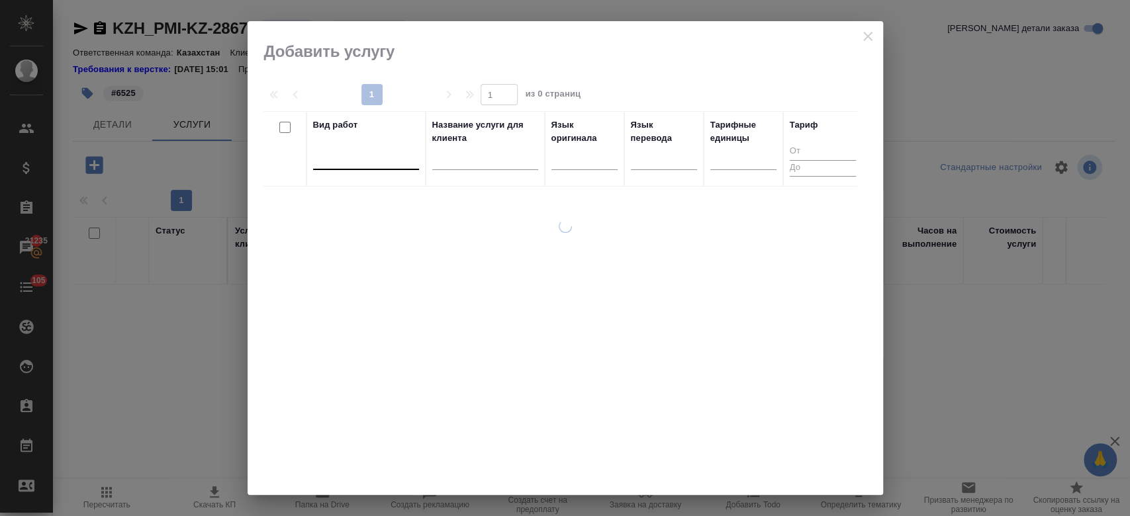
click at [355, 161] on div at bounding box center [366, 156] width 106 height 19
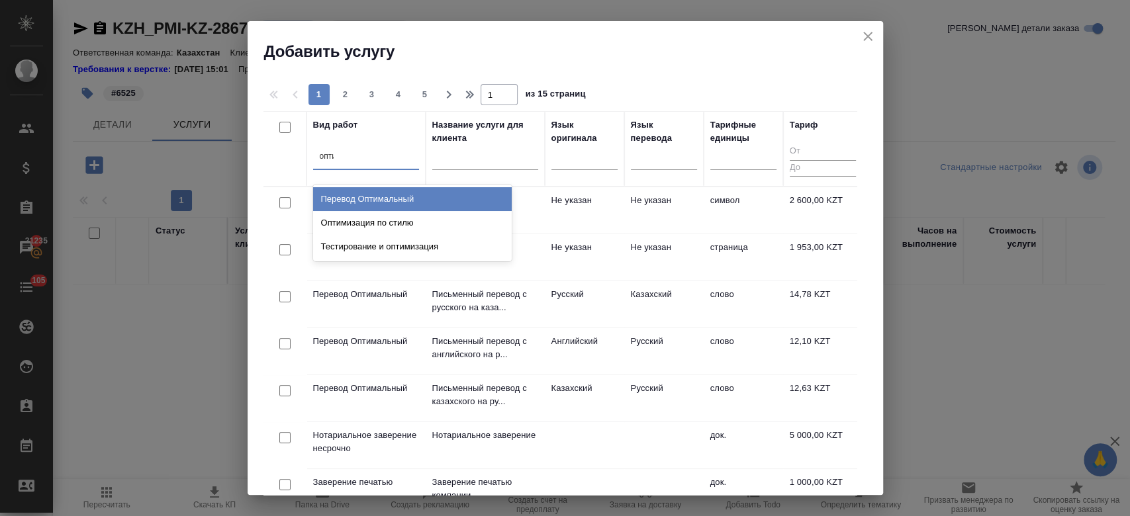
type input "оптим"
click at [384, 199] on div "Перевод Оптимальный" at bounding box center [412, 199] width 199 height 24
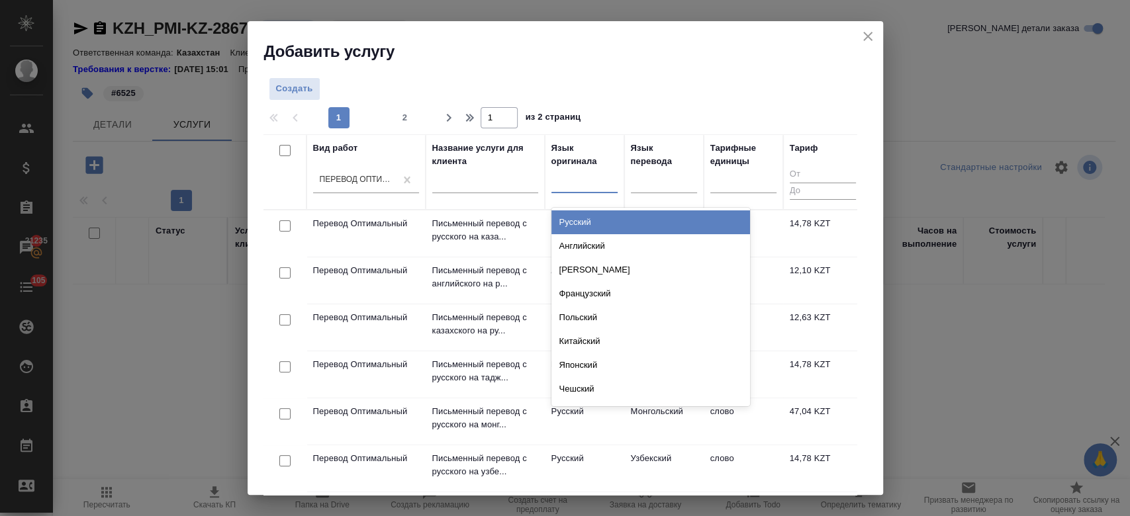
click at [561, 179] on div at bounding box center [584, 179] width 66 height 19
type input "анг"
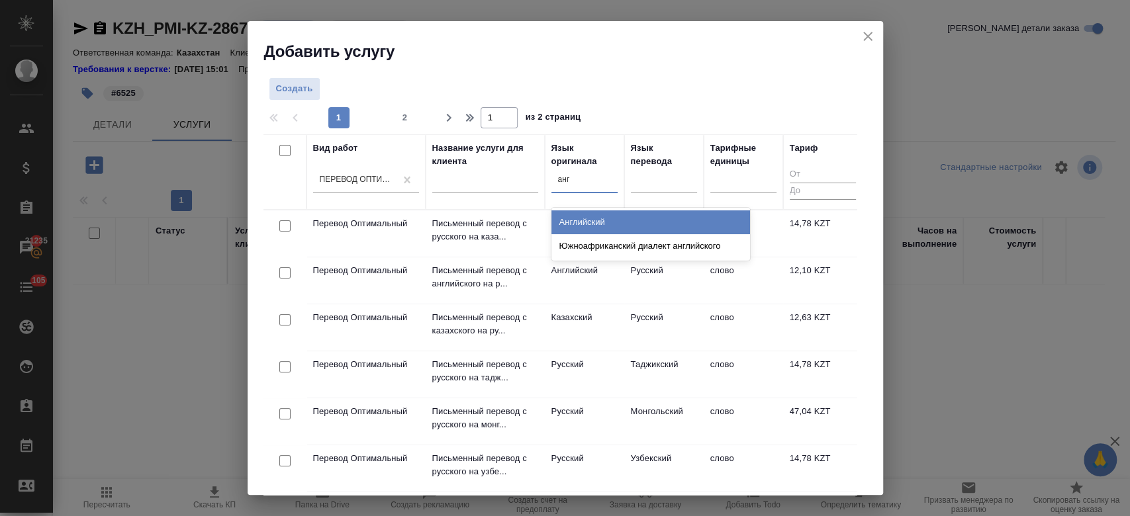
click at [576, 221] on div "Английский" at bounding box center [650, 222] width 199 height 24
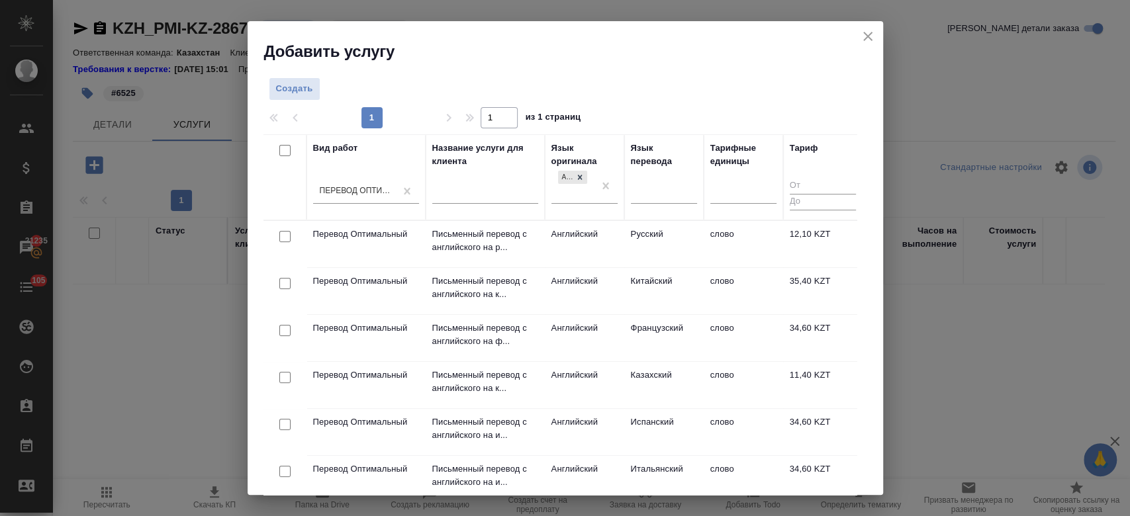
click at [576, 221] on td "Английский" at bounding box center [584, 244] width 79 height 46
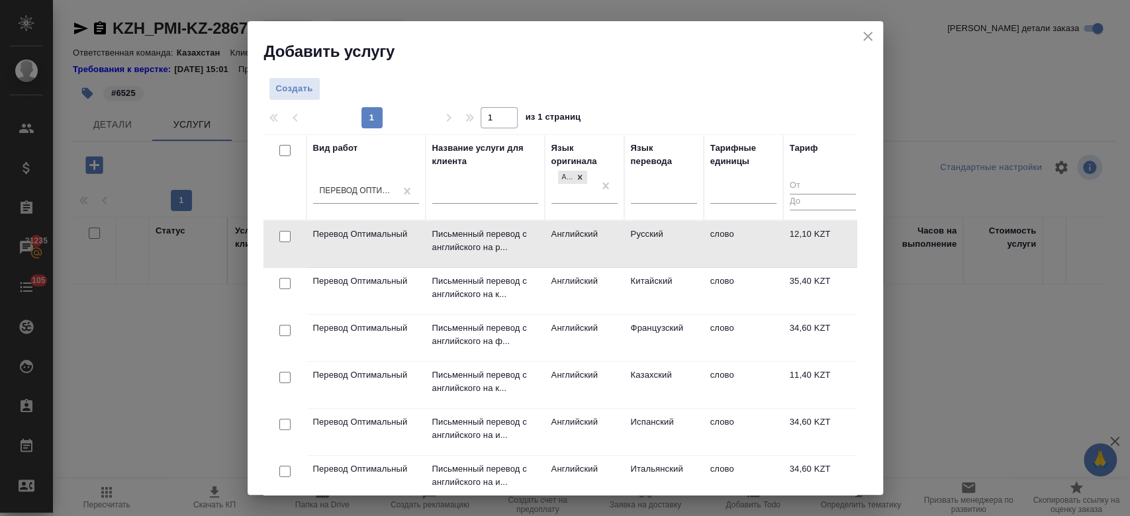
click at [624, 239] on td "Русский" at bounding box center [663, 244] width 79 height 46
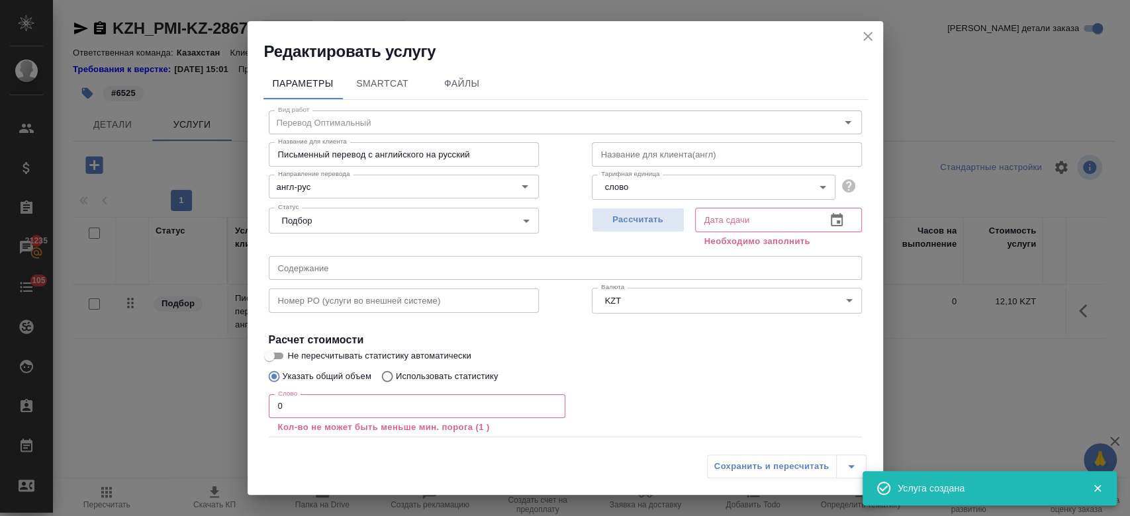
scroll to position [73, 0]
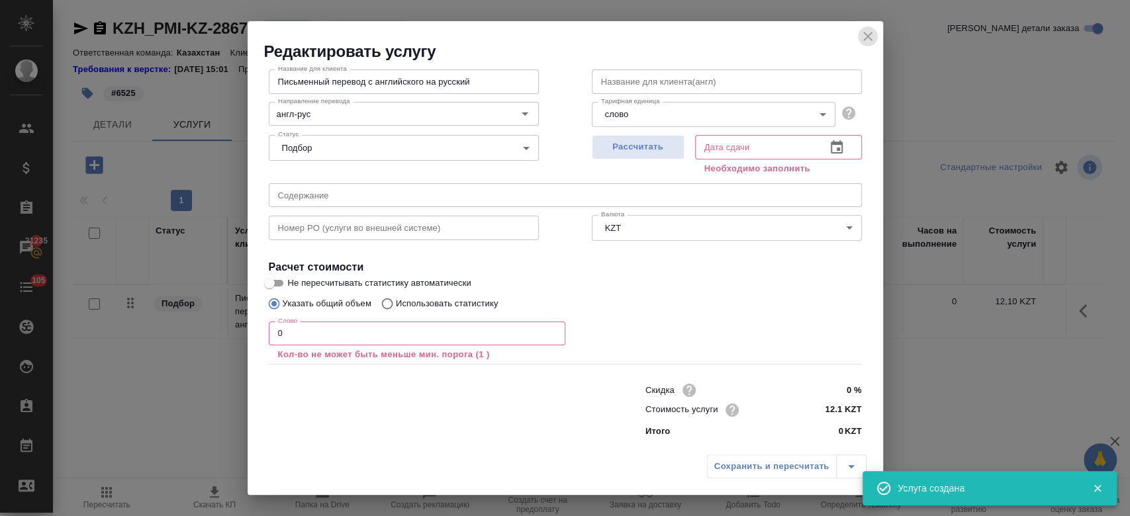
click at [869, 35] on icon "close" at bounding box center [868, 36] width 16 height 16
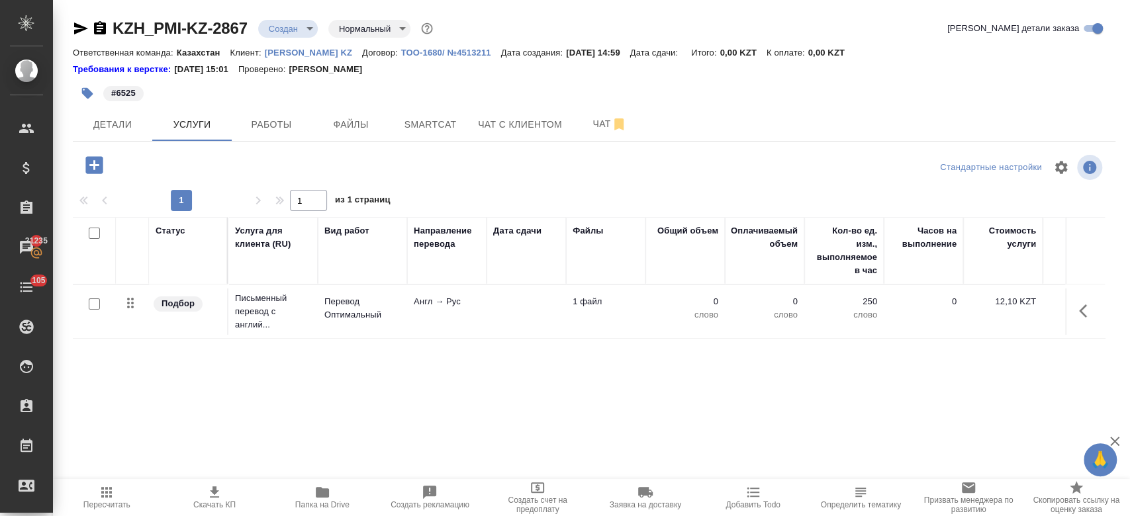
click at [90, 302] on input "checkbox" at bounding box center [94, 303] width 11 height 11
checkbox input "true"
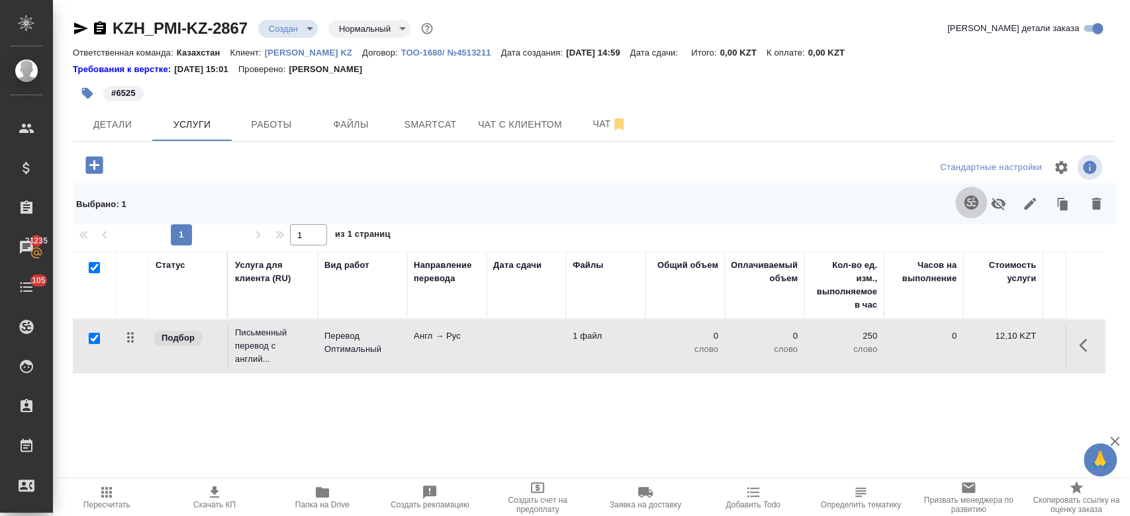
click at [960, 195] on button "button" at bounding box center [971, 203] width 32 height 32
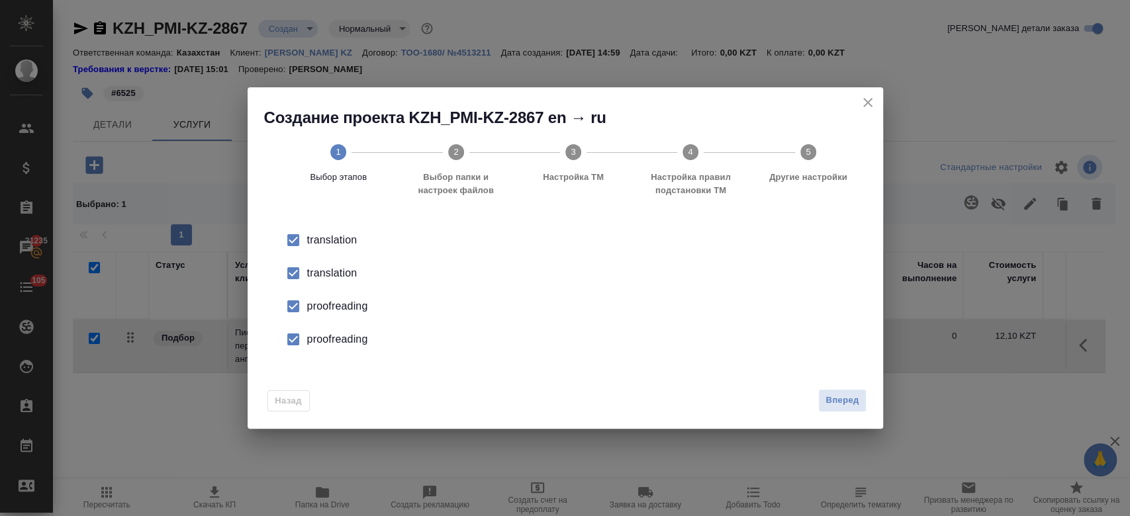
click at [338, 268] on div "translation" at bounding box center [579, 273] width 544 height 16
click at [338, 304] on div "proofreading" at bounding box center [579, 306] width 544 height 16
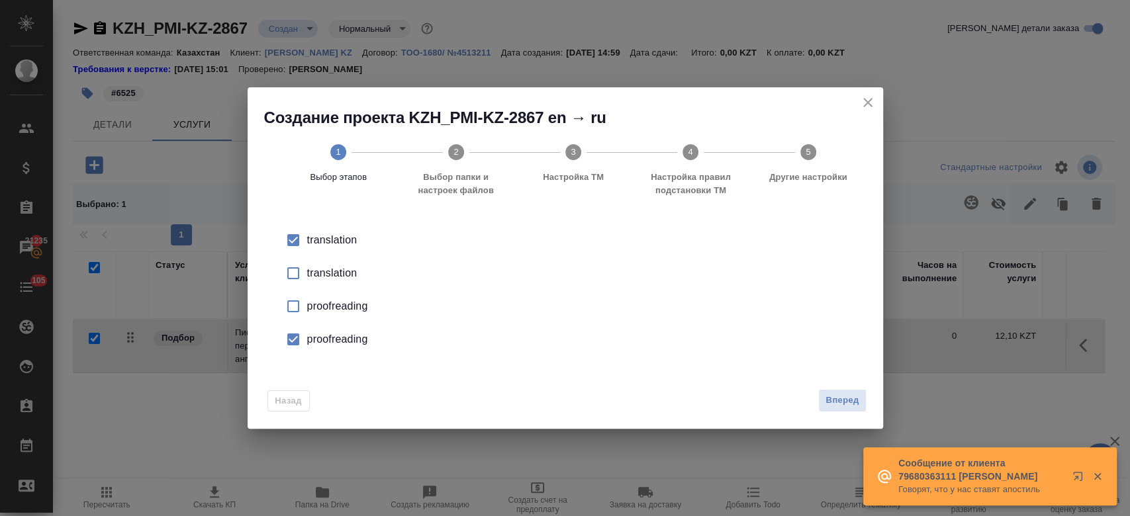
click at [342, 340] on div "proofreading" at bounding box center [579, 340] width 544 height 16
click at [843, 403] on span "Вперед" at bounding box center [841, 400] width 33 height 15
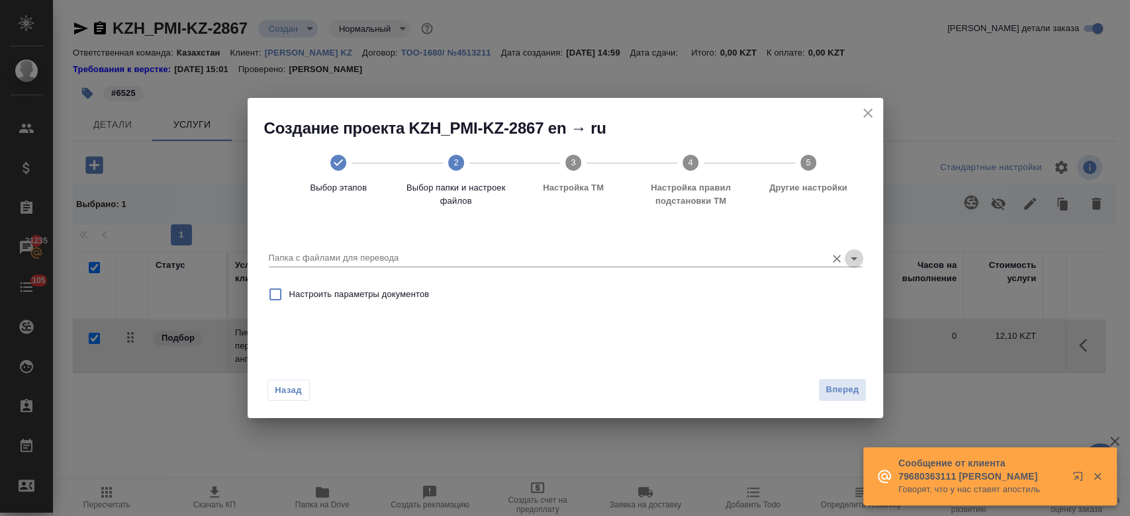
click at [852, 266] on icon "Open" at bounding box center [854, 259] width 16 height 16
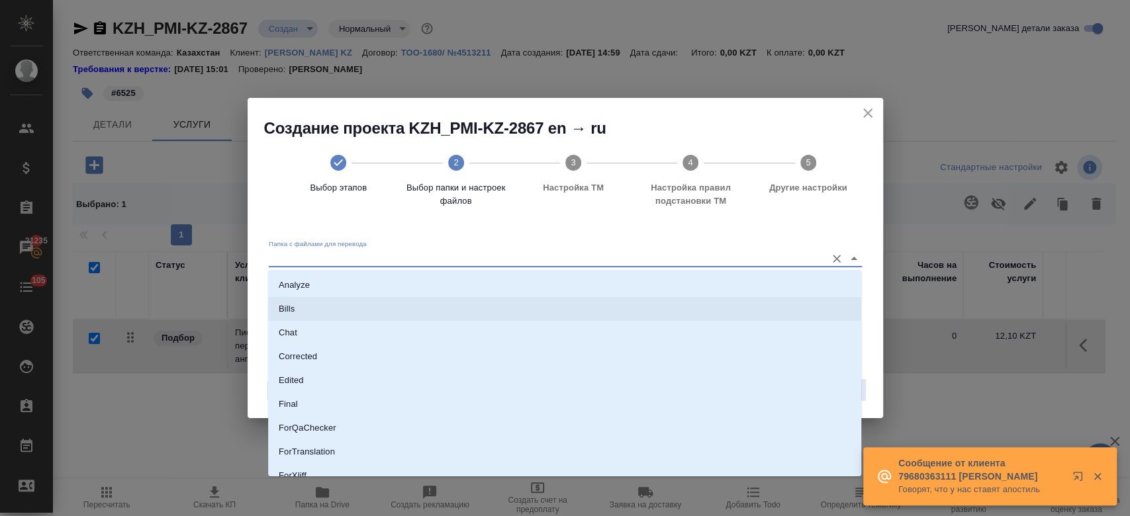
scroll to position [107, 0]
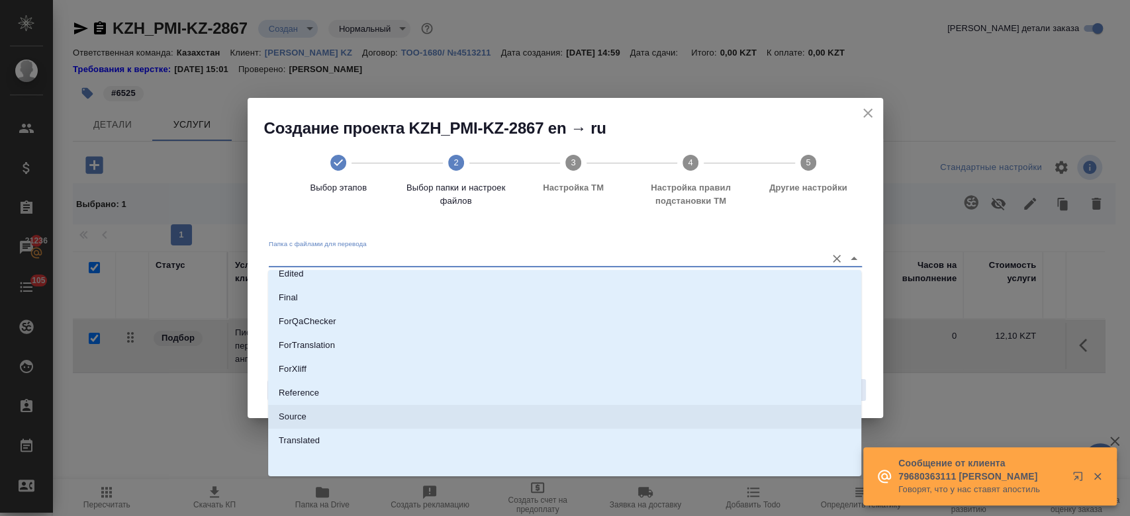
click at [508, 426] on li "Source" at bounding box center [564, 417] width 593 height 24
type input "Source"
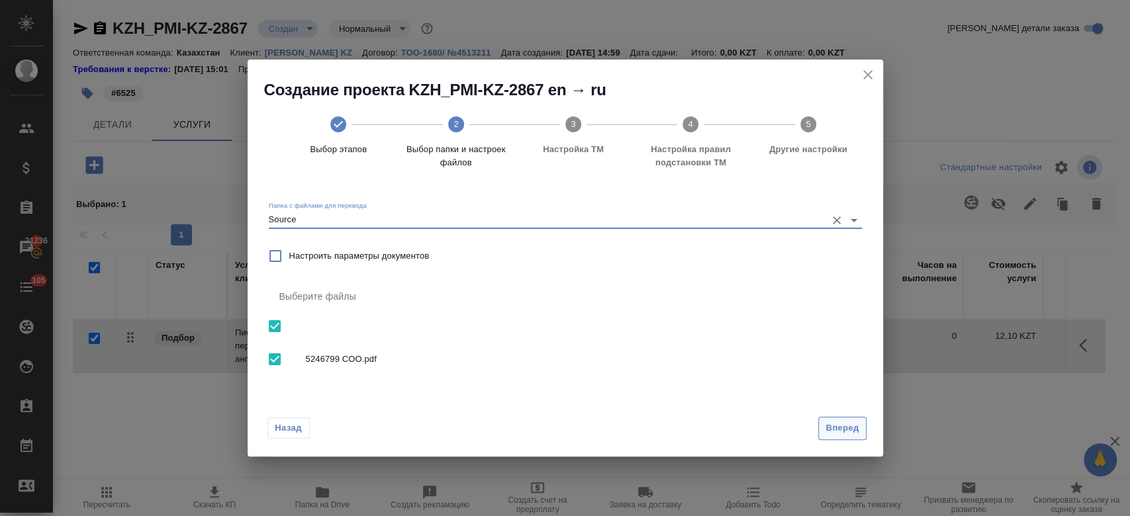
click at [831, 434] on span "Вперед" at bounding box center [841, 428] width 33 height 15
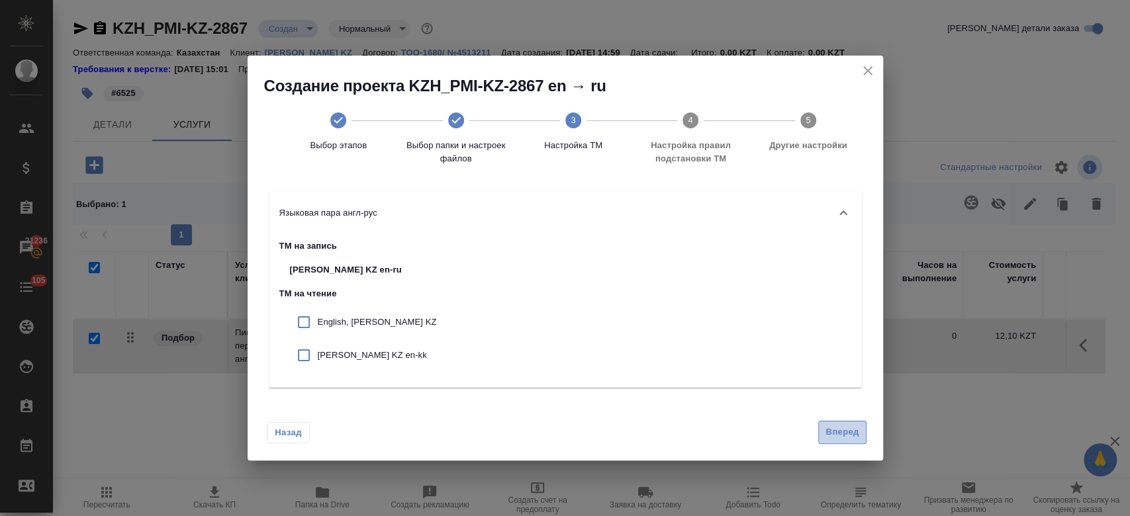
click at [835, 434] on span "Вперед" at bounding box center [841, 432] width 33 height 15
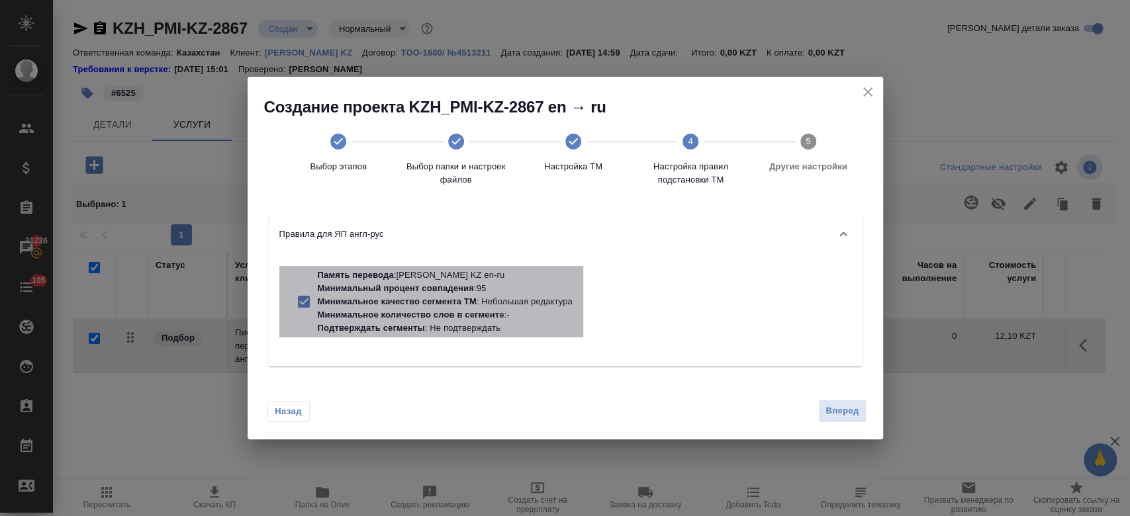
click at [514, 307] on p "Минимальное качество сегмента ТМ : Небольшая редактура" at bounding box center [445, 301] width 255 height 13
checkbox input "false"
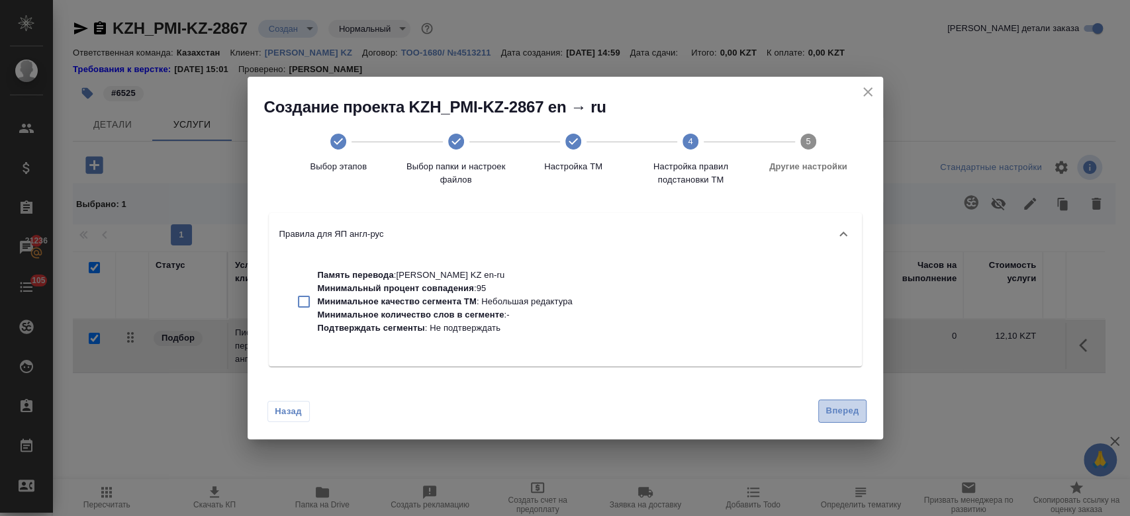
click at [857, 404] on span "Вперед" at bounding box center [841, 411] width 33 height 15
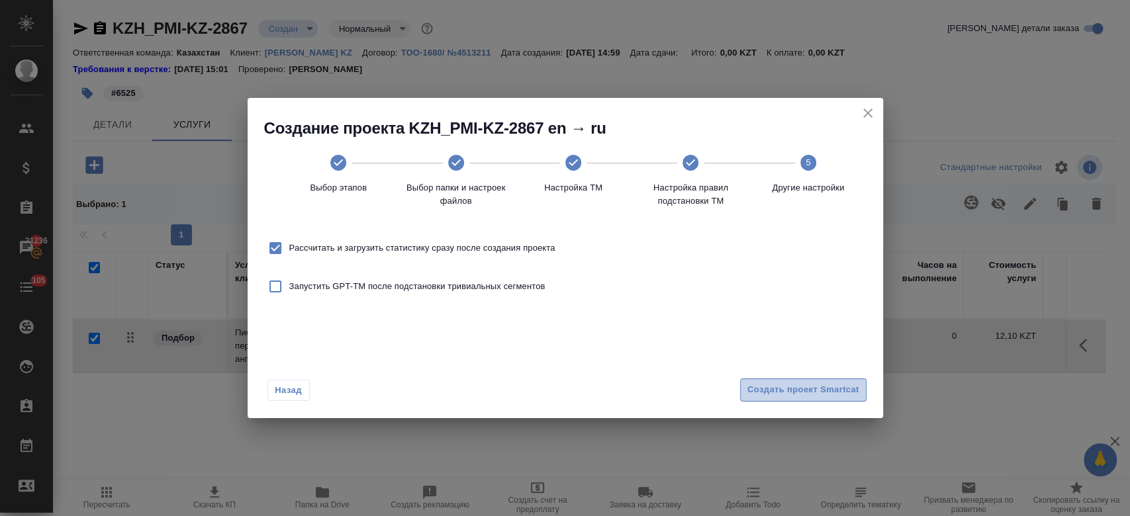
click at [822, 392] on span "Создать проект Smartcat" at bounding box center [803, 390] width 112 height 15
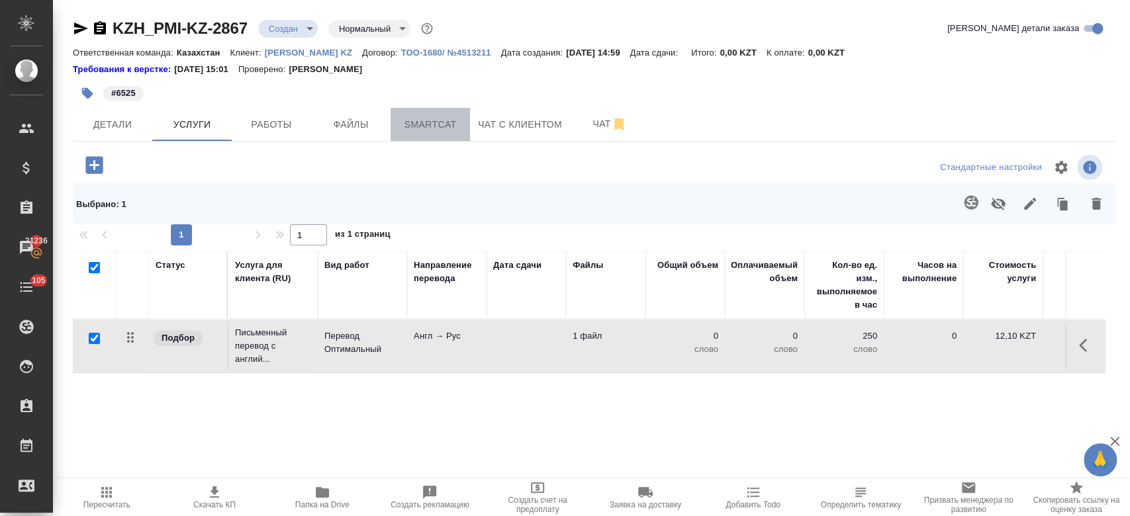
click at [457, 135] on button "Smartcat" at bounding box center [429, 124] width 79 height 33
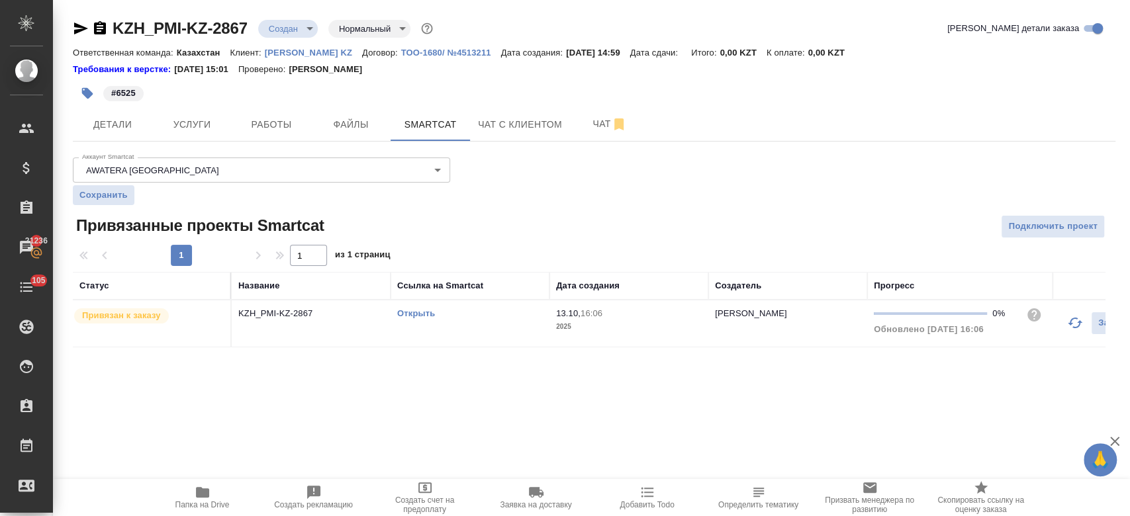
click at [422, 316] on link "Открыть" at bounding box center [416, 313] width 38 height 10
click at [203, 128] on span "Услуги" at bounding box center [192, 124] width 64 height 17
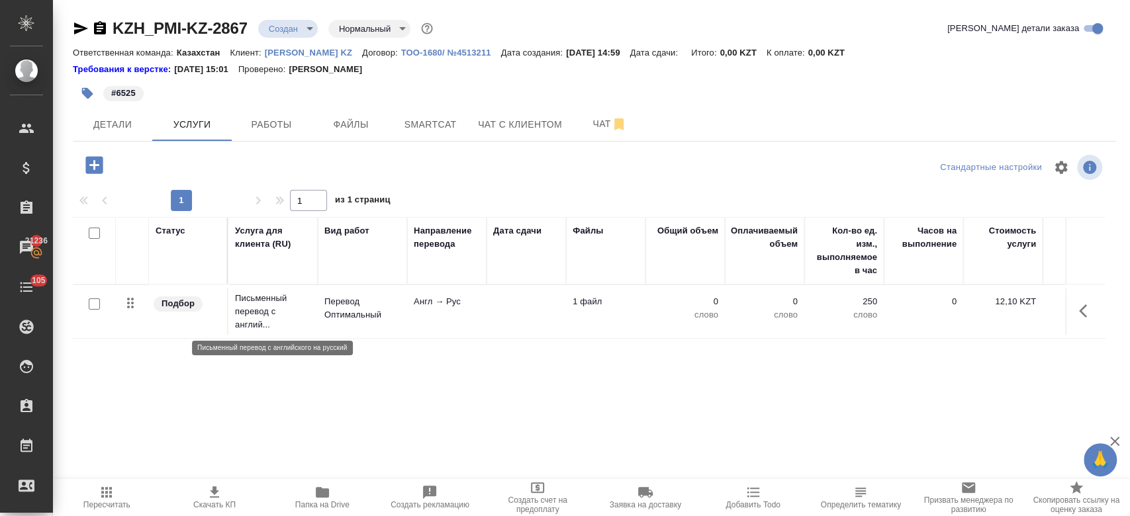
click at [255, 309] on p "Письменный перевод с англий..." at bounding box center [273, 312] width 76 height 40
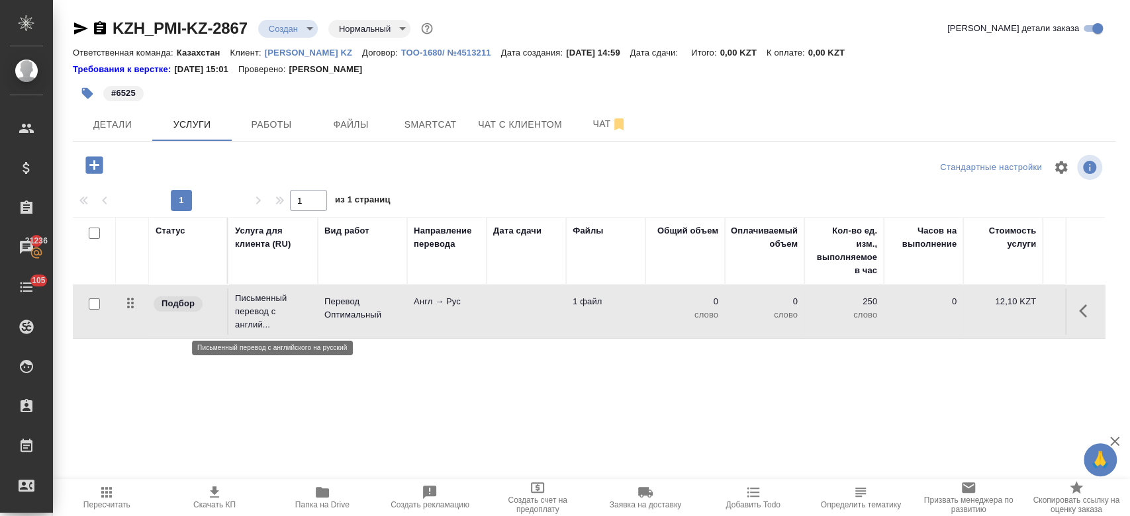
click at [255, 309] on p "Письменный перевод с англий..." at bounding box center [273, 312] width 76 height 40
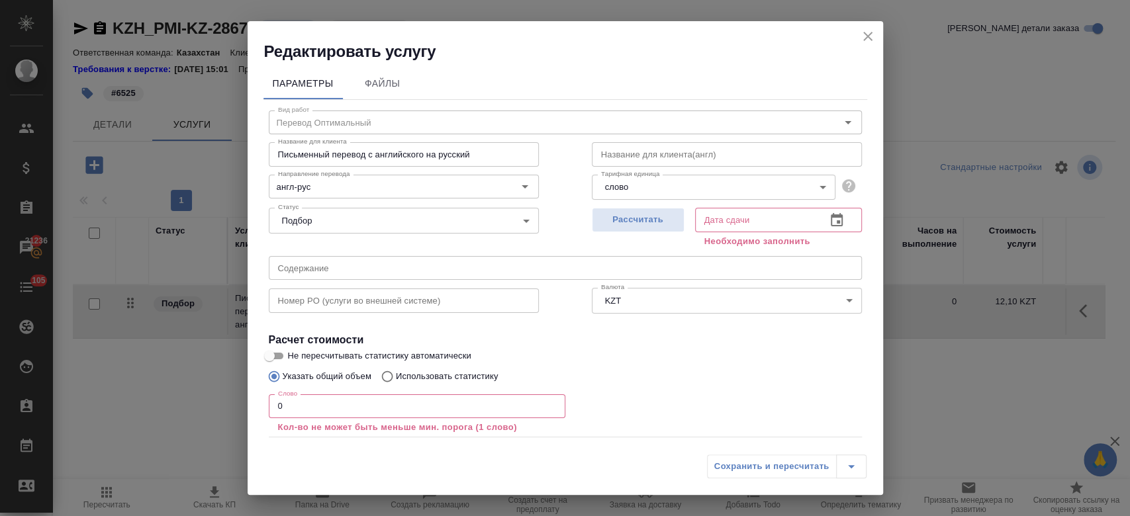
scroll to position [73, 0]
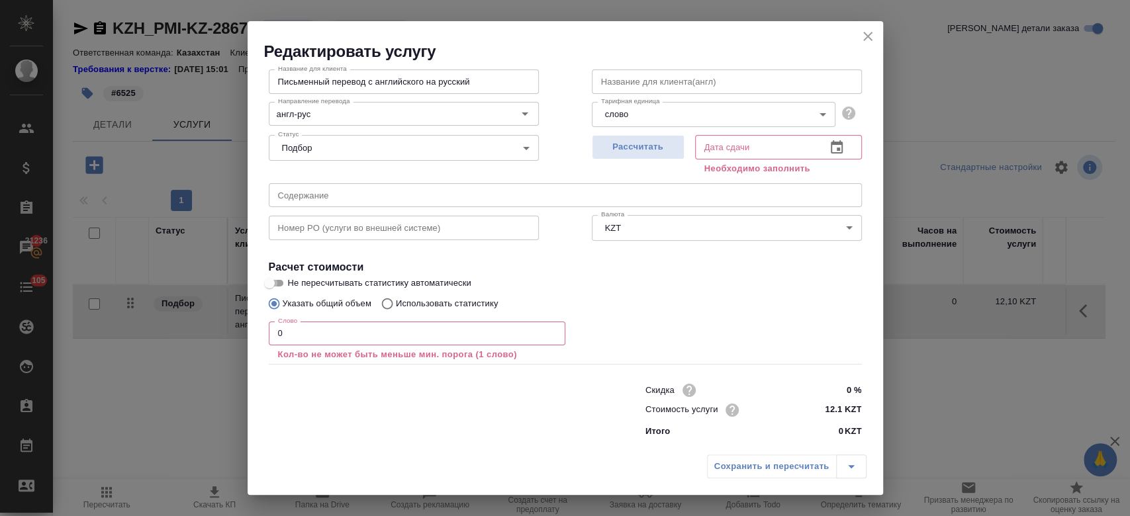
click at [272, 283] on input "Не пересчитывать статистику автоматически" at bounding box center [270, 283] width 48 height 16
checkbox input "true"
click at [302, 336] on input "0" at bounding box center [417, 334] width 297 height 24
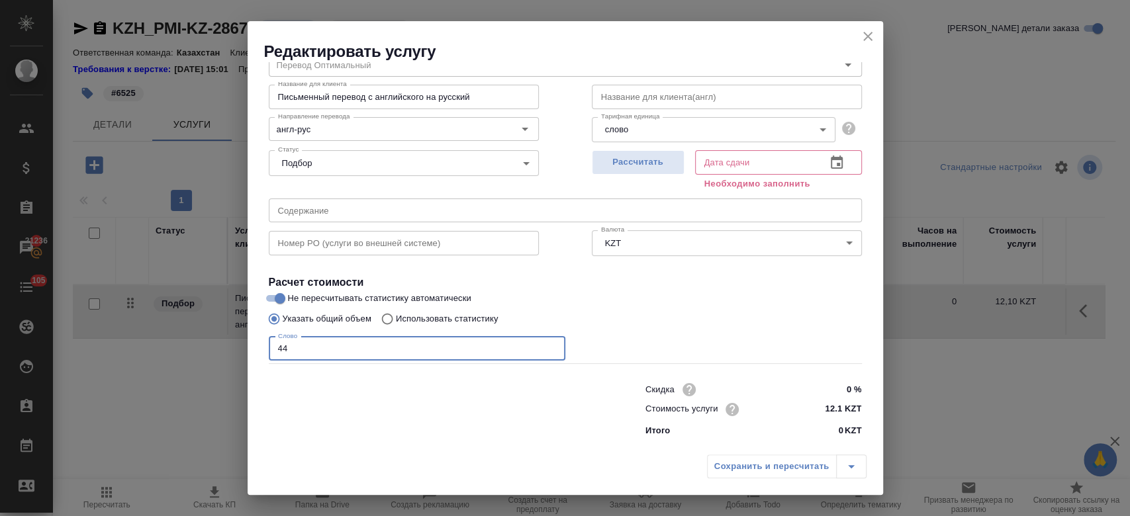
scroll to position [57, 0]
type input "449"
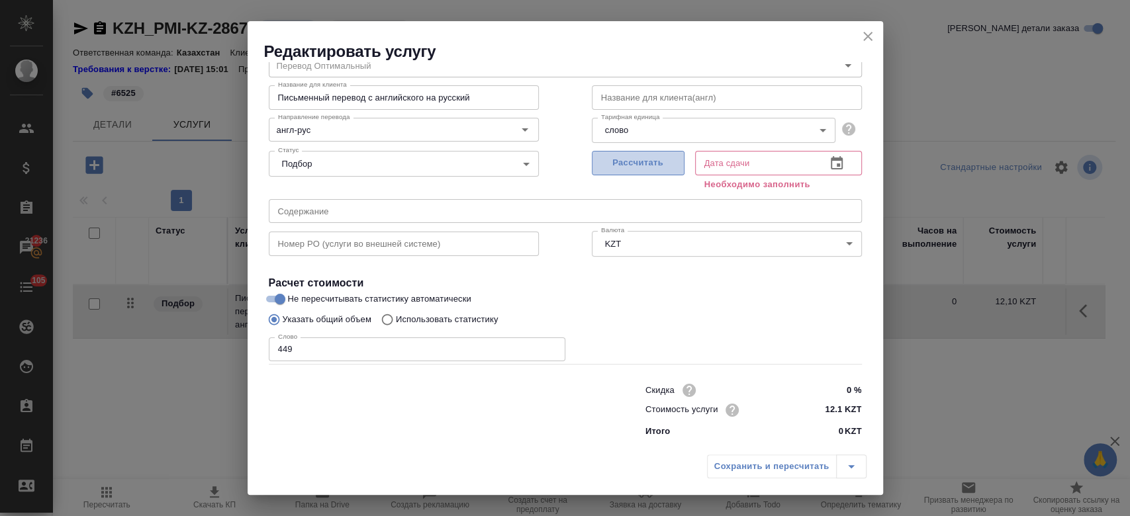
click at [637, 158] on span "Рассчитать" at bounding box center [638, 163] width 78 height 15
type input "13.10.2025 17:55"
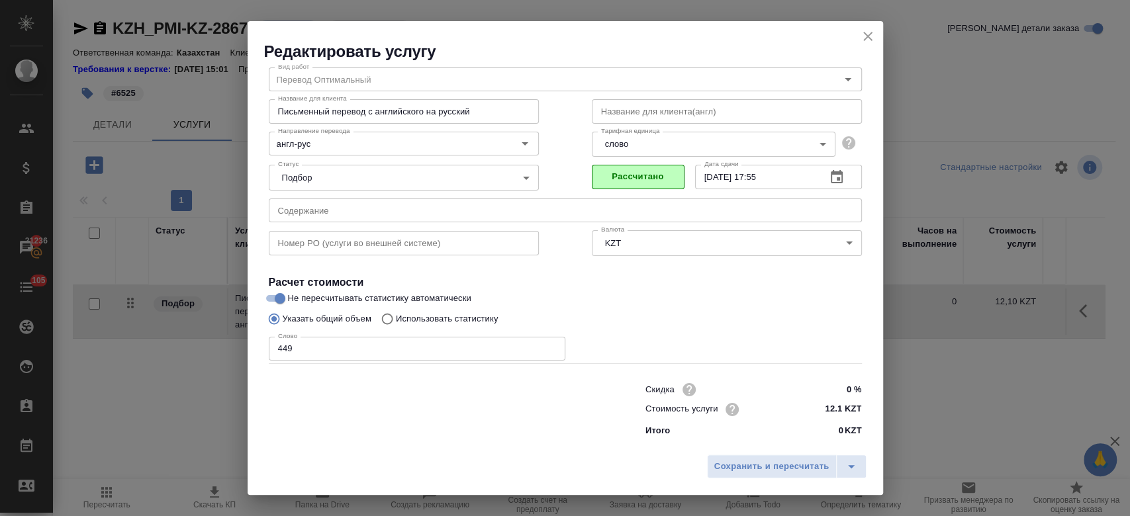
scroll to position [42, 0]
click at [757, 479] on button "Сохранить и пересчитать" at bounding box center [772, 467] width 130 height 24
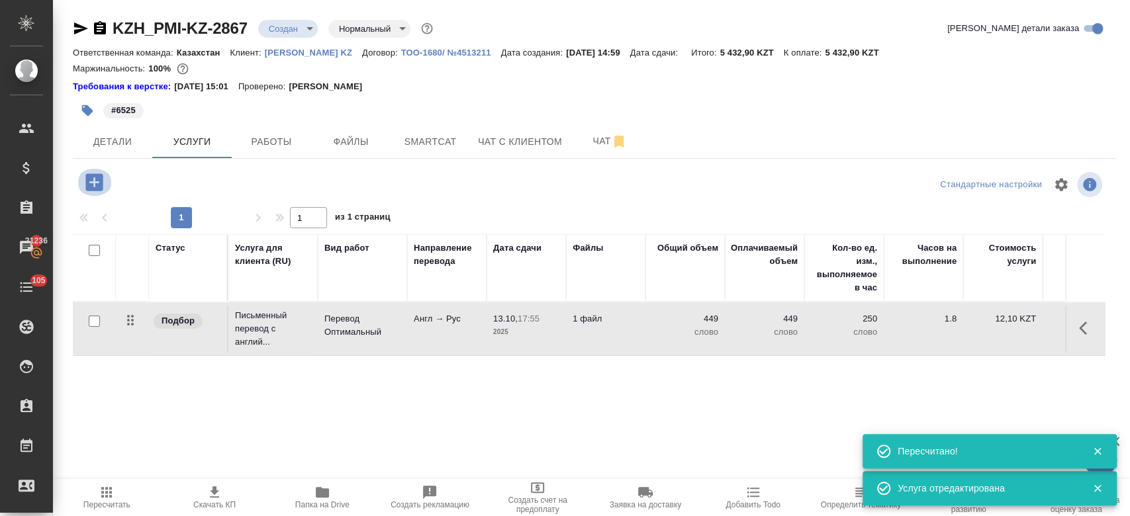
click at [87, 181] on icon "button" at bounding box center [93, 181] width 17 height 17
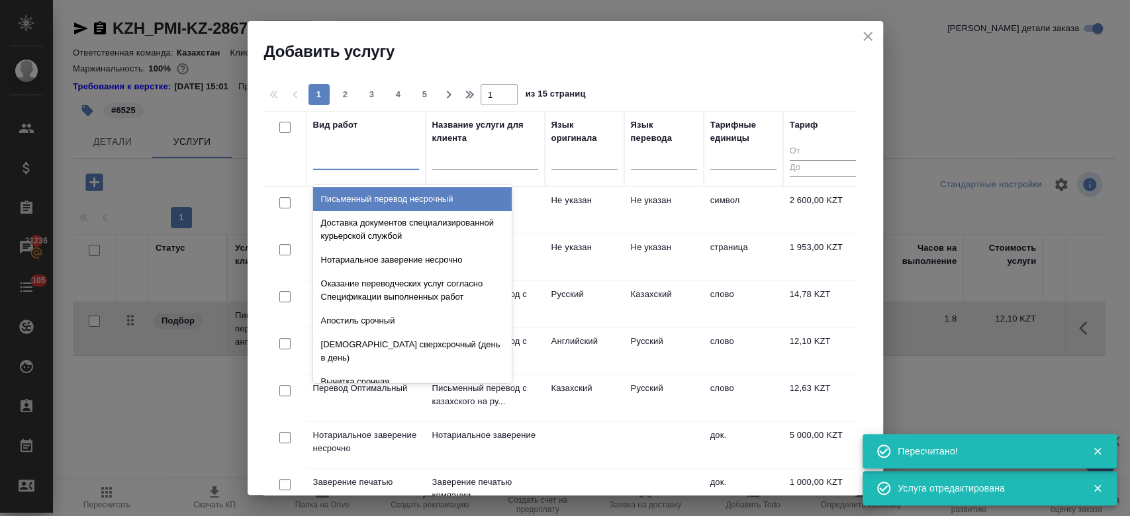
click at [349, 158] on div at bounding box center [366, 156] width 106 height 19
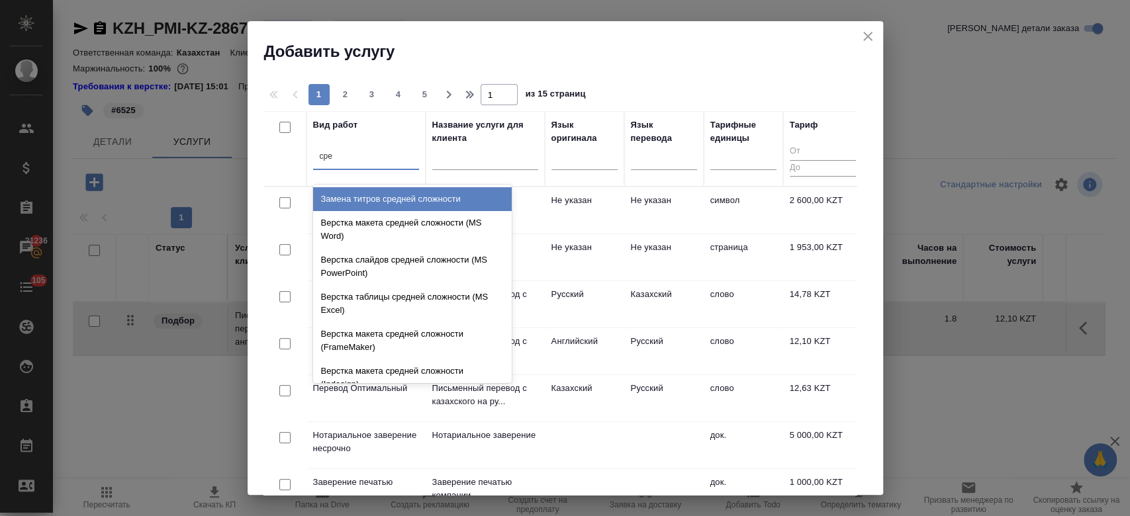
type input "сред"
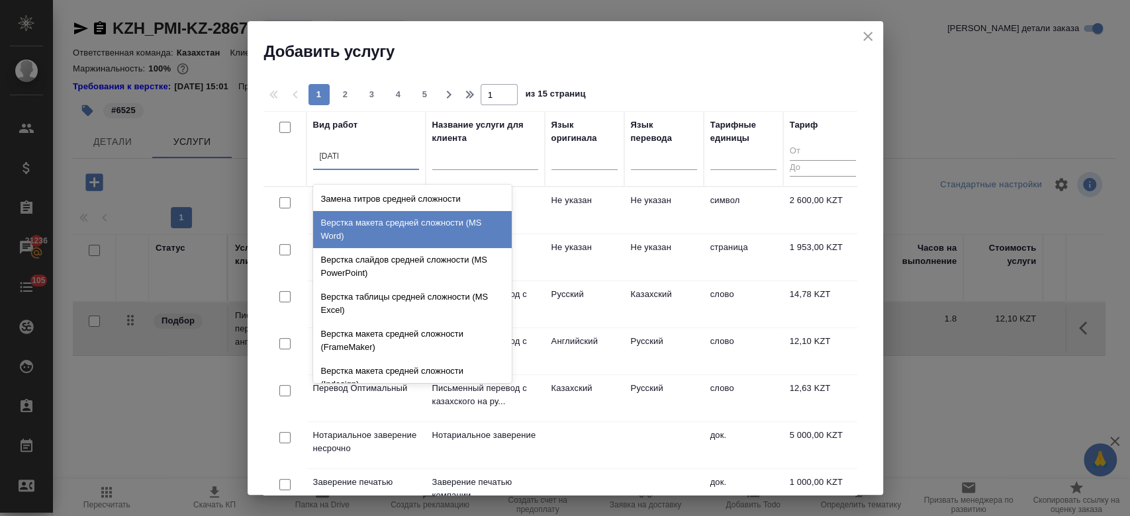
scroll to position [140, 0]
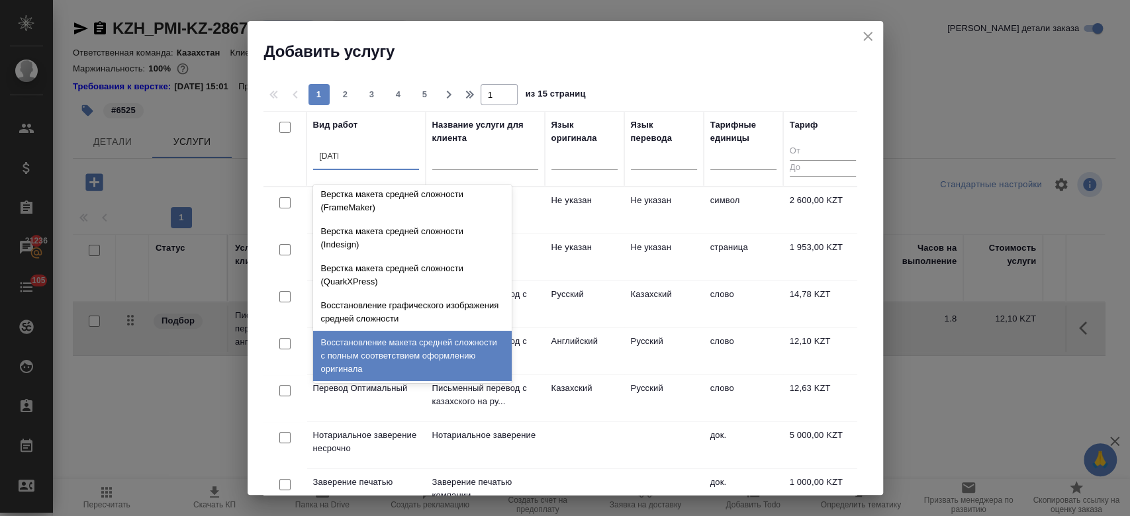
click at [432, 347] on div "Восстановление макета средней сложности с полным соответствием оформлению ориги…" at bounding box center [412, 356] width 199 height 50
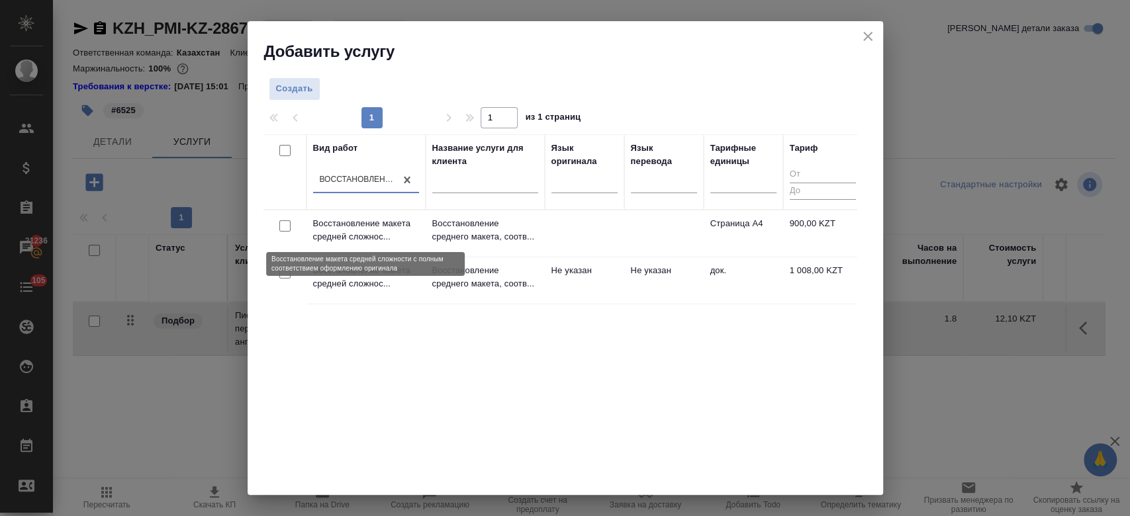
click at [417, 228] on p "Восстановление макета средней сложнос..." at bounding box center [366, 230] width 106 height 26
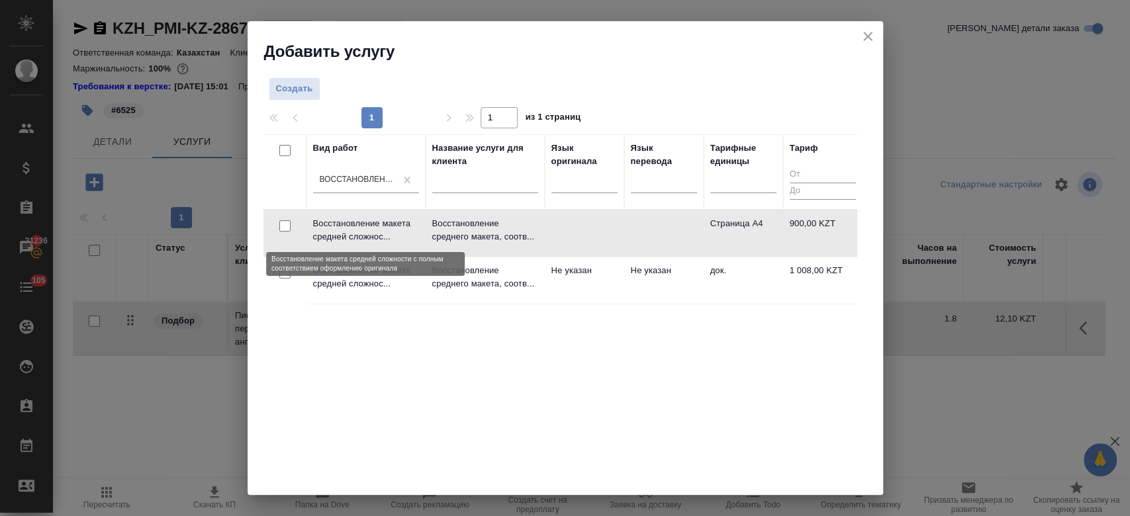
click at [417, 228] on p "Восстановление макета средней сложнос..." at bounding box center [366, 230] width 106 height 26
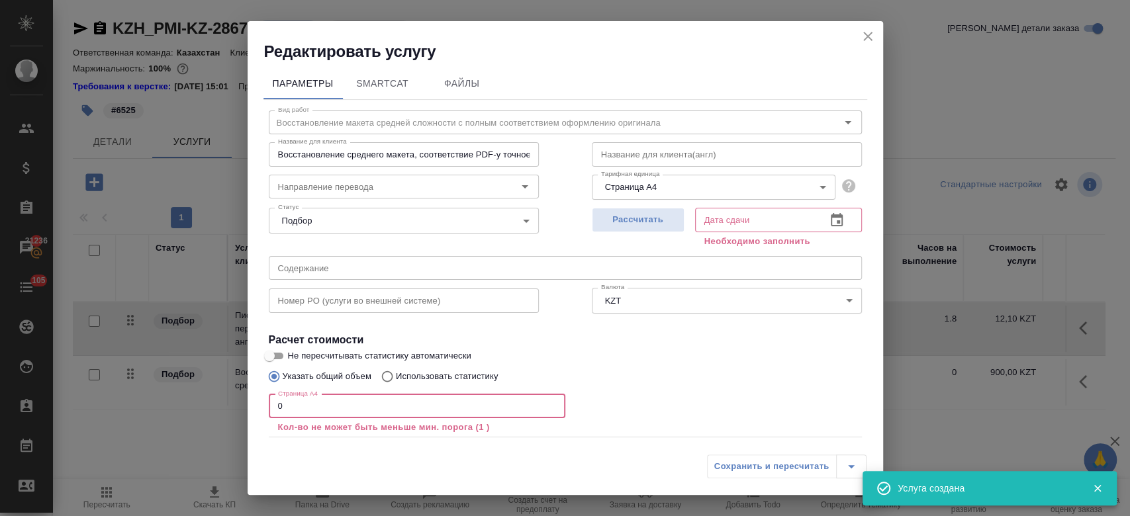
click at [318, 395] on input "0" at bounding box center [417, 406] width 297 height 24
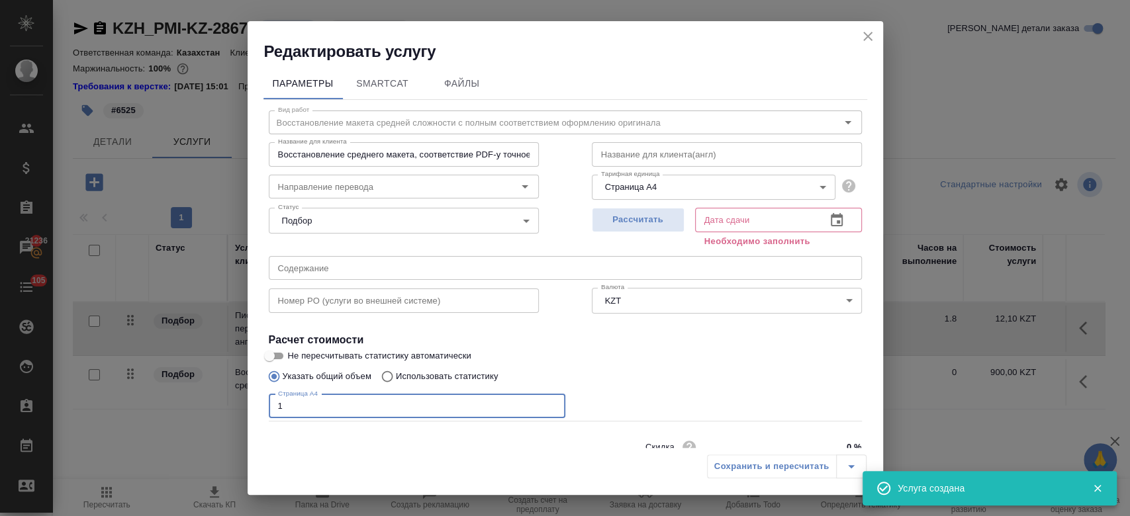
scroll to position [57, 0]
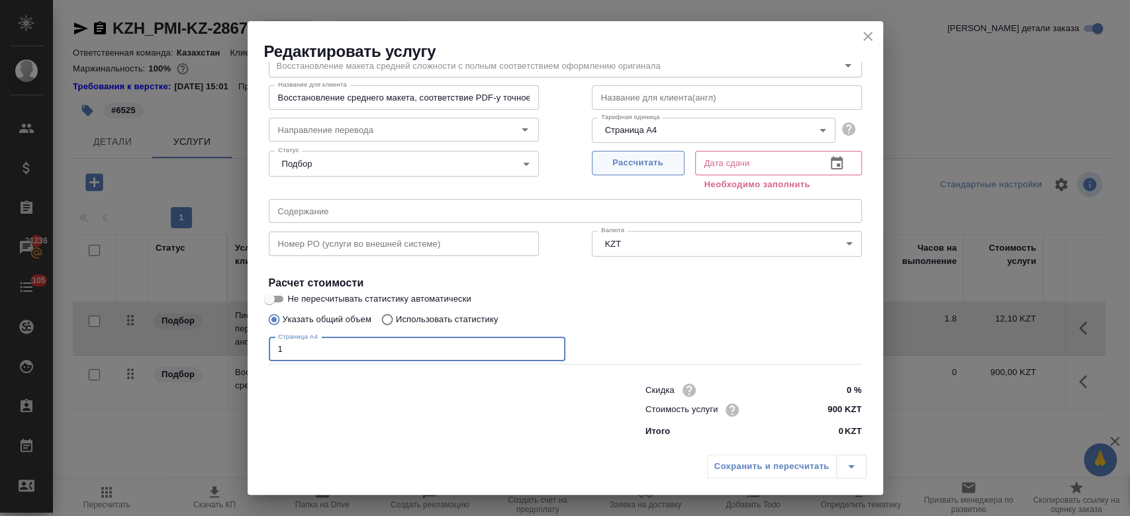
type input "1"
click at [642, 154] on button "Рассчитать" at bounding box center [638, 163] width 93 height 24
type input "13.10.2025 16:13"
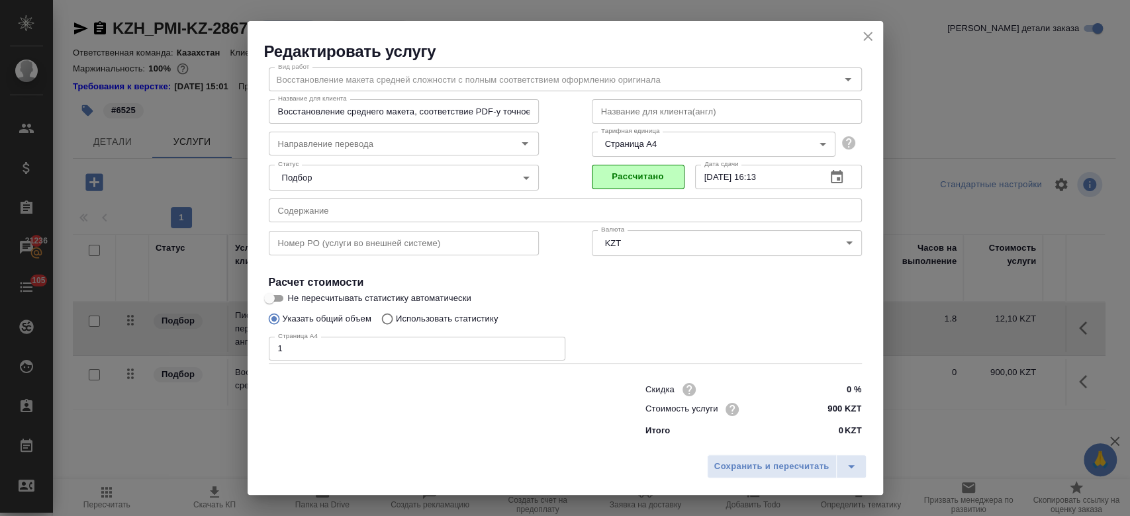
scroll to position [42, 0]
click at [749, 477] on button "Сохранить и пересчитать" at bounding box center [772, 467] width 130 height 24
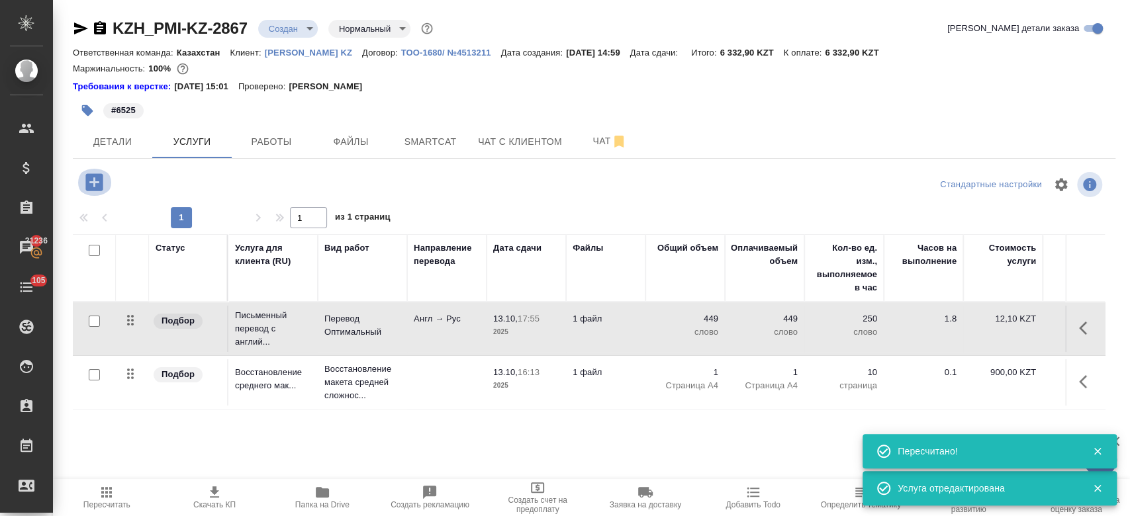
click at [96, 182] on icon "button" at bounding box center [94, 182] width 23 height 23
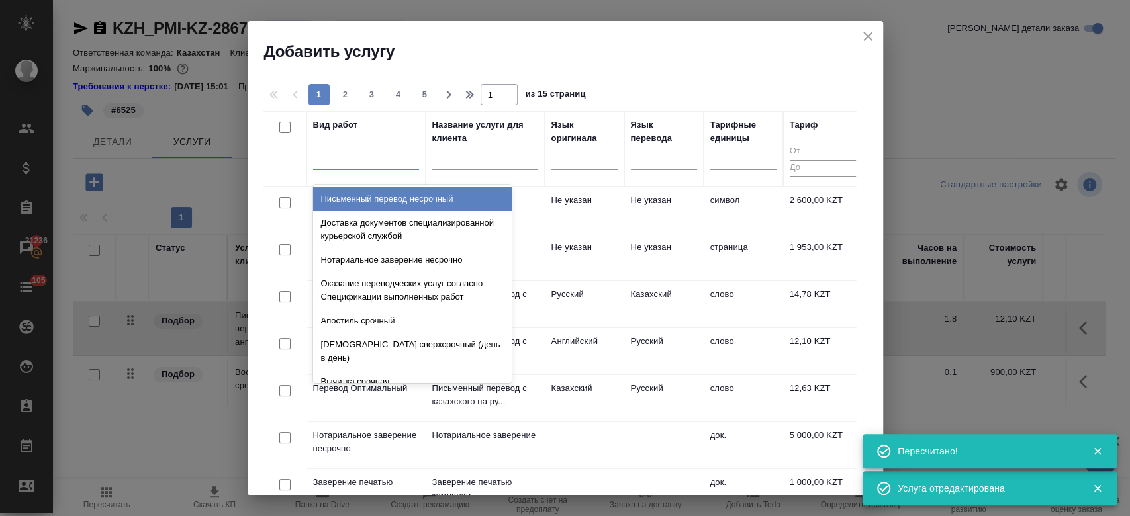
click at [354, 155] on div at bounding box center [366, 156] width 106 height 19
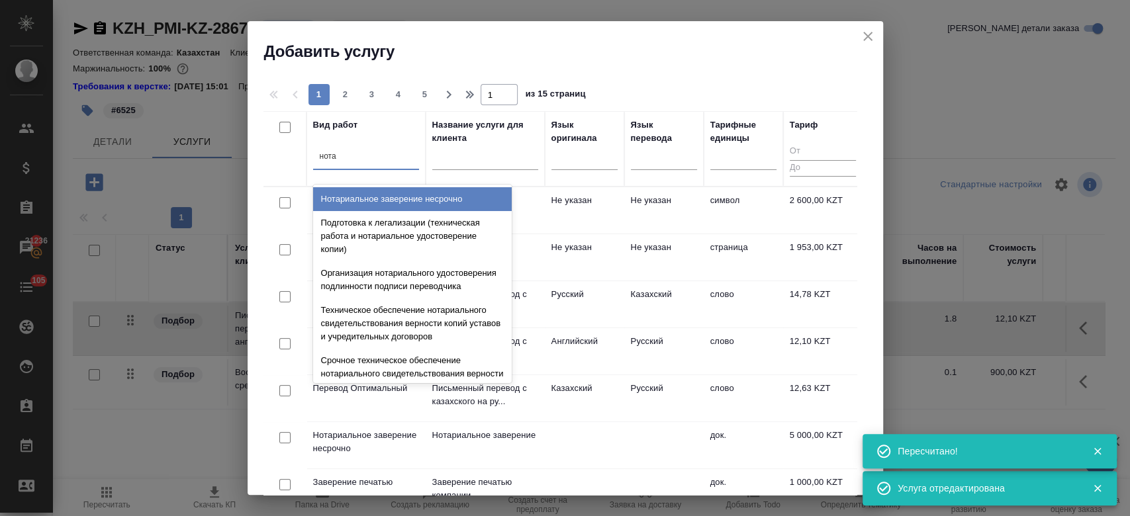
type input "нотар"
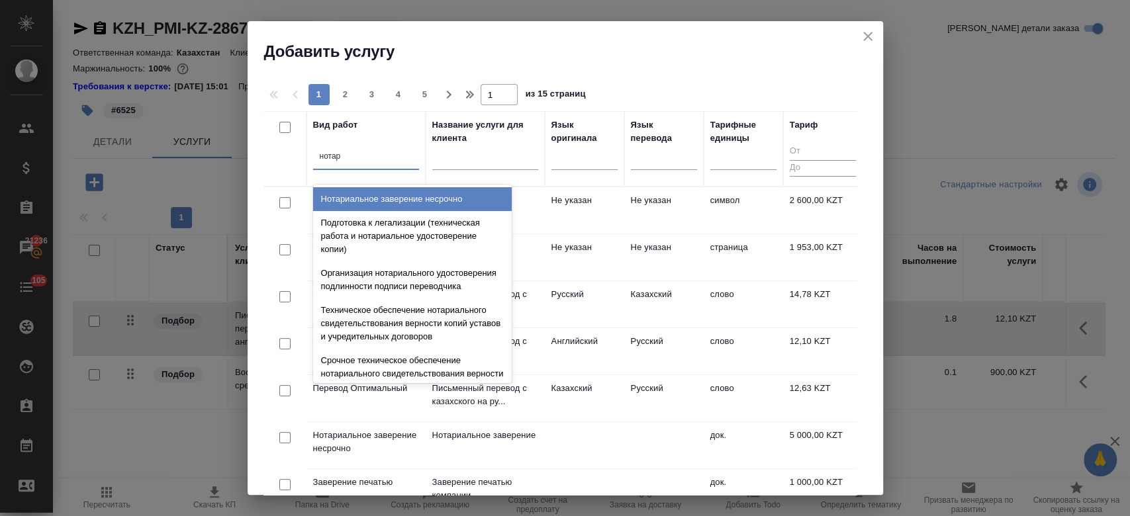
click at [421, 194] on div "Нотариальное заверение несрочно" at bounding box center [412, 199] width 199 height 24
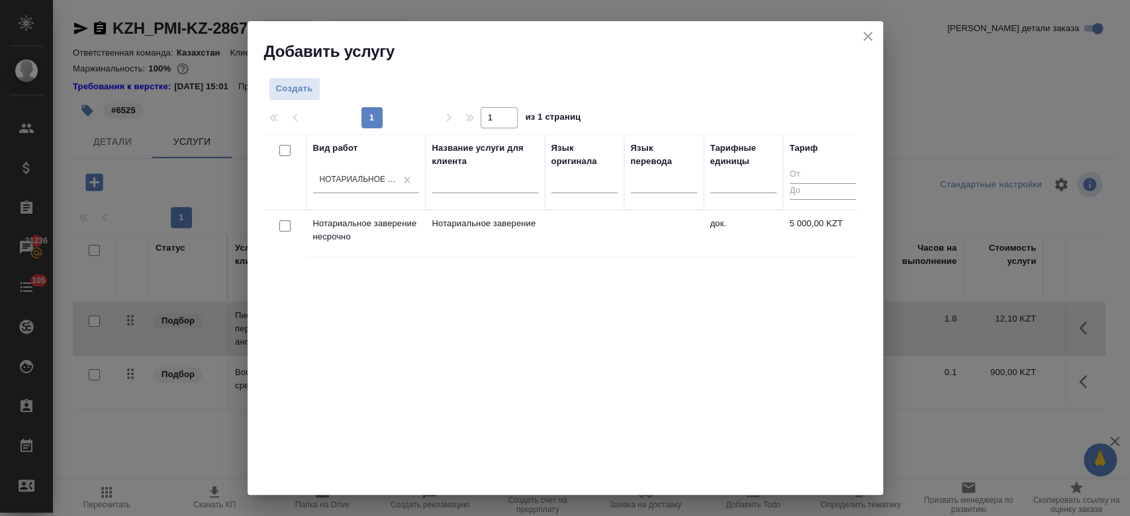
click at [539, 232] on td "Нотариальное заверение" at bounding box center [485, 233] width 119 height 46
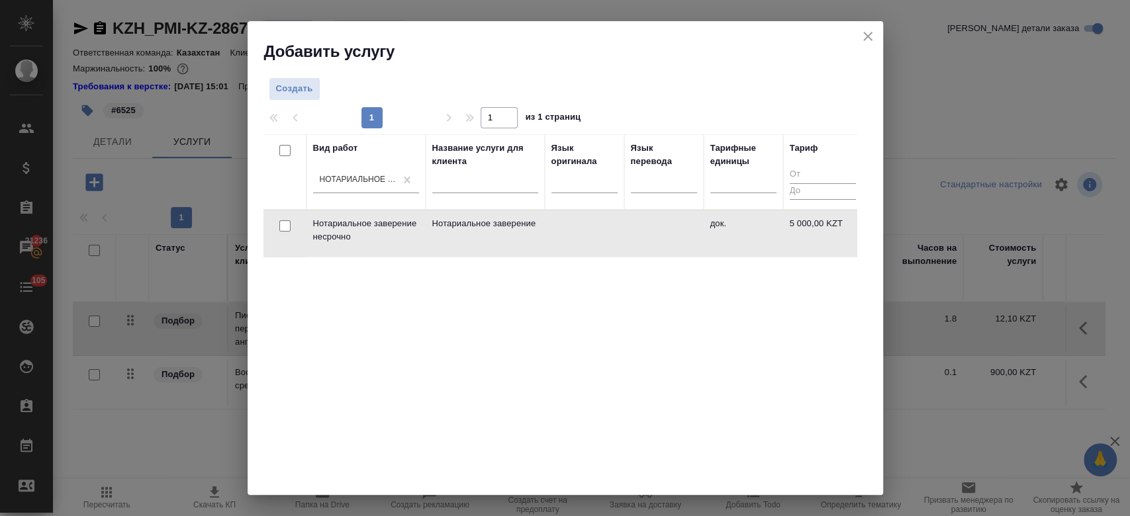
click at [539, 232] on td "Нотариальное заверение" at bounding box center [485, 233] width 119 height 46
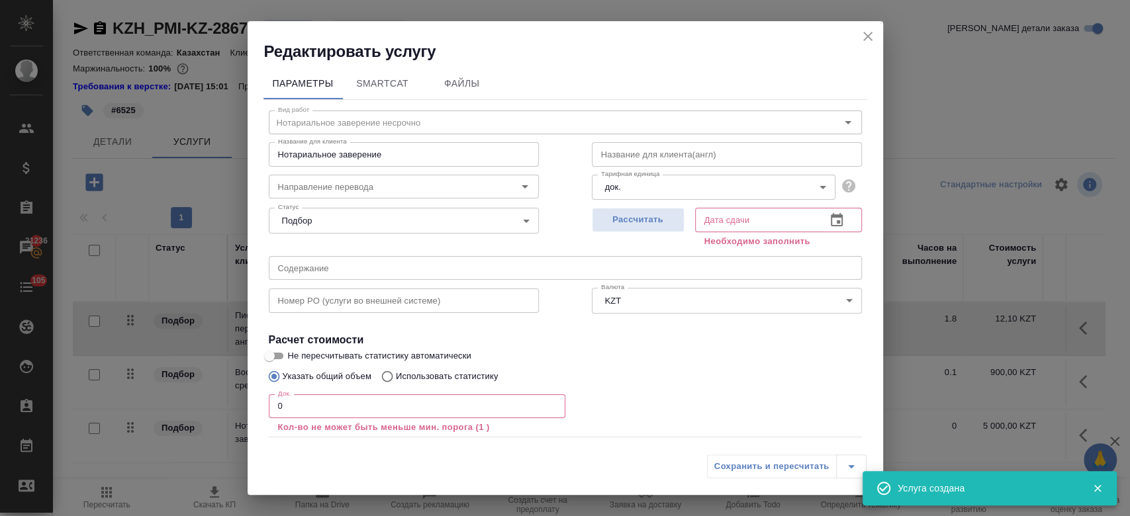
click at [302, 408] on input "0" at bounding box center [417, 406] width 297 height 24
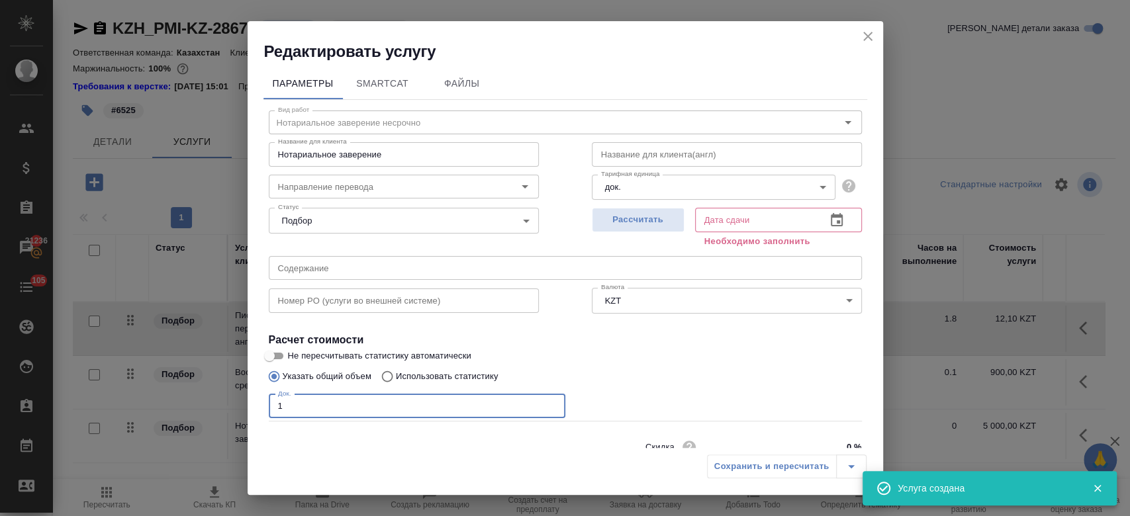
type input "1"
click at [762, 340] on h4 "Расчет стоимости" at bounding box center [565, 340] width 593 height 16
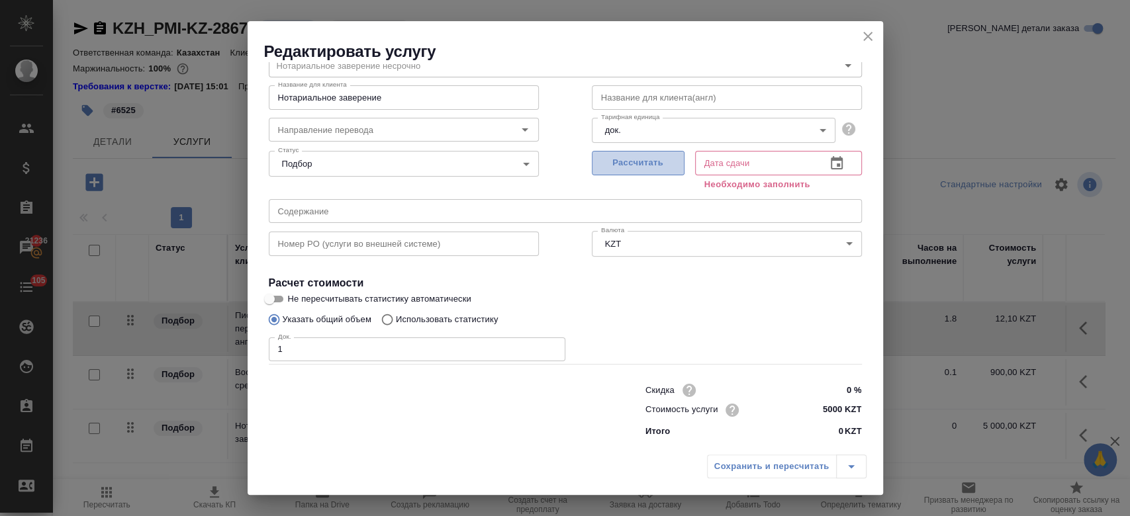
click at [640, 173] on button "Рассчитать" at bounding box center [638, 163] width 93 height 24
type input "13.10.2025 16:20"
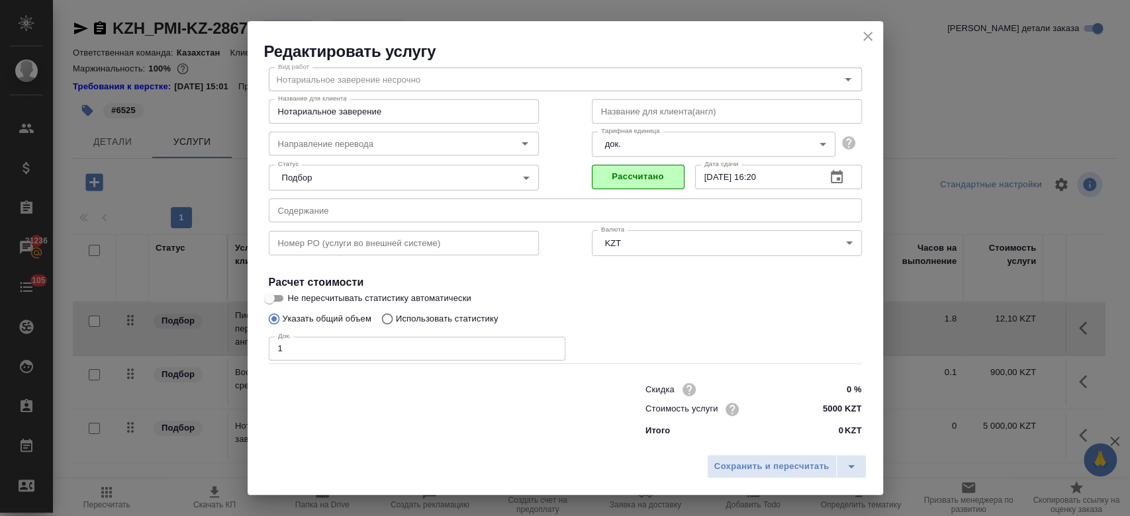
scroll to position [42, 0]
click at [753, 465] on span "Сохранить и пересчитать" at bounding box center [771, 466] width 115 height 15
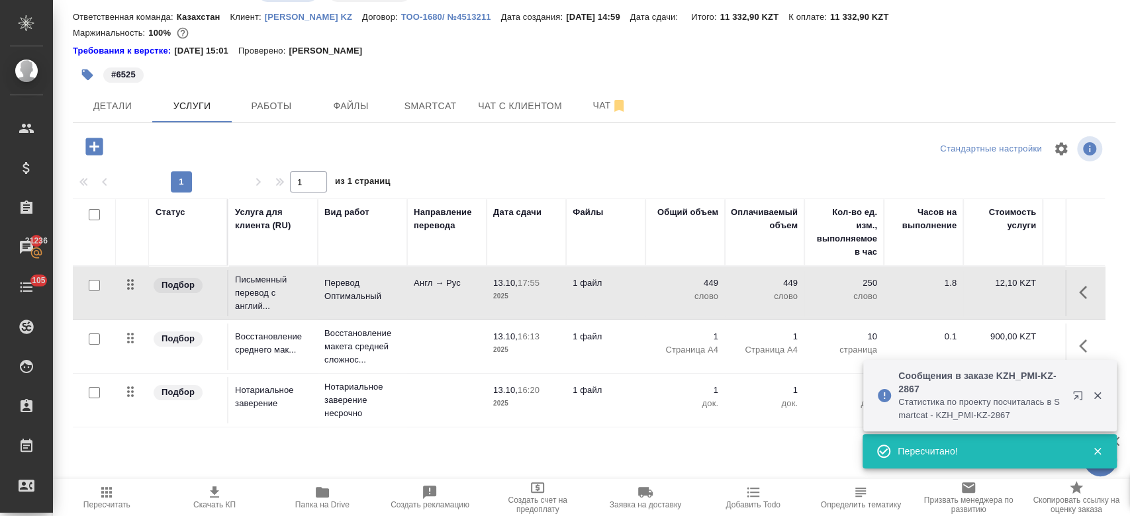
scroll to position [36, 0]
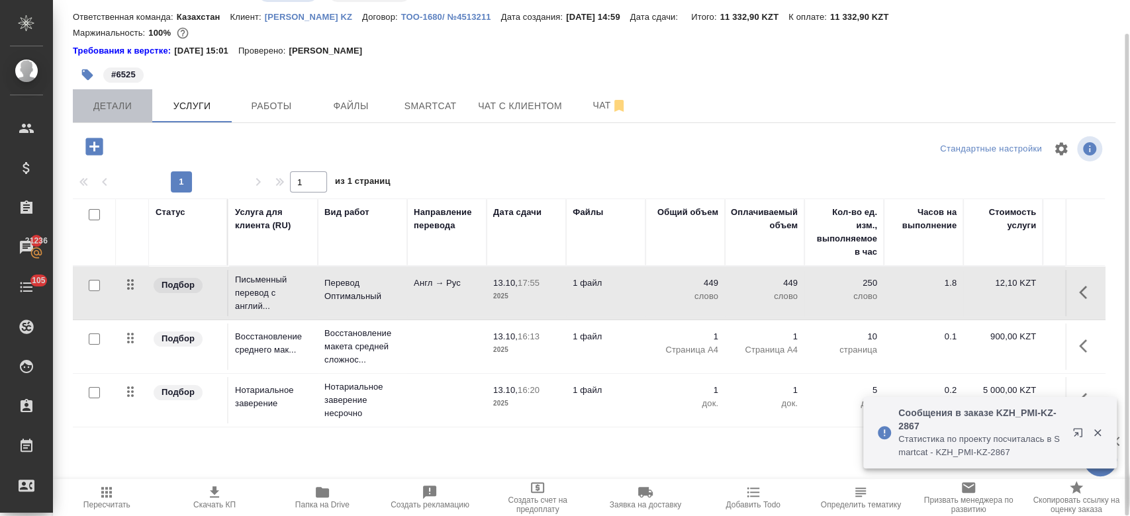
click at [136, 98] on span "Детали" at bounding box center [113, 106] width 64 height 17
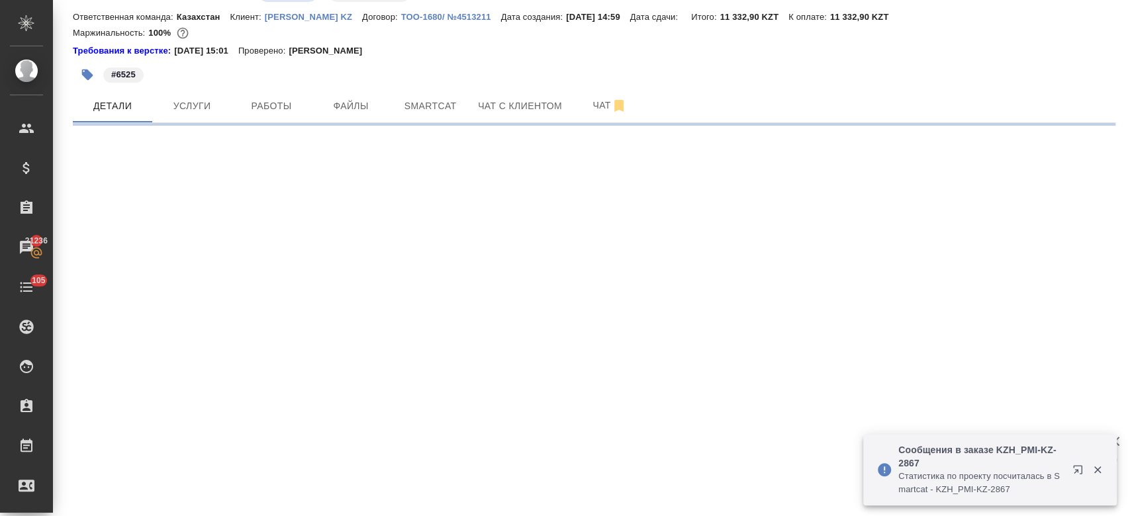
select select "RU"
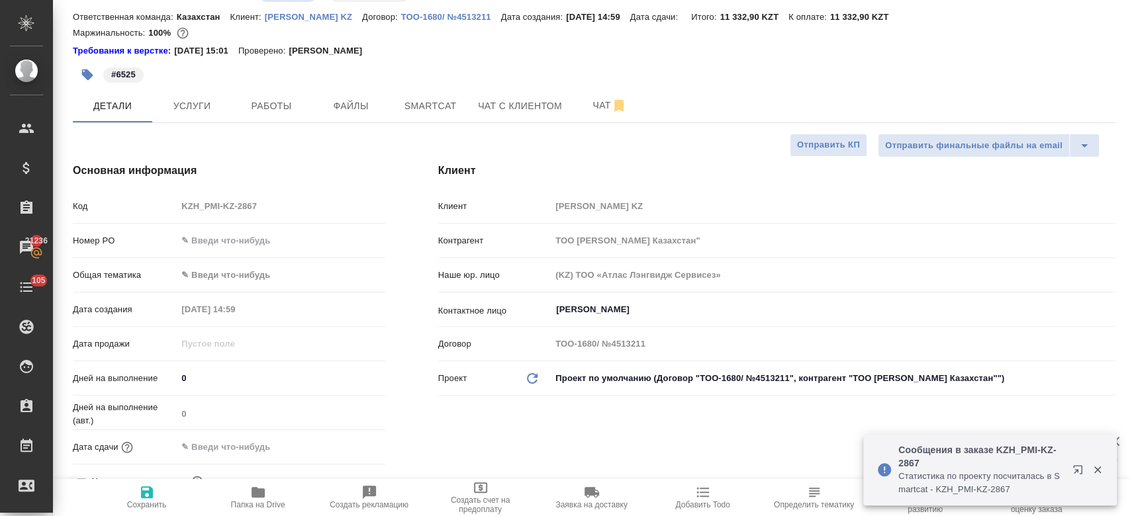
type textarea "x"
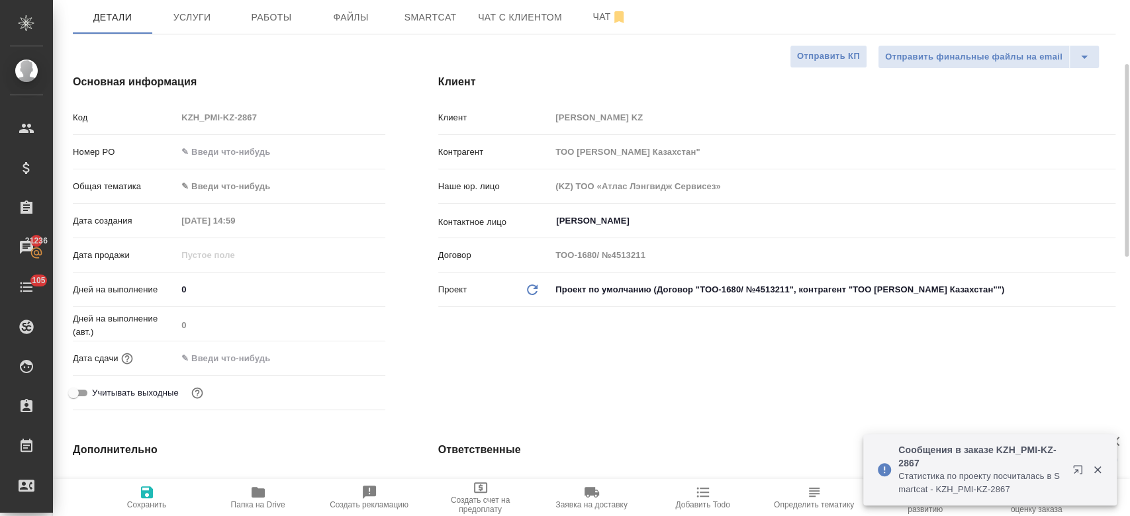
scroll to position [142, 0]
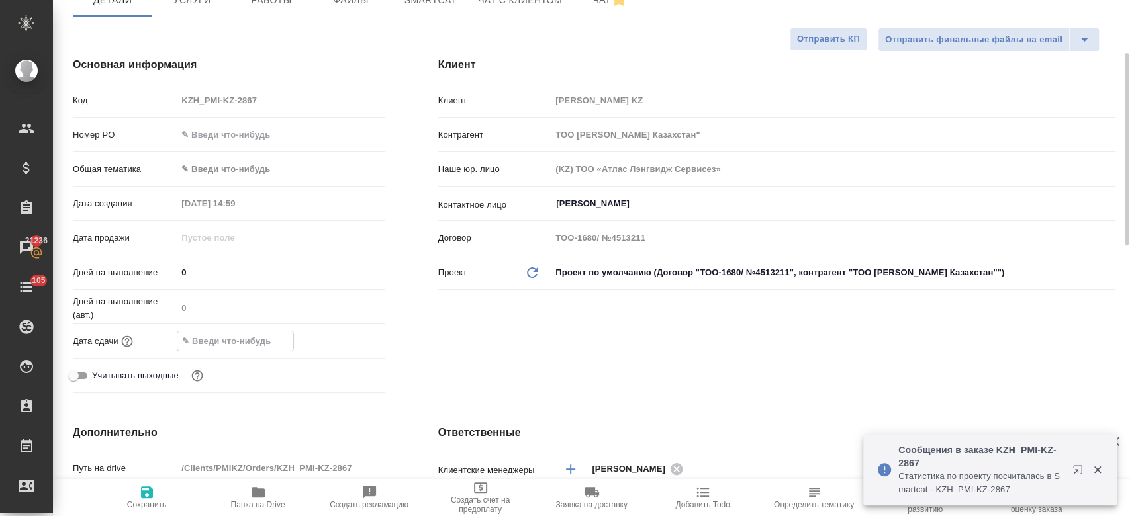
click at [242, 336] on input "text" at bounding box center [235, 341] width 116 height 19
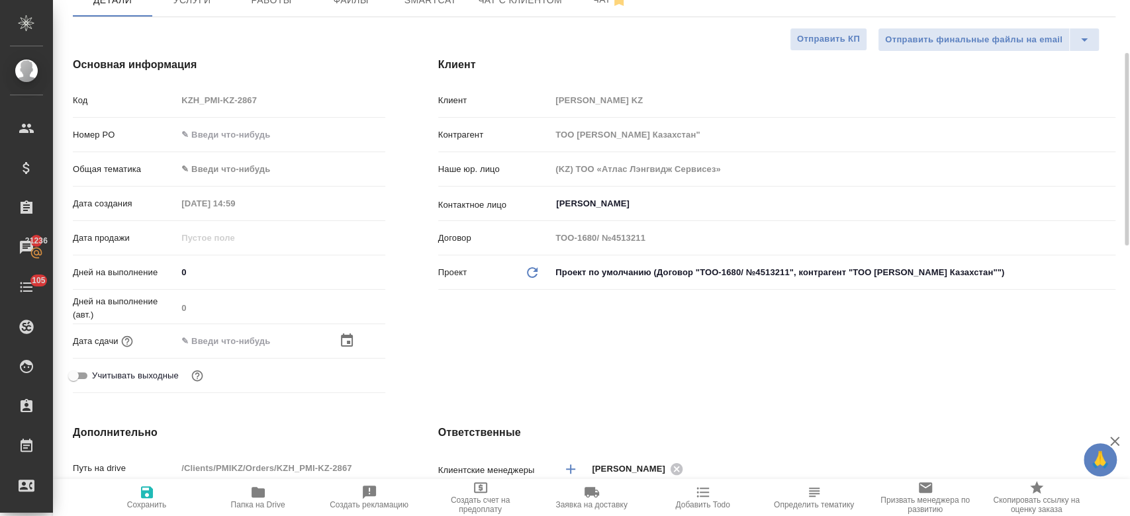
click at [346, 347] on div at bounding box center [281, 341] width 208 height 19
click at [346, 336] on icon "button" at bounding box center [347, 340] width 12 height 13
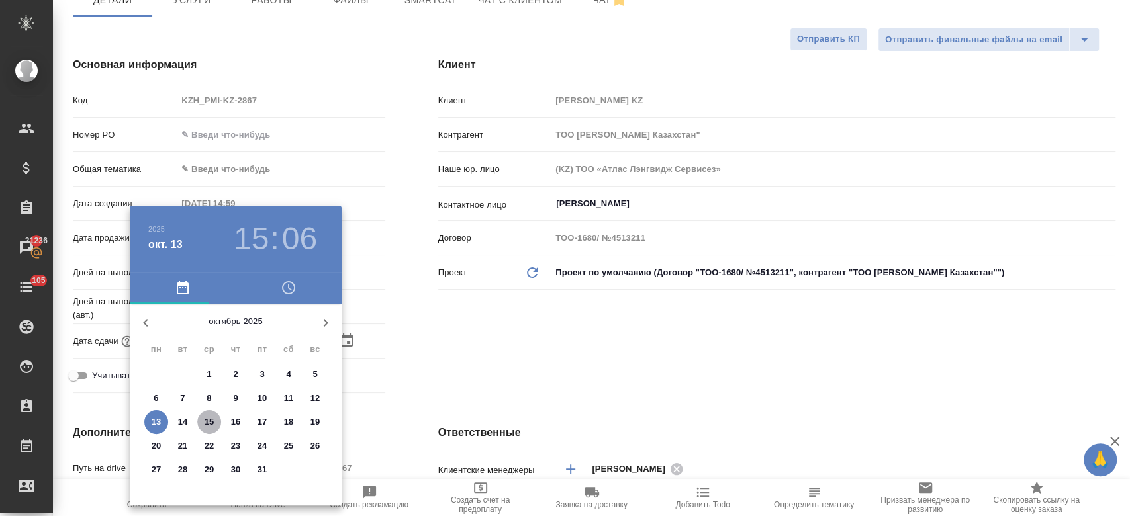
click at [207, 424] on p "15" at bounding box center [210, 422] width 10 height 13
type input "15.10.2025 15:06"
type textarea "x"
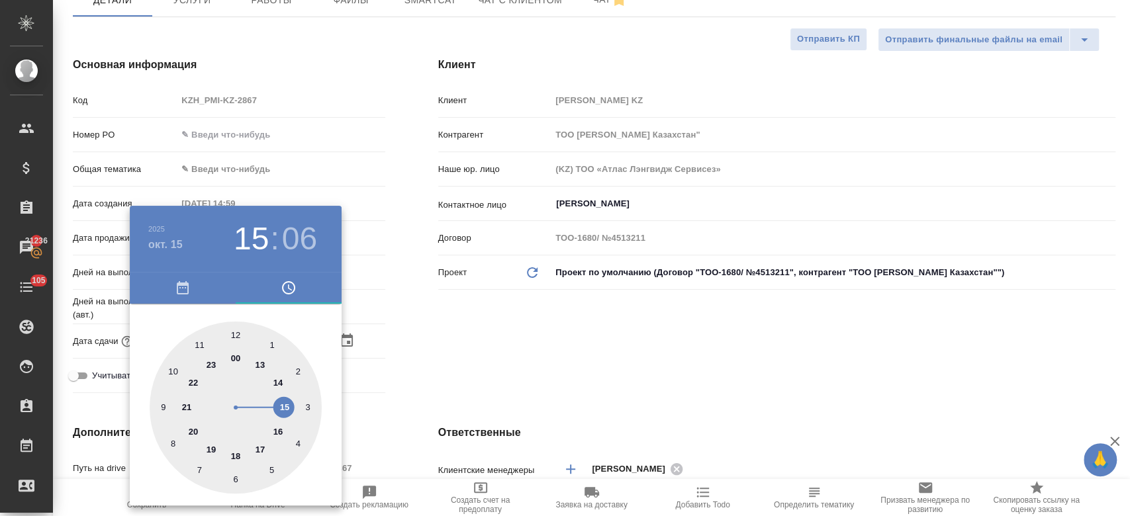
click at [259, 367] on div at bounding box center [236, 408] width 172 height 172
type input "15.10.2025 13:06"
type textarea "x"
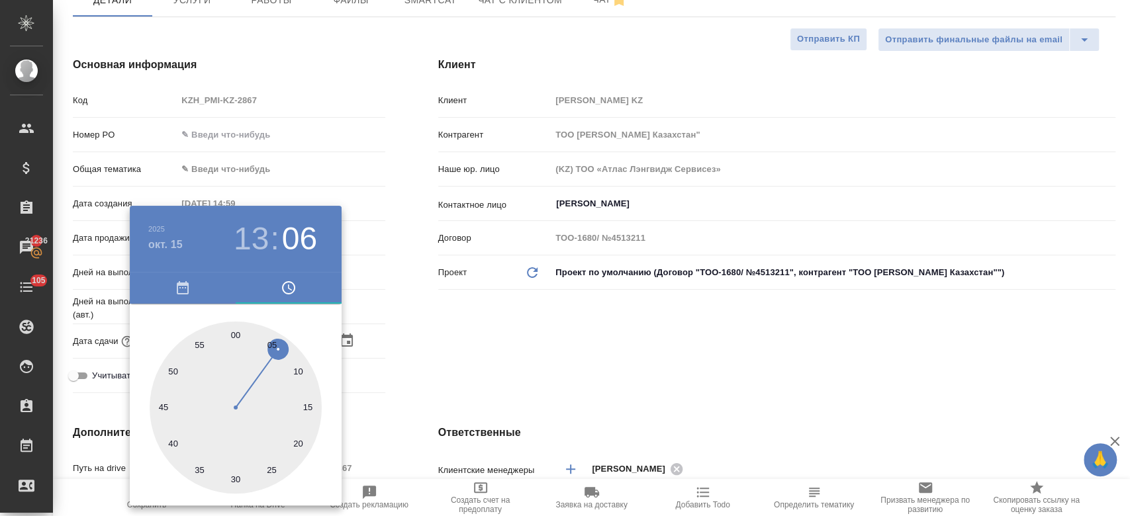
click at [412, 352] on div at bounding box center [565, 258] width 1130 height 516
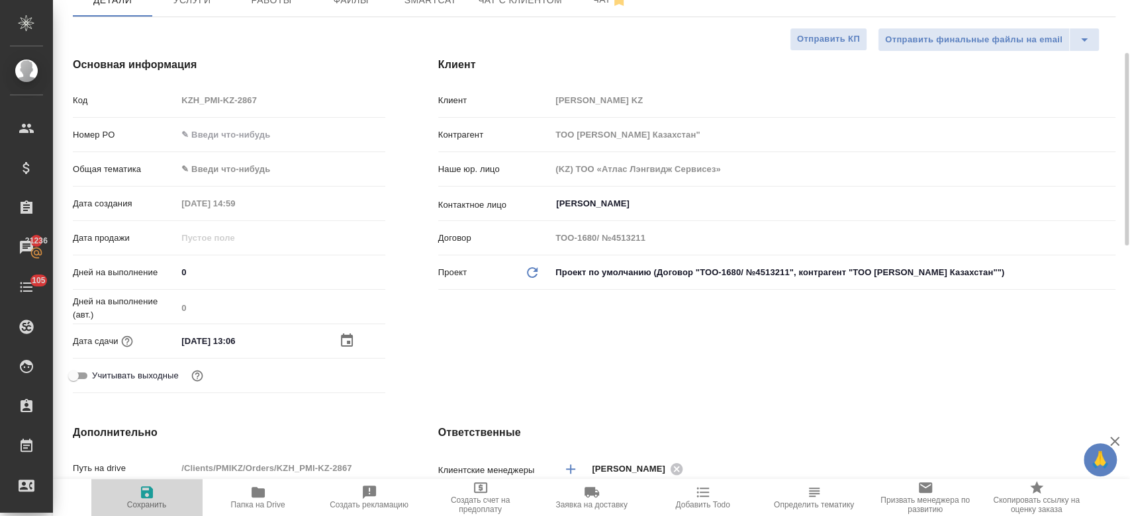
click at [150, 484] on button "Сохранить" at bounding box center [146, 497] width 111 height 37
type textarea "x"
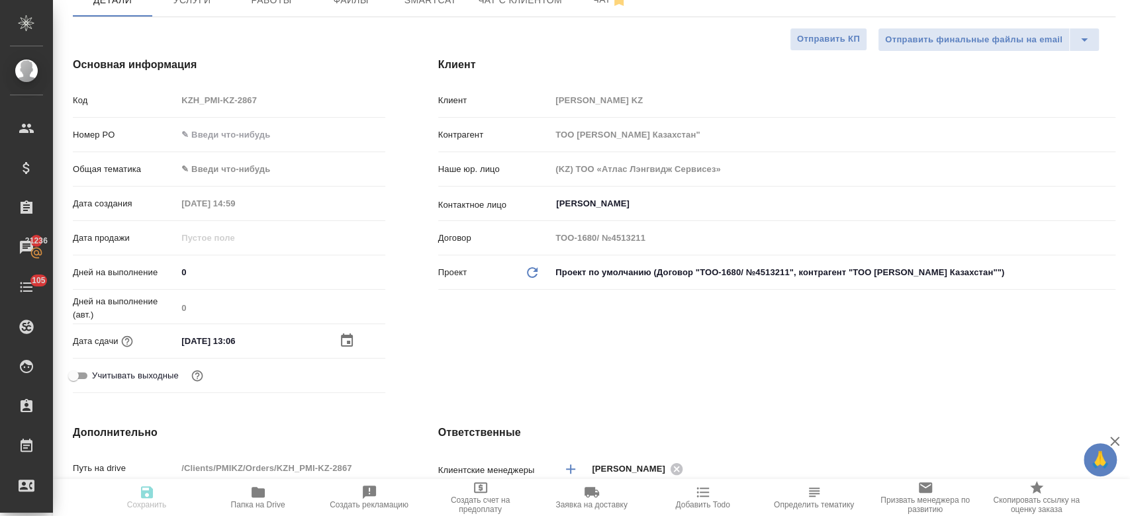
type textarea "x"
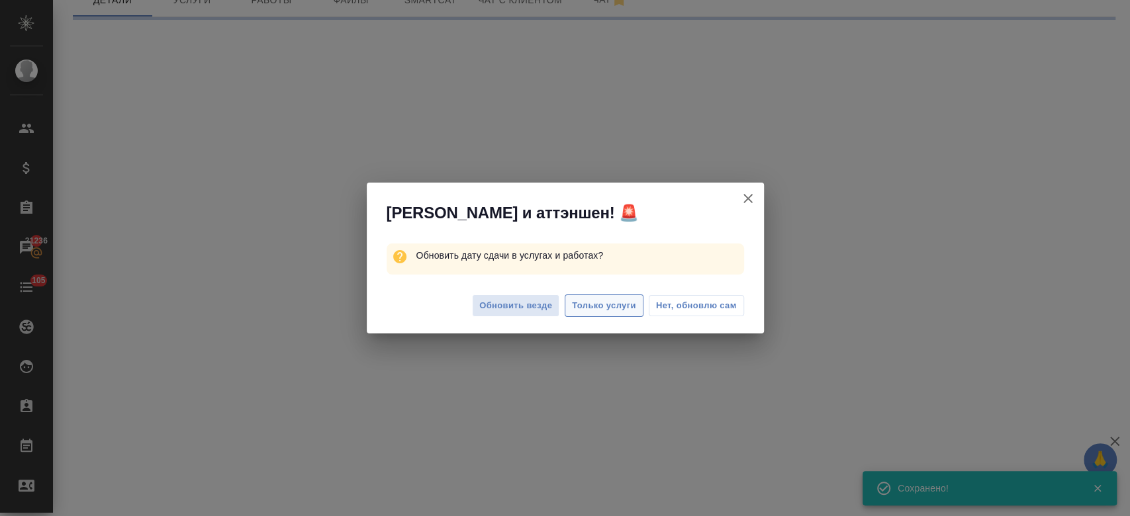
select select "RU"
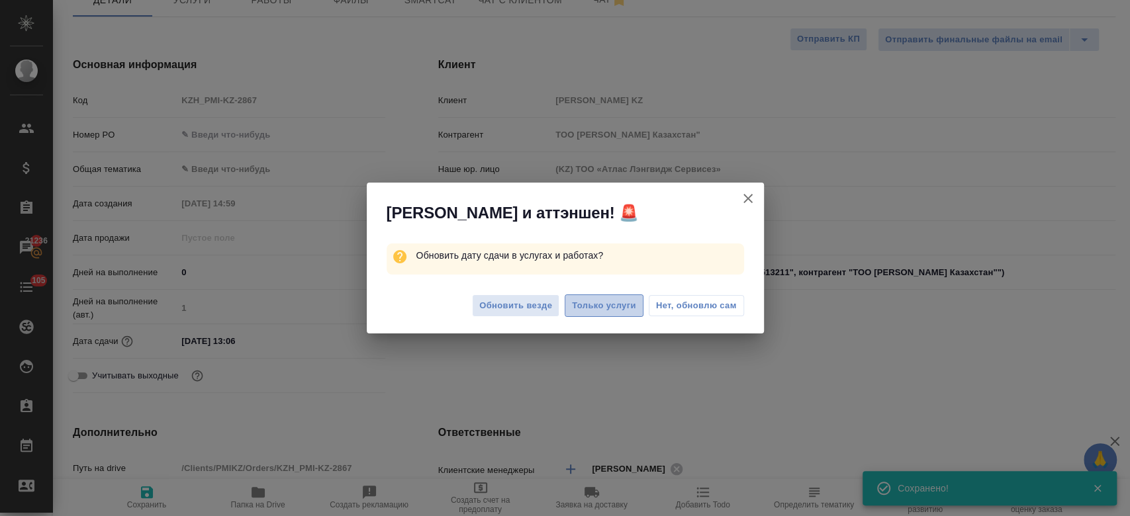
click at [596, 298] on span "Только услуги" at bounding box center [604, 305] width 64 height 15
type textarea "x"
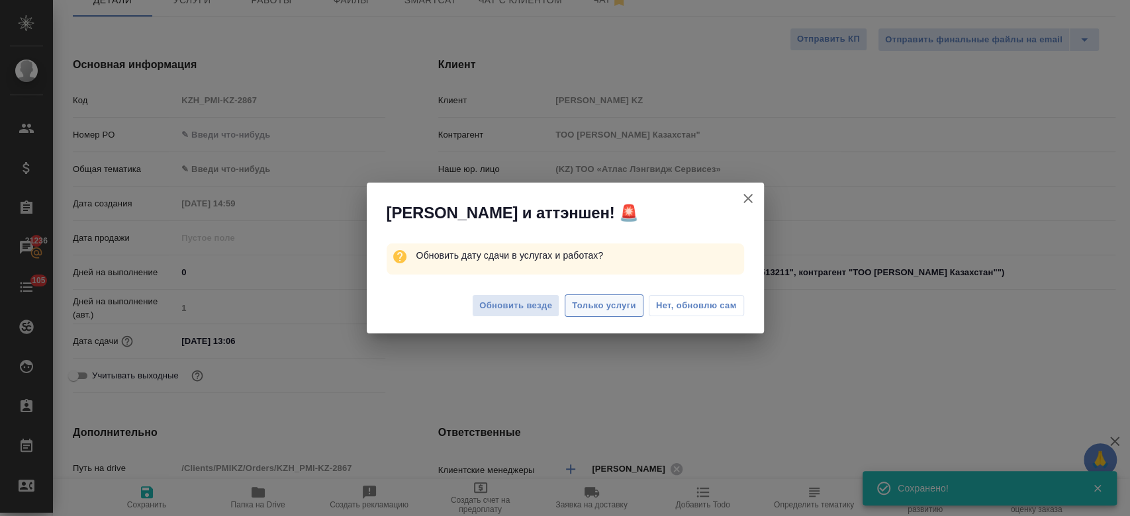
type textarea "x"
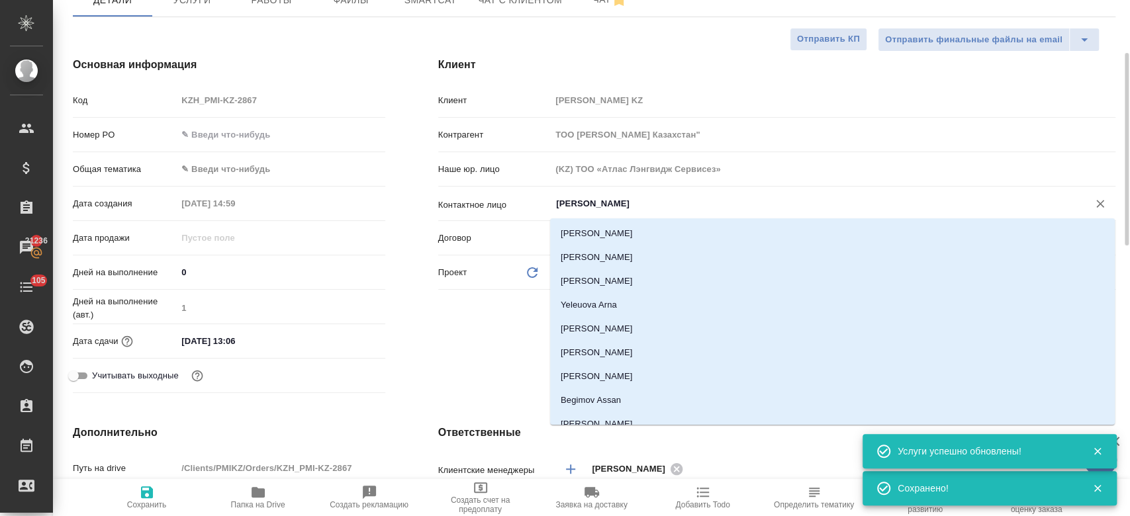
click at [590, 199] on input "Kim Darya" at bounding box center [811, 204] width 512 height 16
type textarea "x"
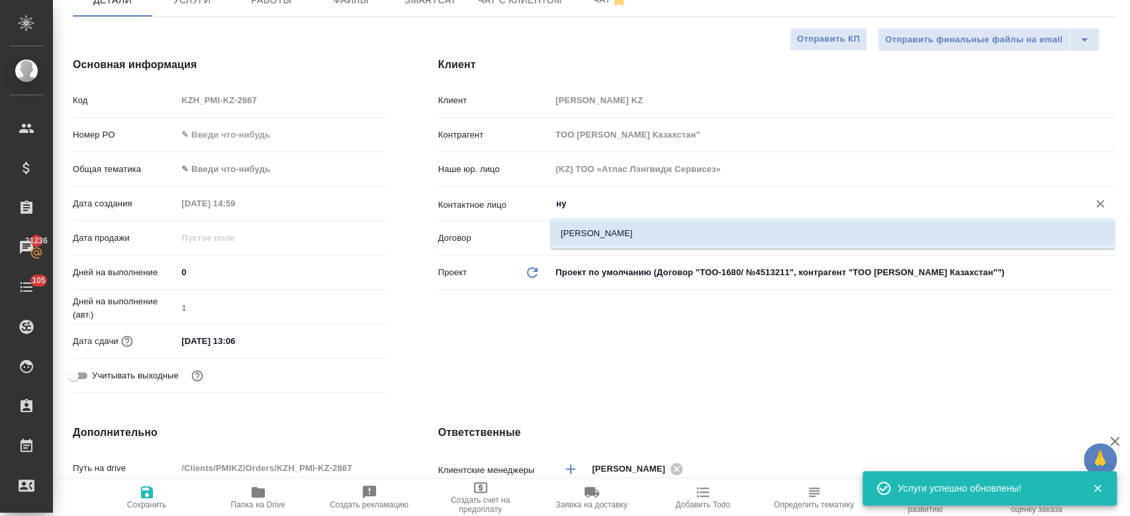
click at [619, 232] on li "Толубаев Нурмухаммед" at bounding box center [832, 234] width 565 height 24
type input "Толубаев Нурмухаммед"
type textarea "x"
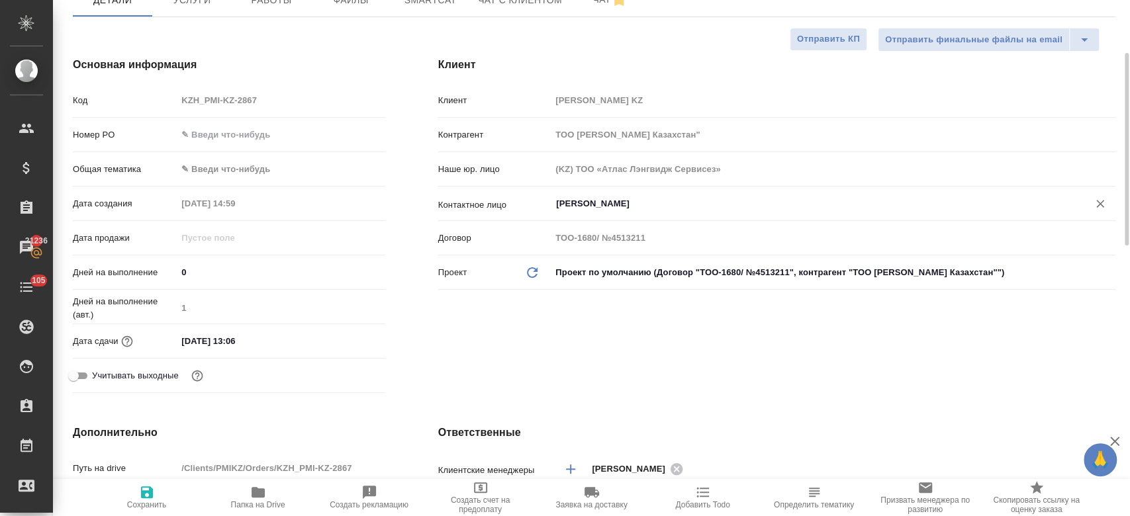
type input "Толубаев Нурмухаммед"
click at [142, 504] on span "Сохранить" at bounding box center [147, 504] width 40 height 9
type textarea "x"
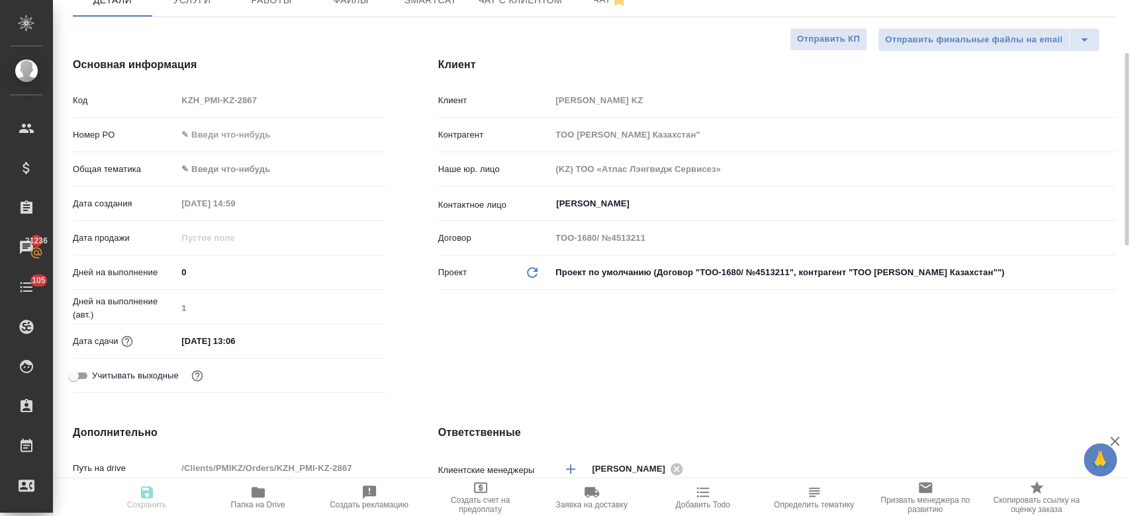
type textarea "x"
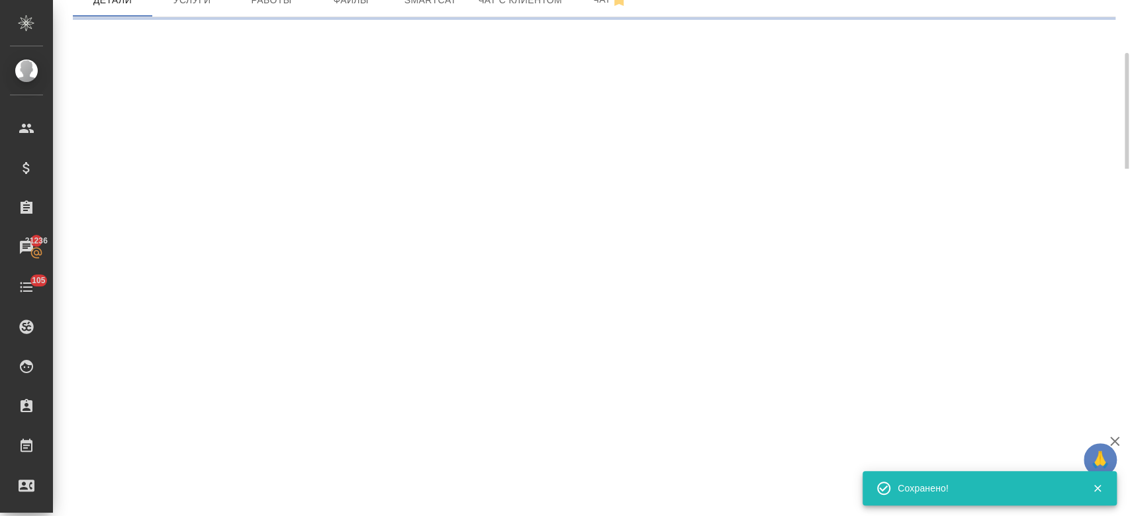
select select "RU"
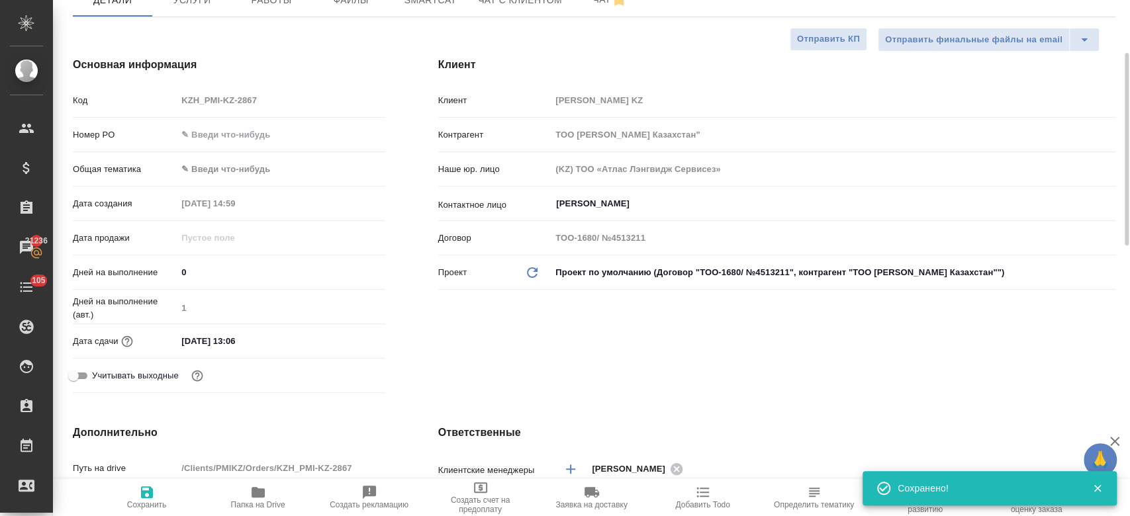
type textarea "x"
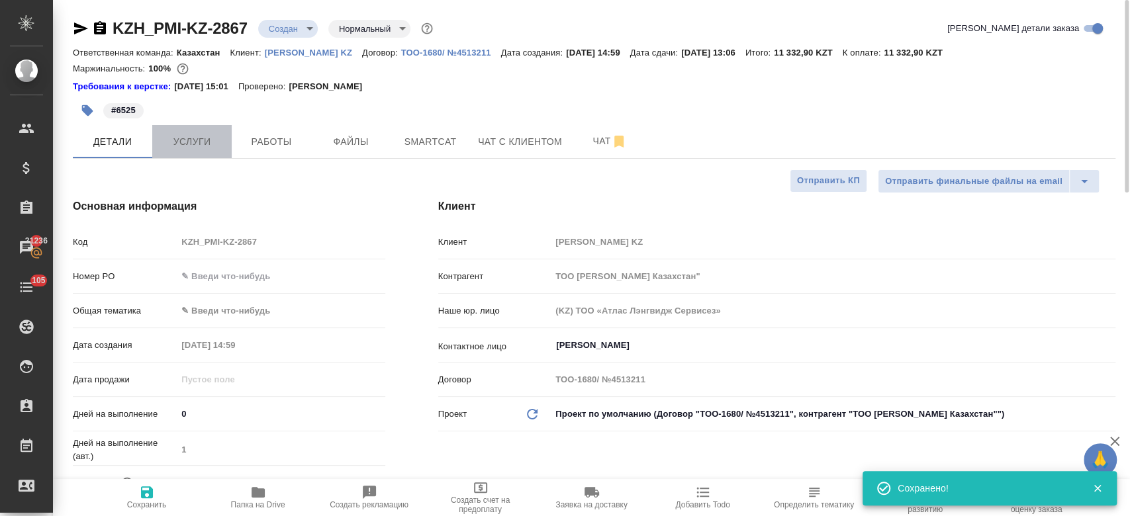
click at [198, 150] on button "Услуги" at bounding box center [191, 141] width 79 height 33
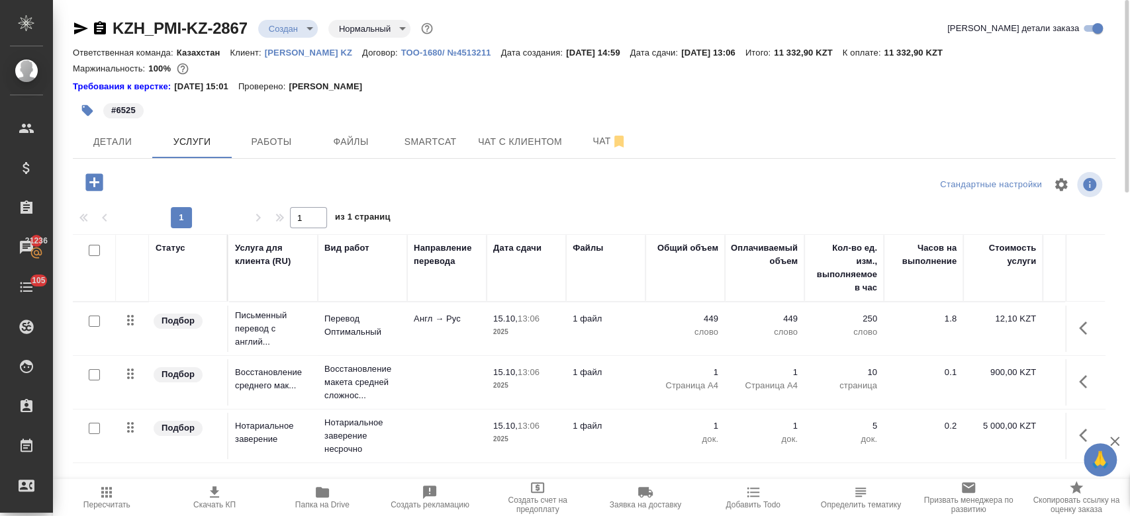
click at [471, 98] on div "#6525" at bounding box center [420, 110] width 695 height 29
click at [497, 90] on div "Требования к верстке: 28.08.2024 15:01 Проверено: Петрова Валерия" at bounding box center [594, 86] width 1042 height 13
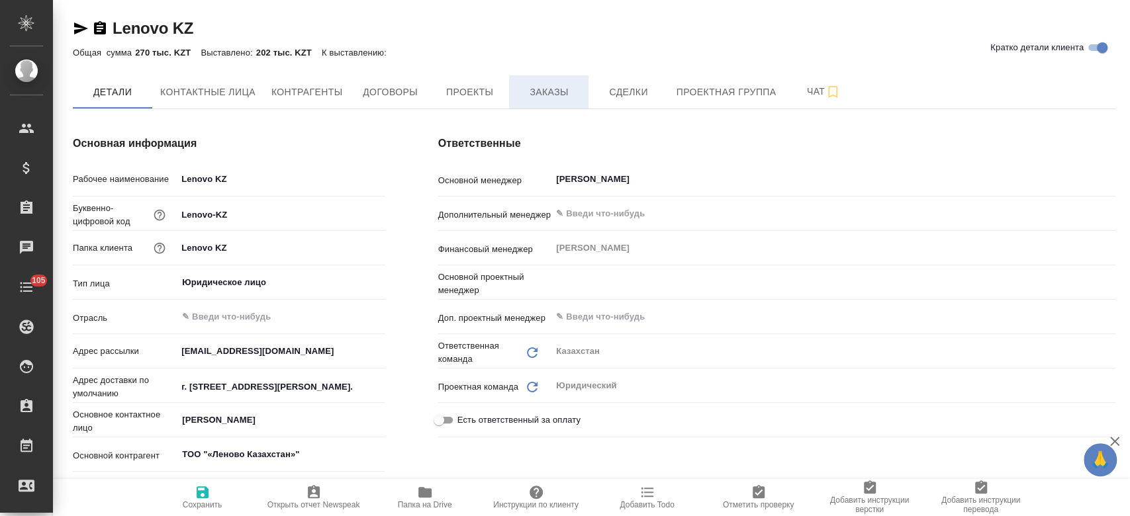
type textarea "x"
click at [549, 91] on span "Заказы" at bounding box center [549, 92] width 64 height 17
type textarea "x"
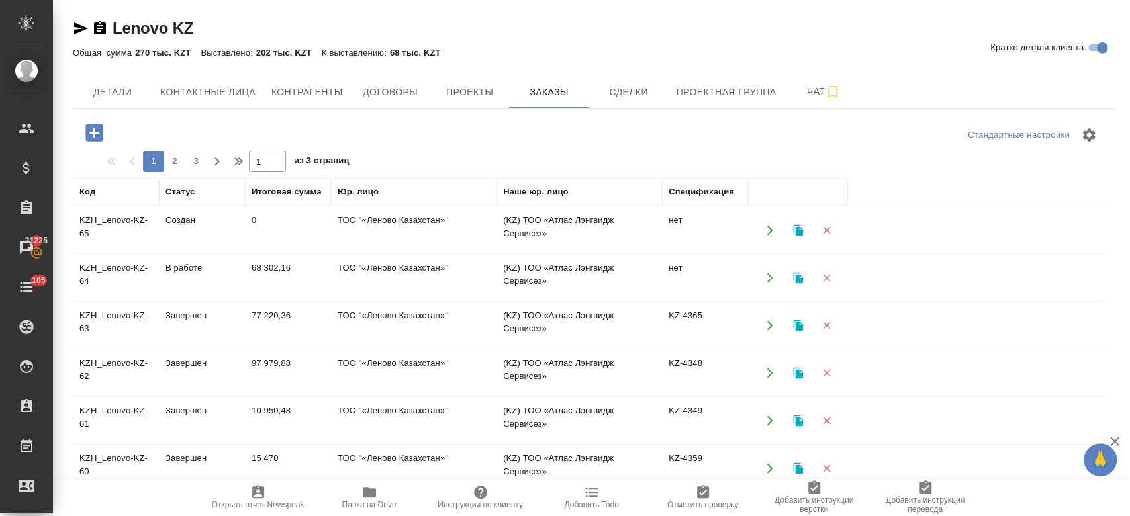
click at [103, 271] on td "KZH_Lenovo-KZ-64" at bounding box center [116, 278] width 86 height 46
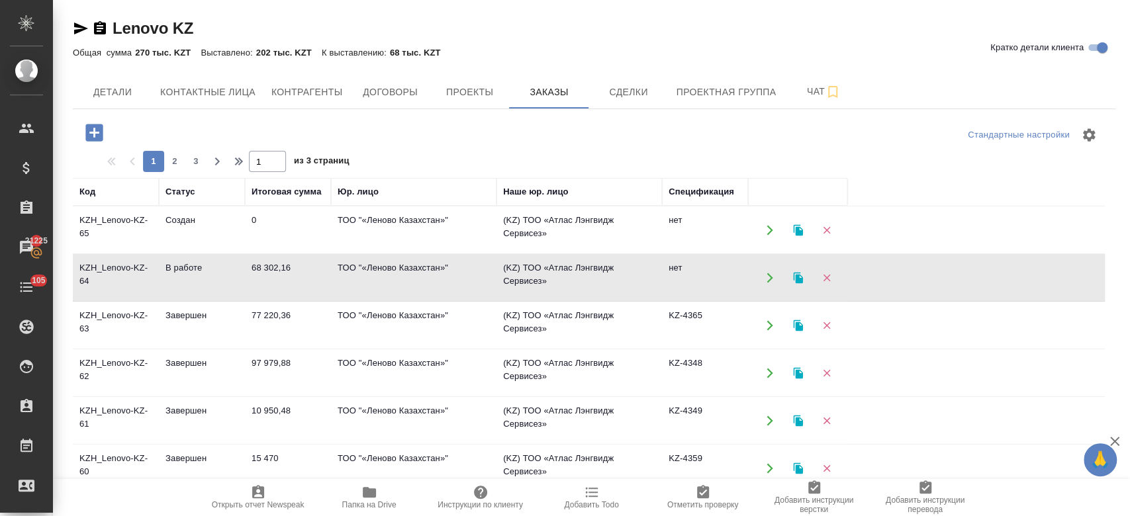
click at [103, 271] on td "KZH_Lenovo-KZ-64" at bounding box center [116, 278] width 86 height 46
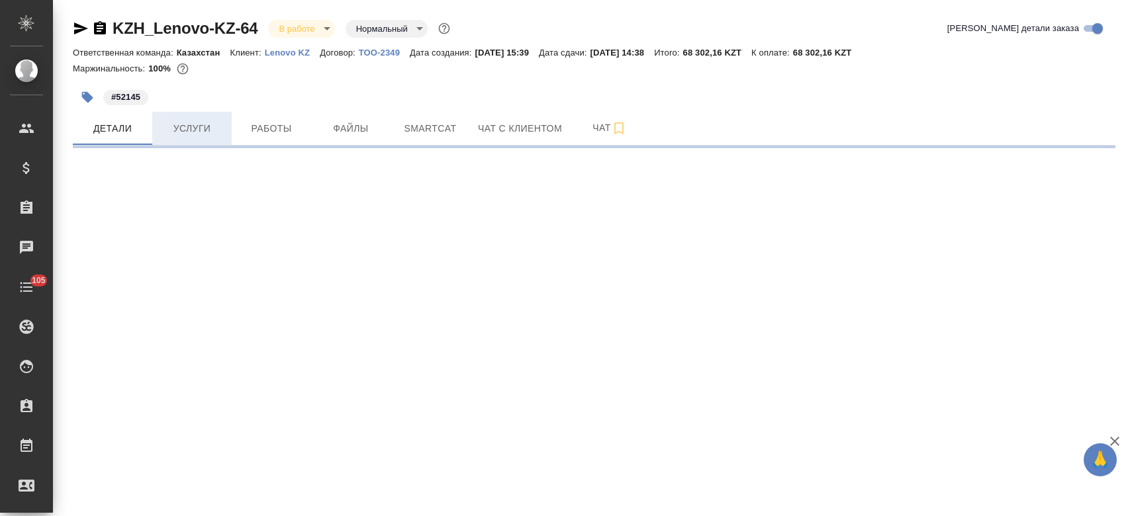
select select "RU"
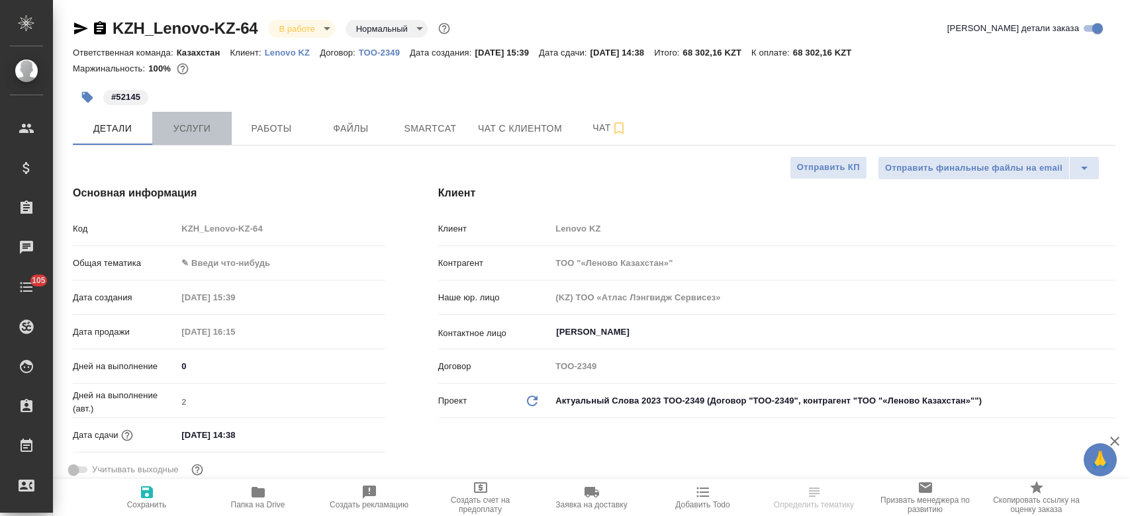
click at [195, 125] on span "Услуги" at bounding box center [192, 128] width 64 height 17
type textarea "x"
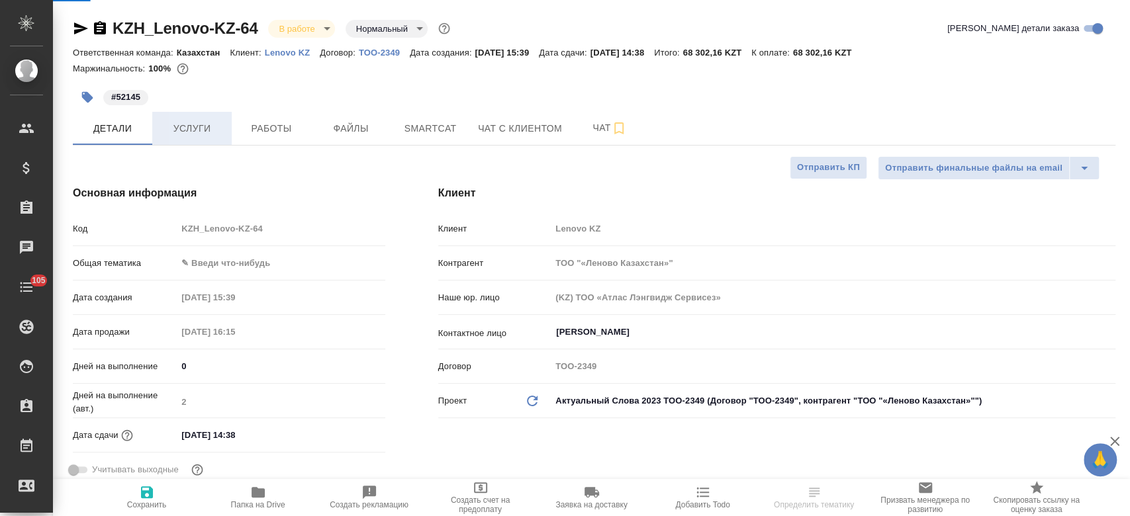
type textarea "x"
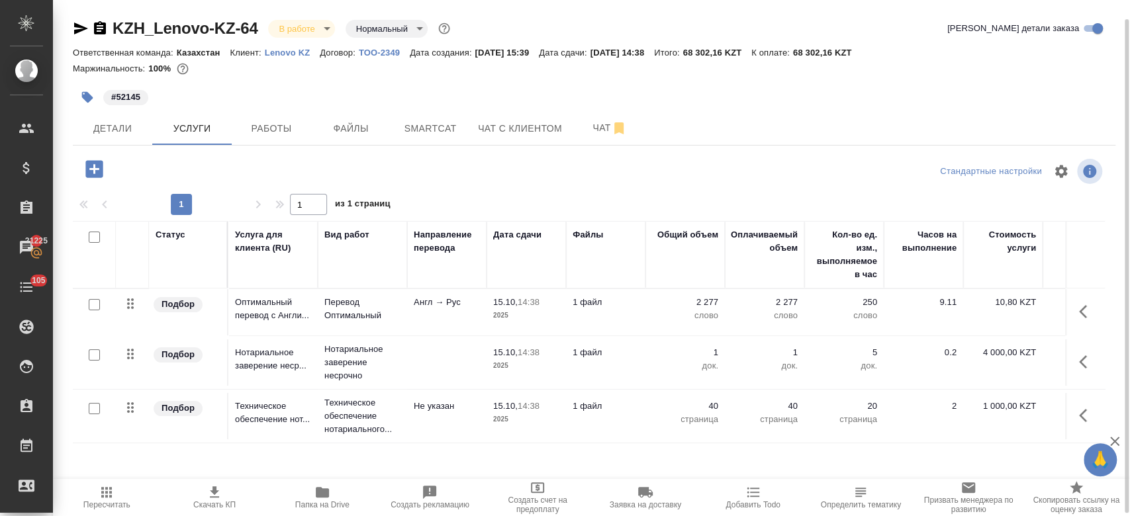
scroll to position [23, 0]
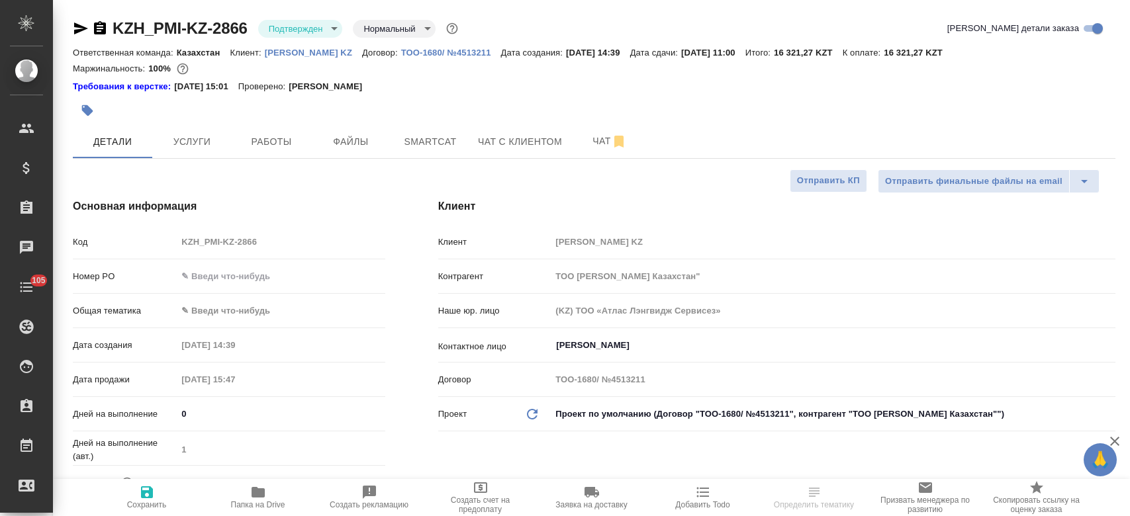
select select "RU"
click at [250, 101] on div at bounding box center [420, 110] width 695 height 29
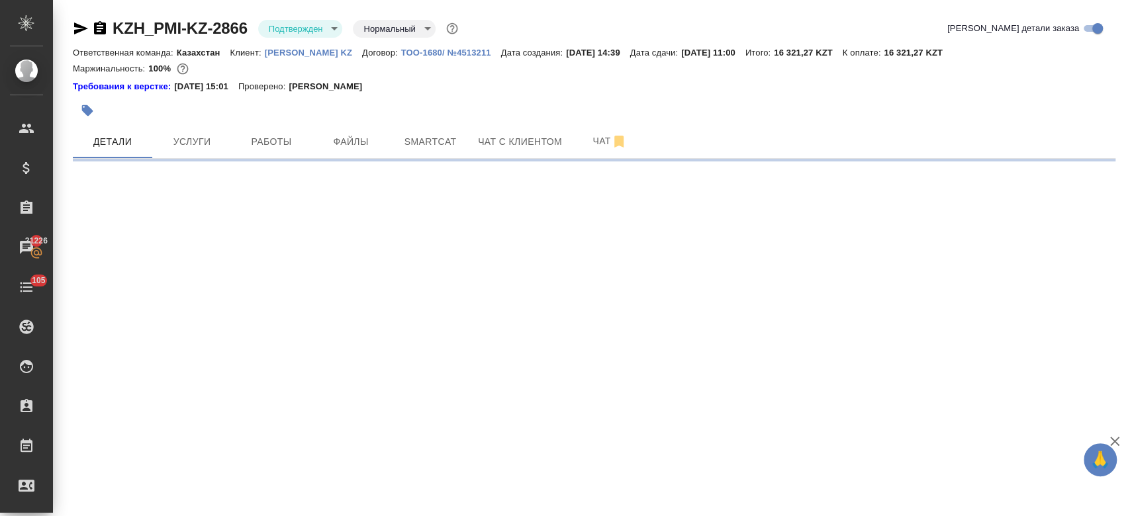
select select "RU"
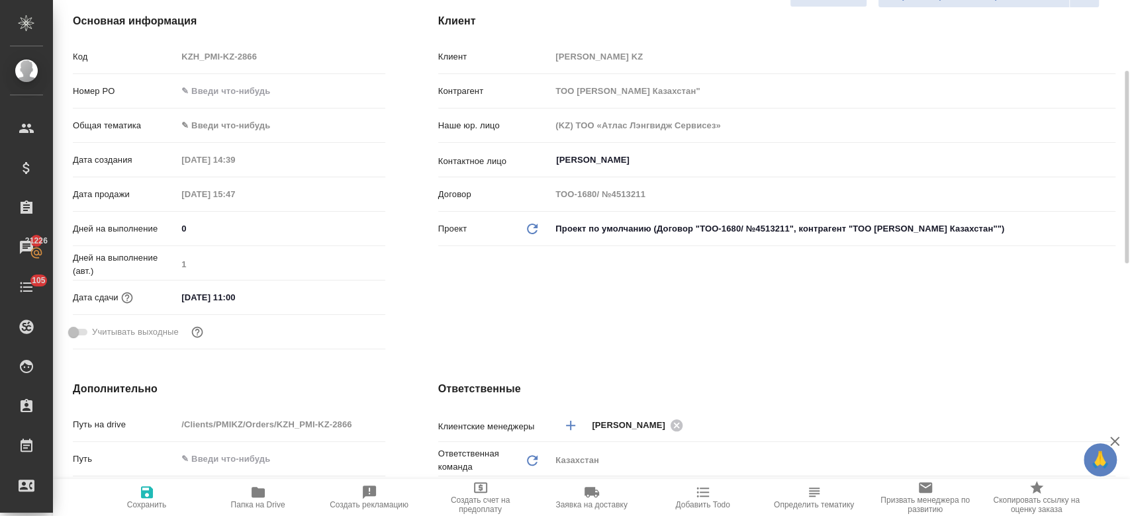
type textarea "x"
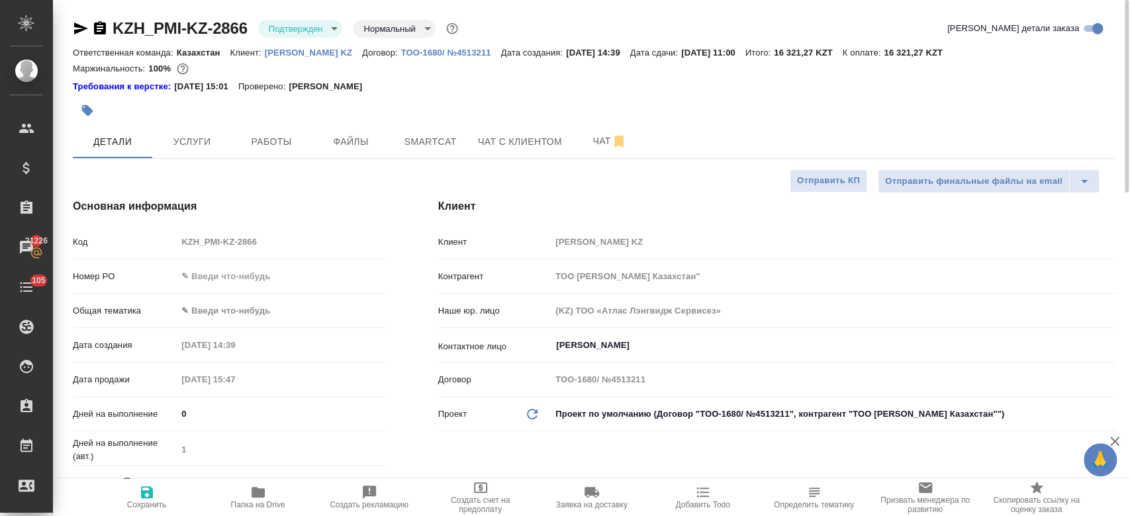
click at [186, 115] on div at bounding box center [420, 110] width 695 height 29
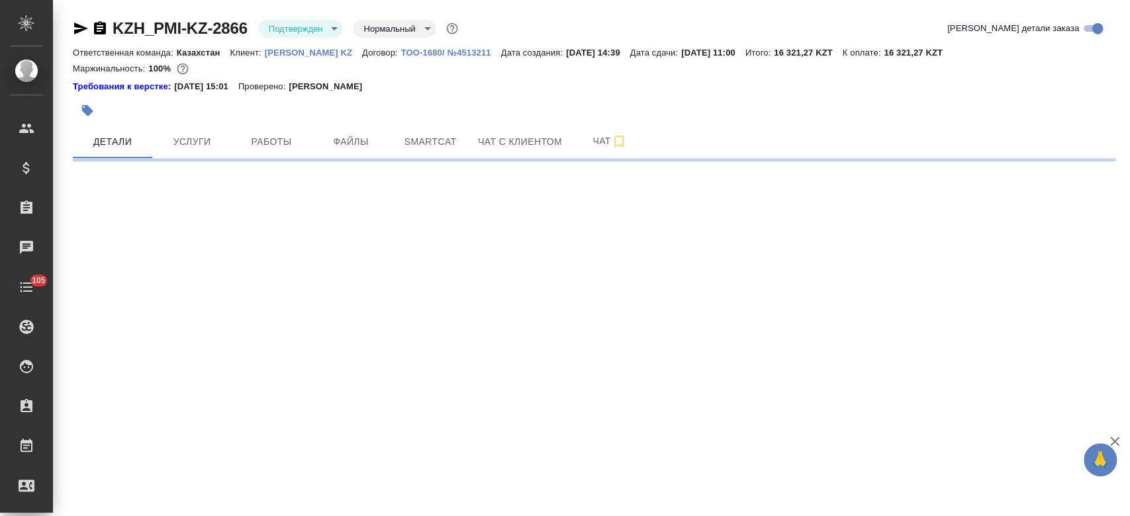
select select "RU"
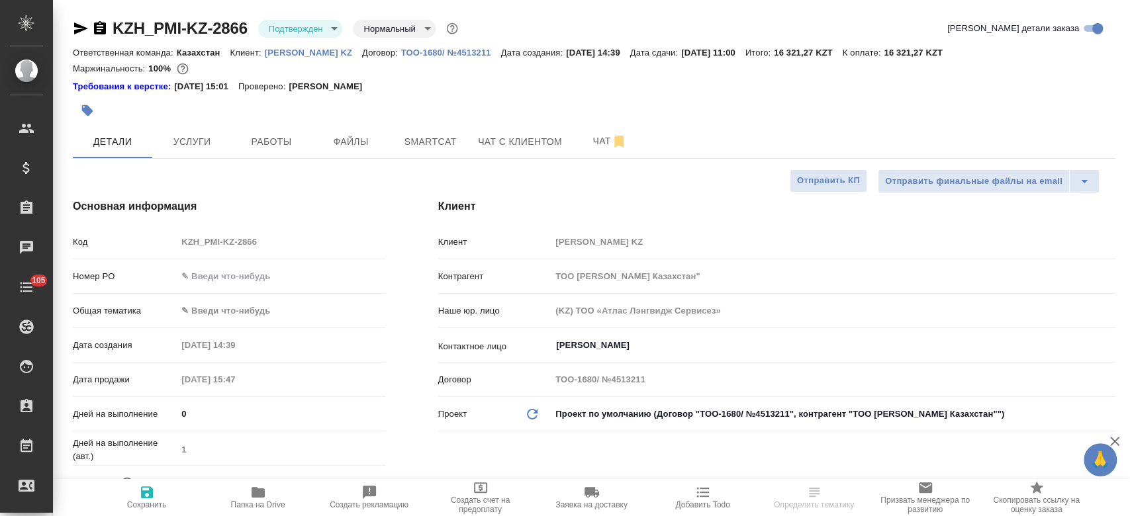
type textarea "x"
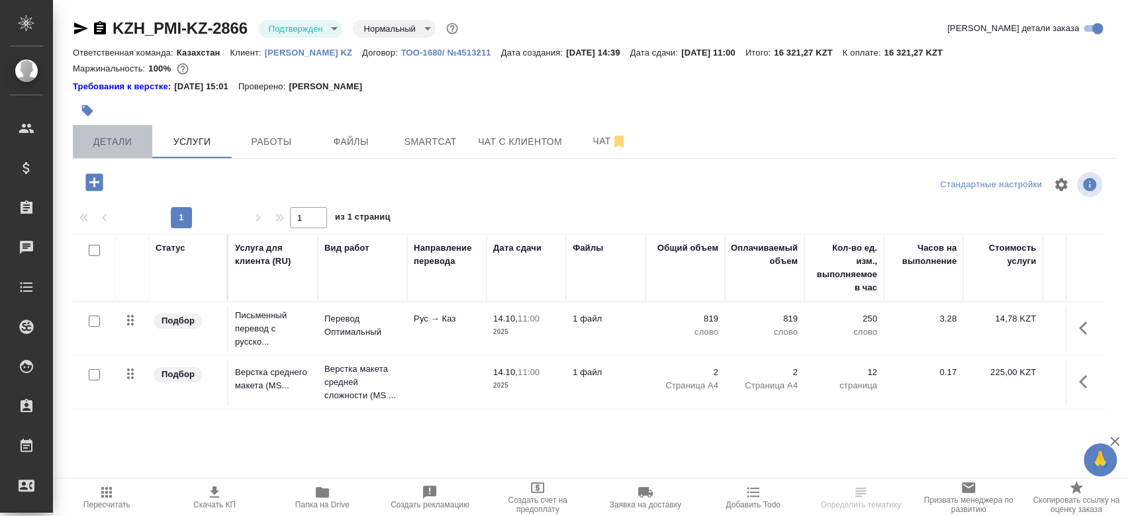
click at [130, 141] on span "Детали" at bounding box center [113, 142] width 64 height 17
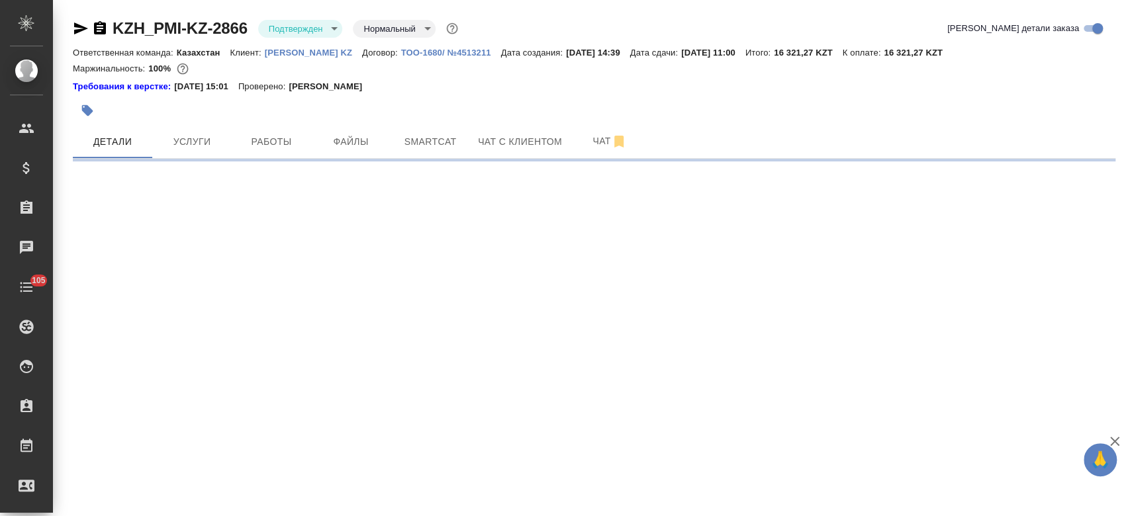
select select "RU"
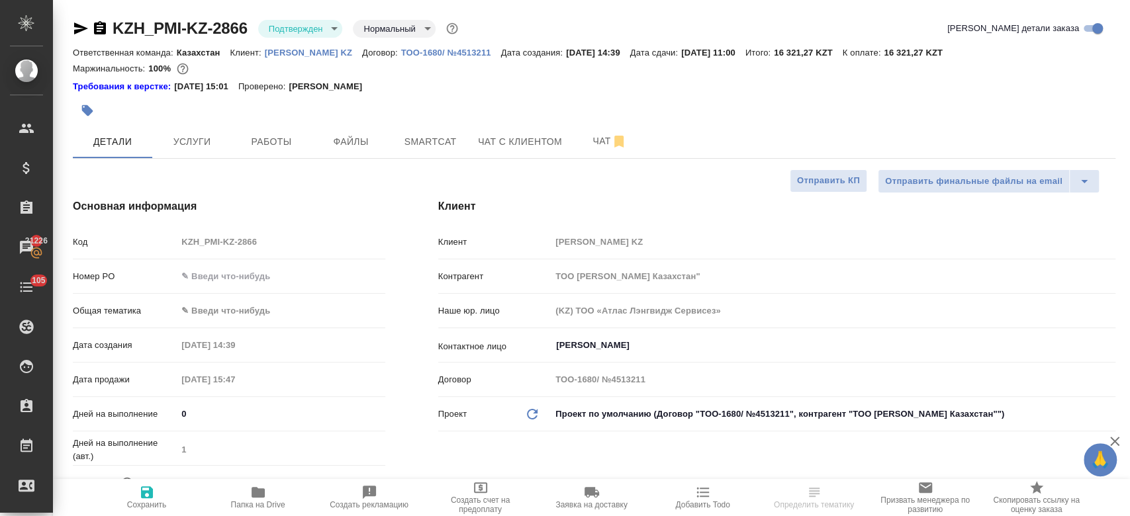
type textarea "x"
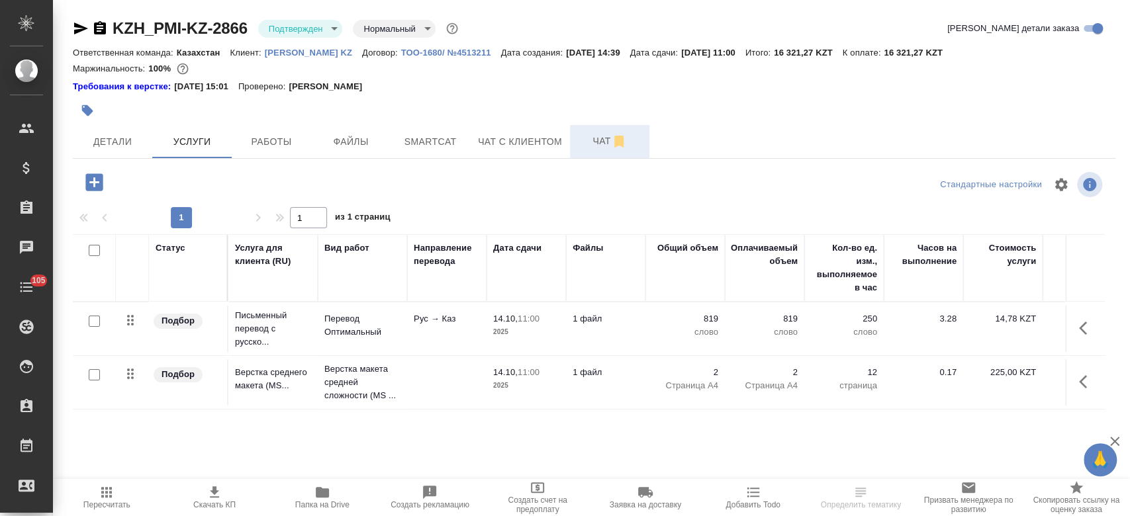
click at [594, 152] on button "Чат" at bounding box center [609, 141] width 79 height 33
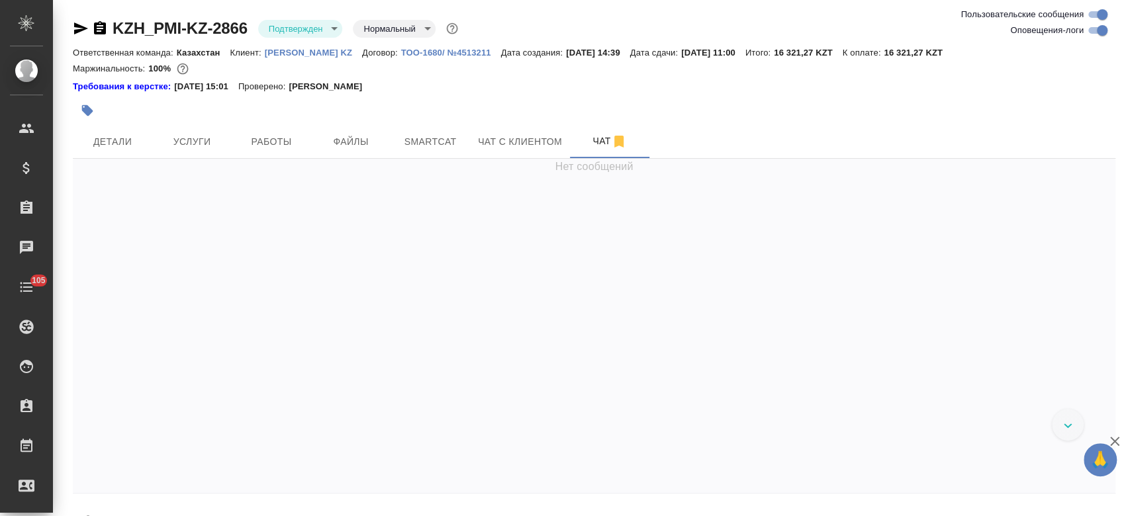
scroll to position [228, 0]
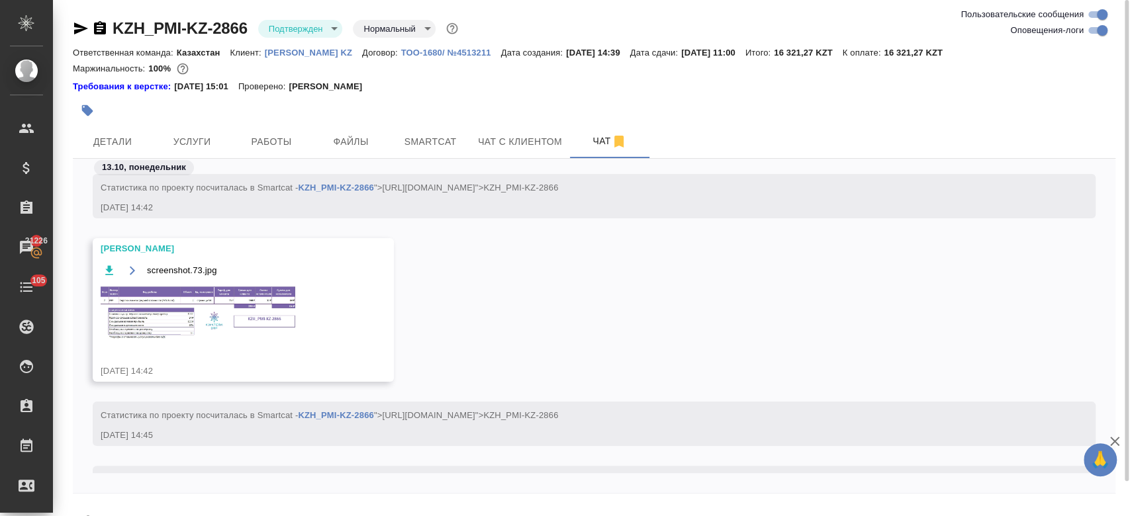
click at [271, 299] on img at bounding box center [200, 313] width 199 height 56
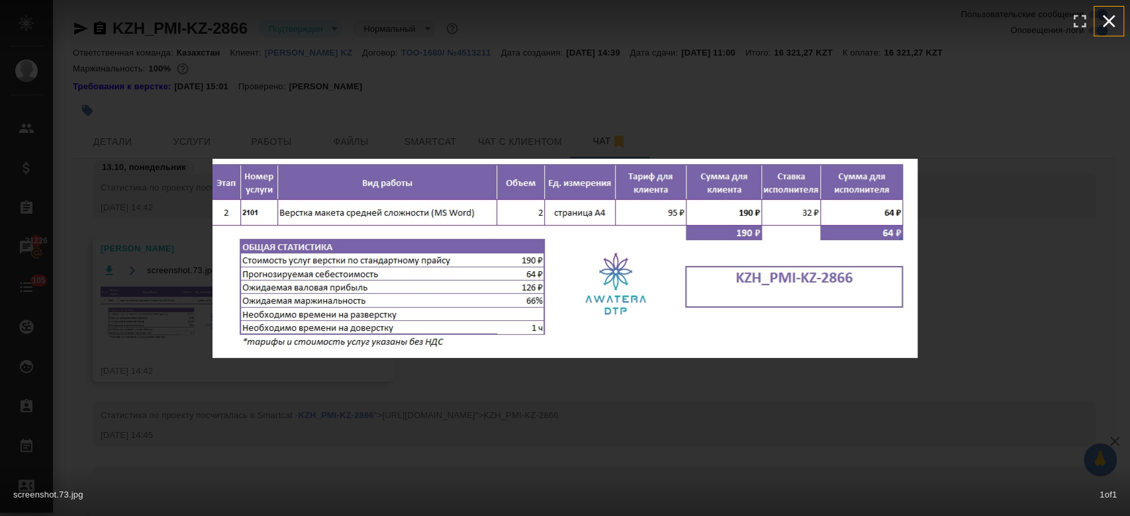
click at [1111, 21] on icon "button" at bounding box center [1108, 21] width 21 height 21
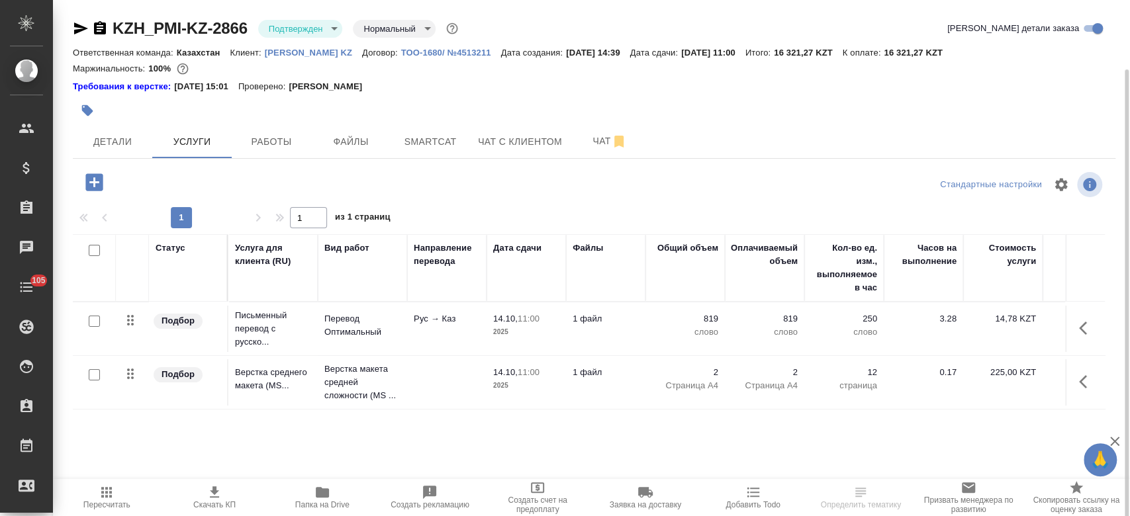
scroll to position [36, 0]
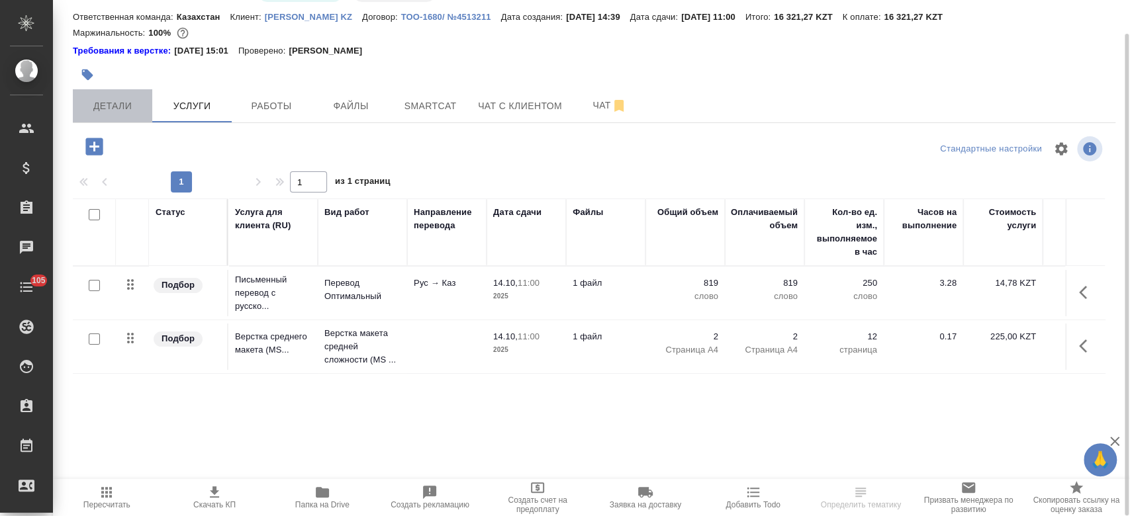
click at [118, 102] on span "Детали" at bounding box center [113, 106] width 64 height 17
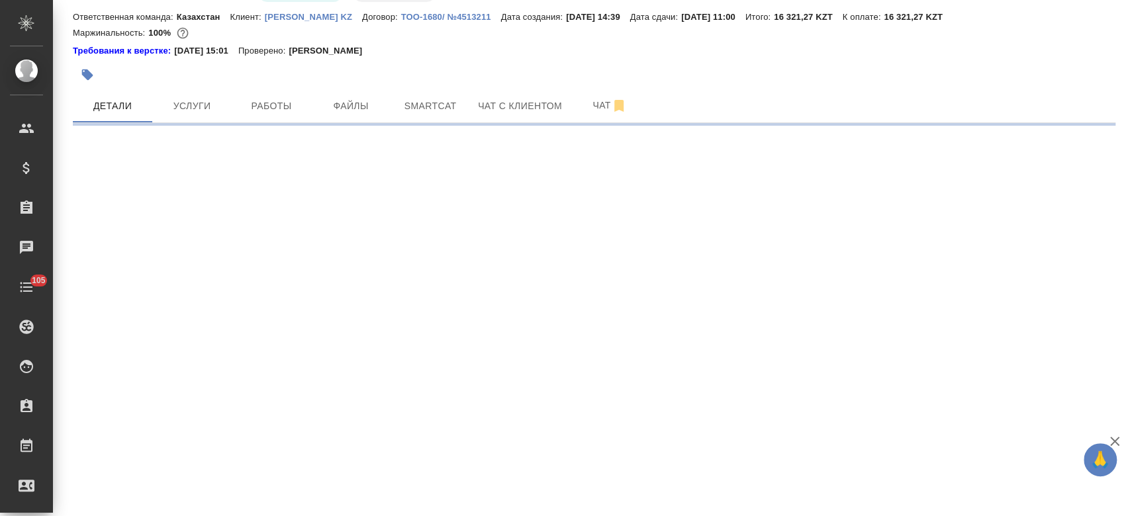
select select "RU"
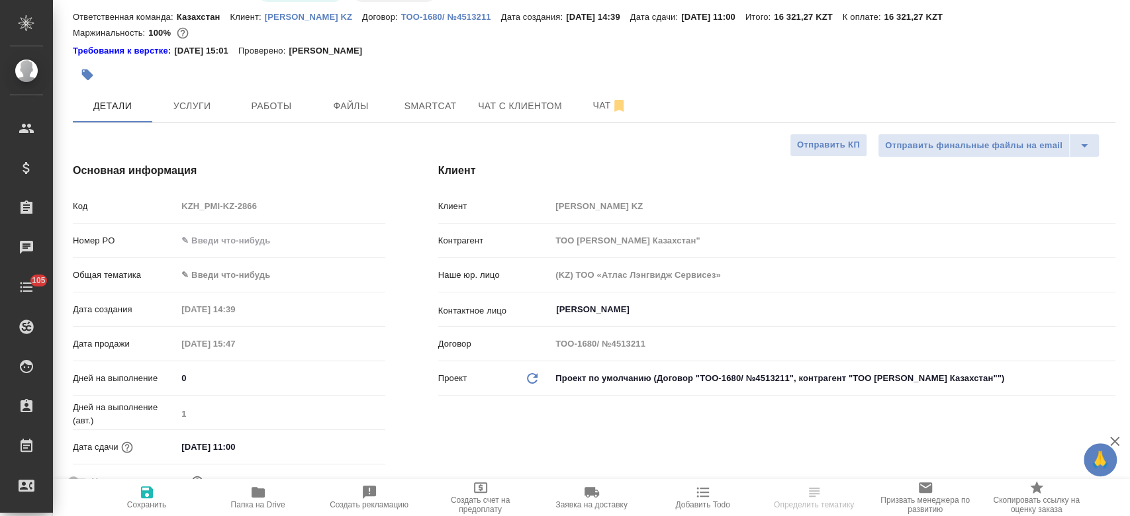
type textarea "x"
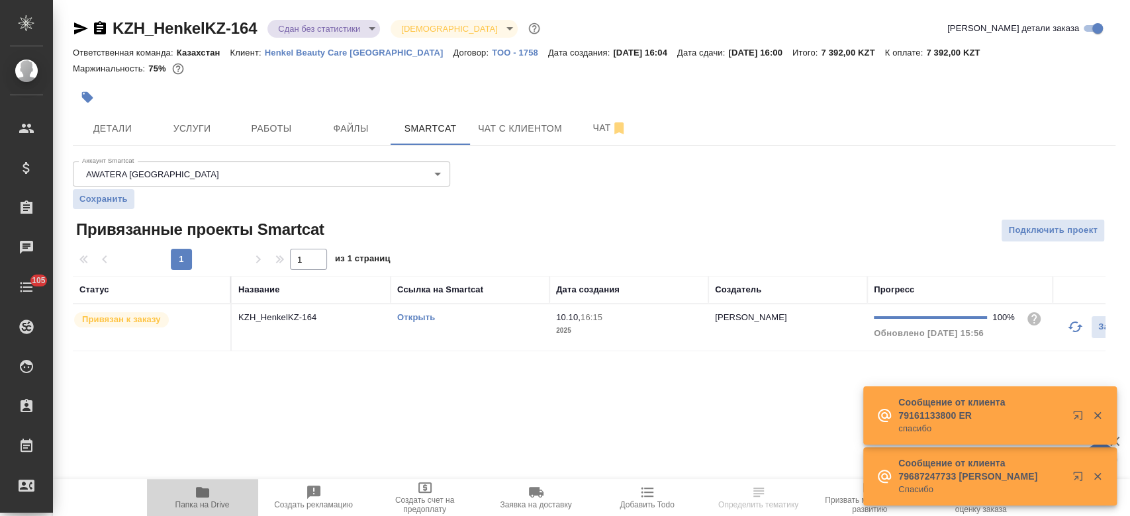
click at [211, 495] on span "Папка на Drive" at bounding box center [202, 496] width 95 height 25
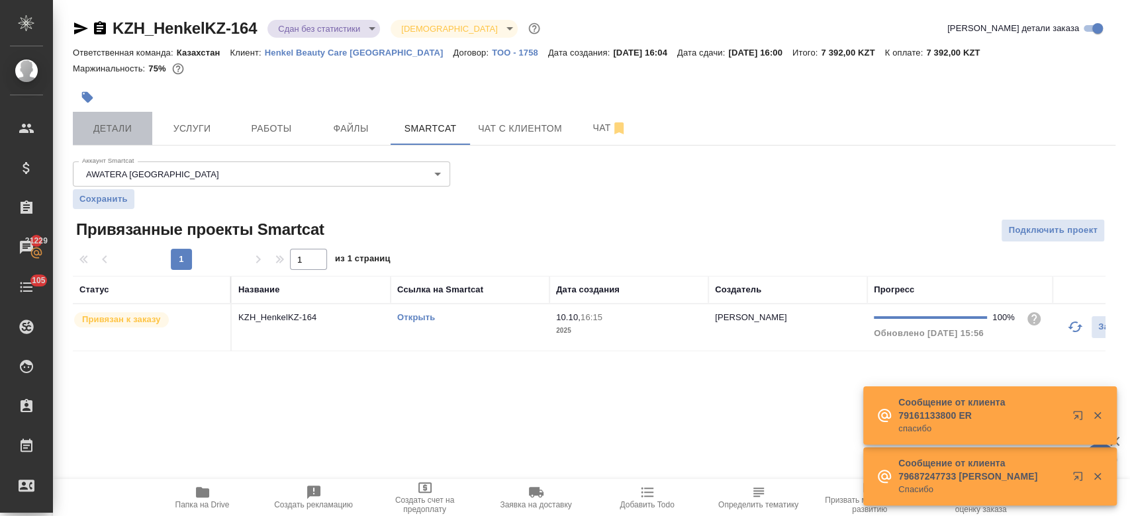
click at [115, 116] on button "Детали" at bounding box center [112, 128] width 79 height 33
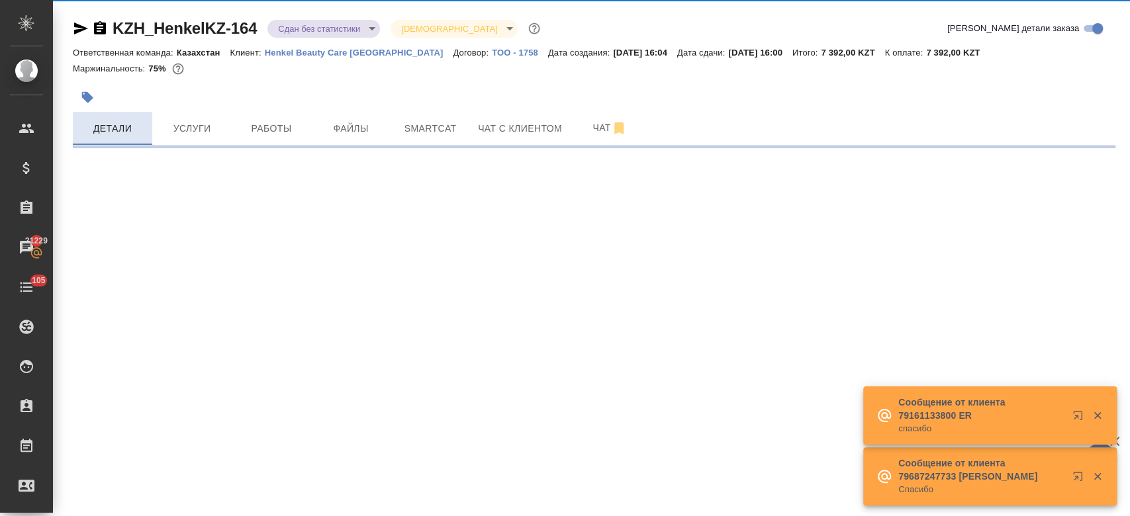
select select "RU"
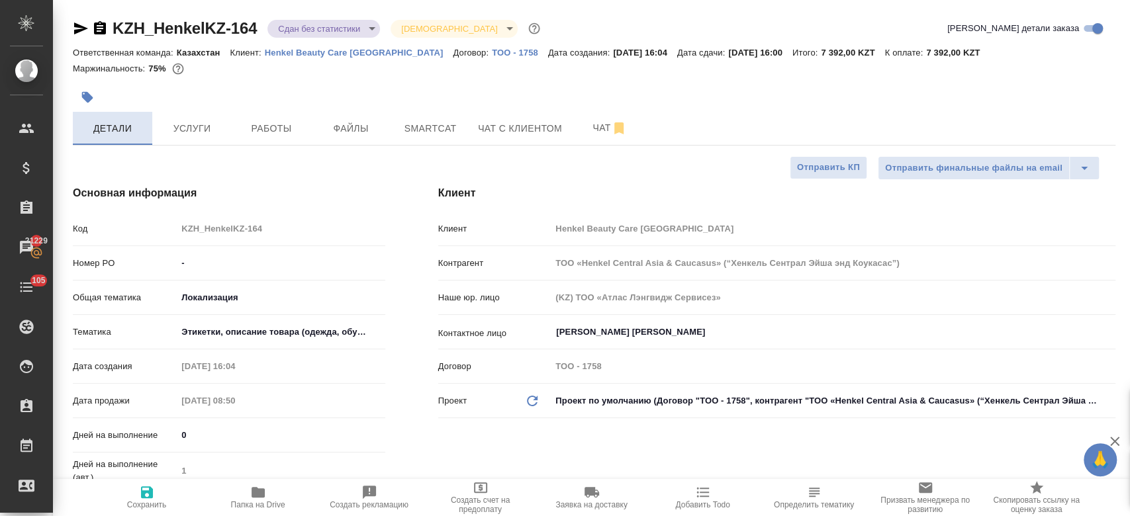
type textarea "x"
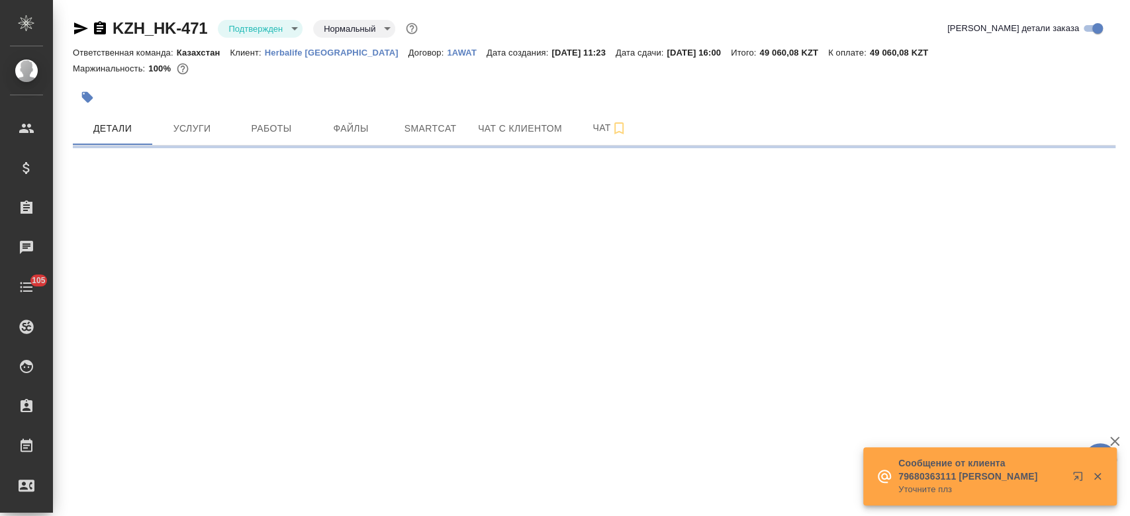
select select "RU"
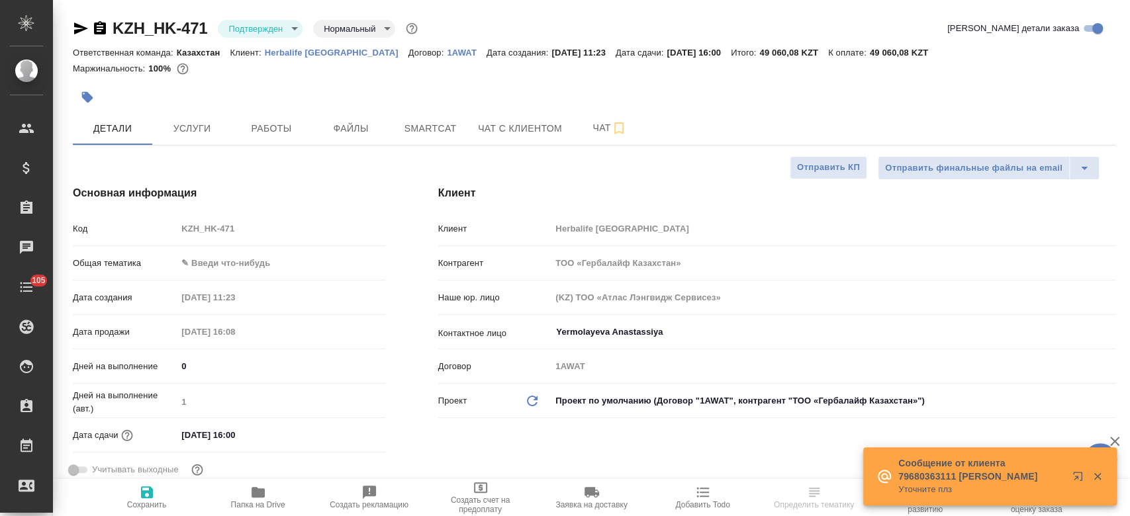
type textarea "x"
